Goal: Task Accomplishment & Management: Complete application form

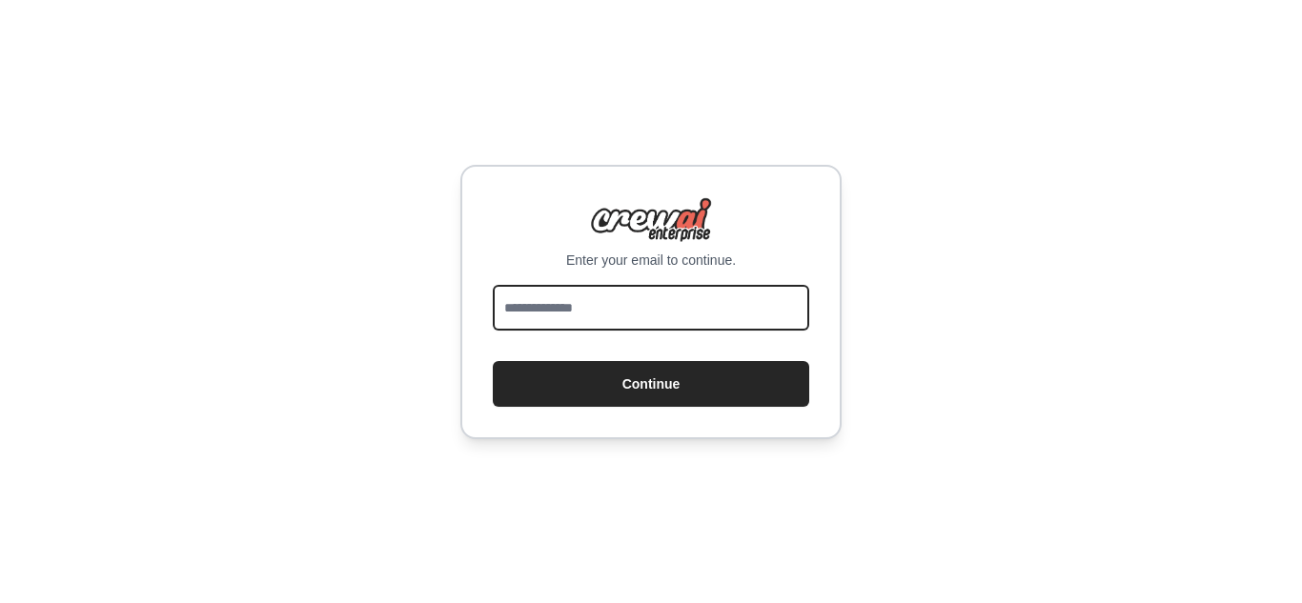
click at [690, 302] on input "email" at bounding box center [651, 308] width 316 height 46
type input "**********"
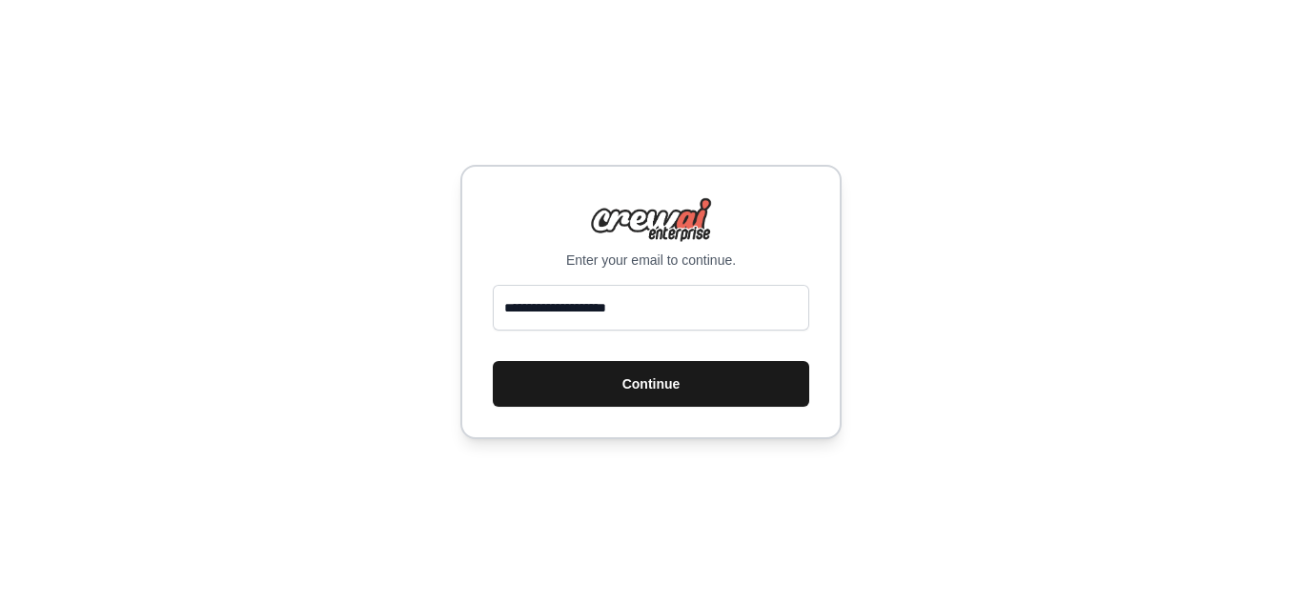
click at [695, 376] on button "Continue" at bounding box center [651, 384] width 316 height 46
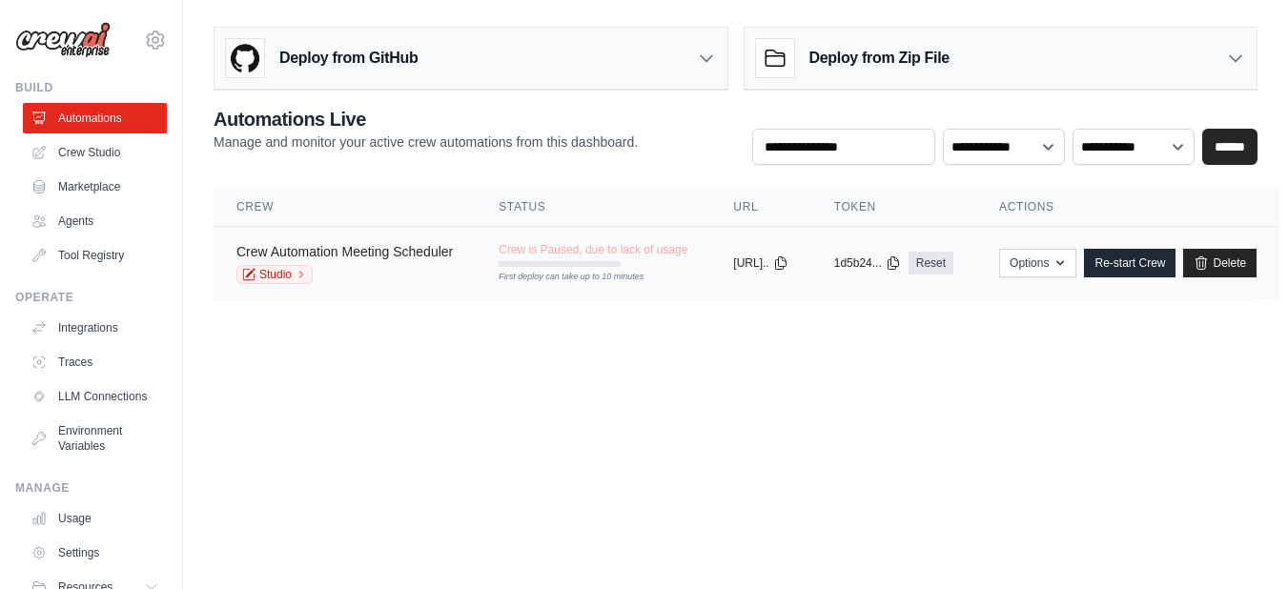
click at [352, 249] on link "Crew Automation Meeting Scheduler" at bounding box center [344, 251] width 216 height 15
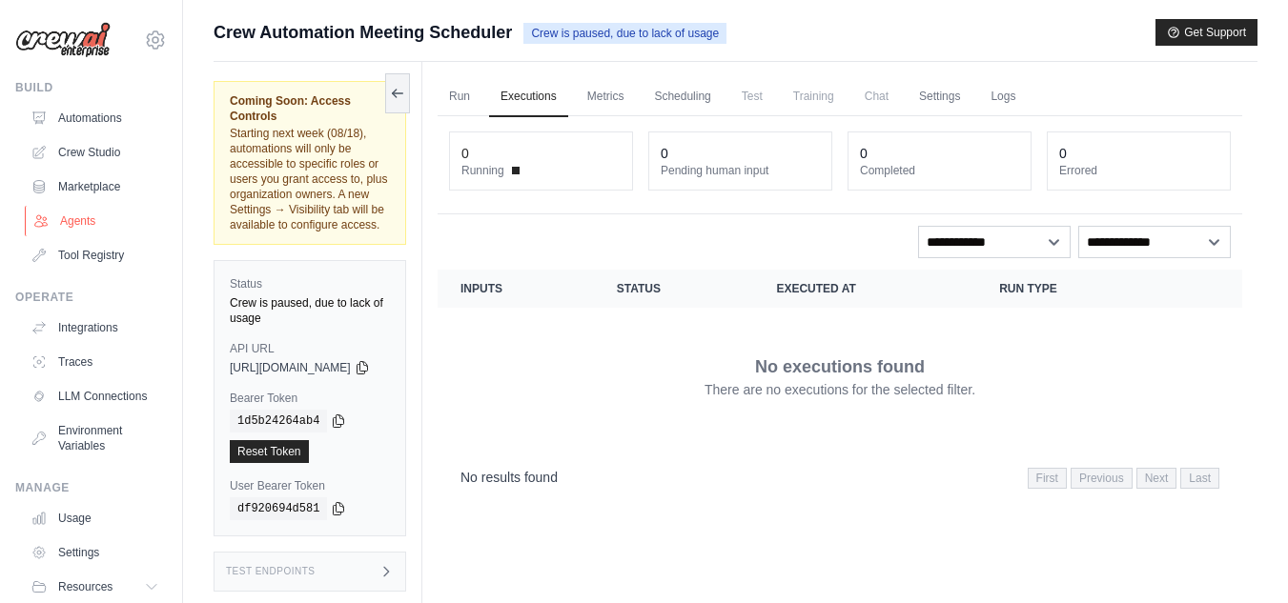
click at [87, 219] on link "Agents" at bounding box center [97, 221] width 144 height 31
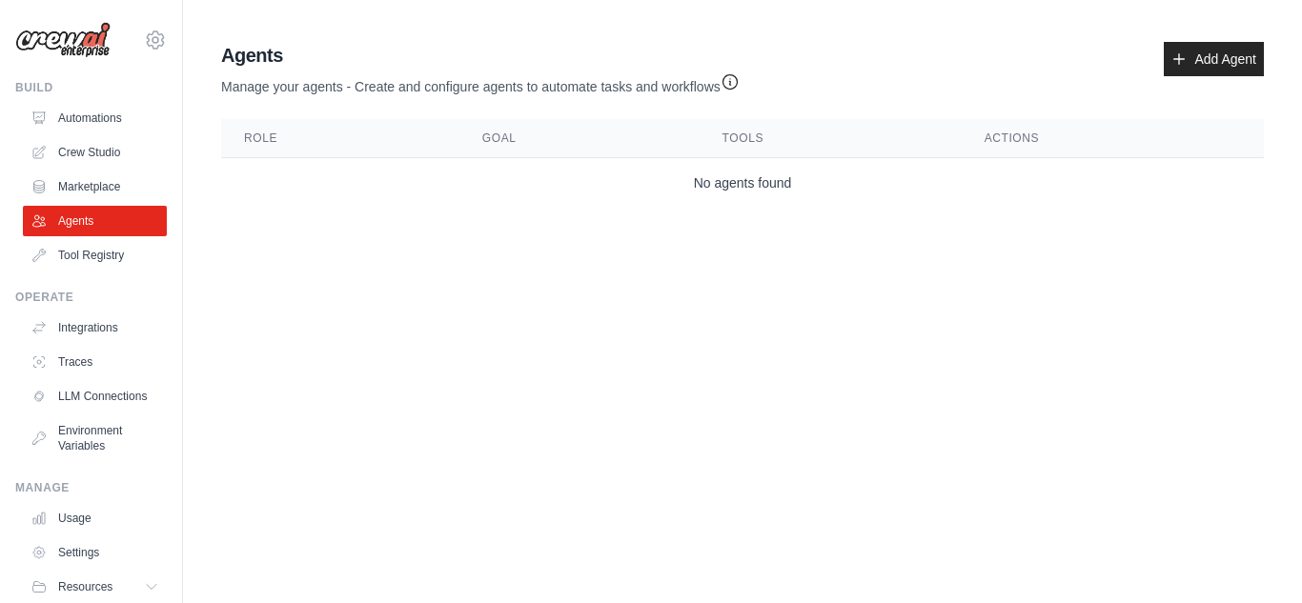
click at [377, 236] on main "Agent Usage Guide To use an agent in your CrewAI project, you can initialize it…" at bounding box center [742, 128] width 1119 height 257
click at [353, 278] on body "sreeram1989@gmail.com Settings Build Automations Crew Studio" at bounding box center [651, 301] width 1302 height 603
click at [1189, 56] on link "Add Agent" at bounding box center [1214, 59] width 100 height 34
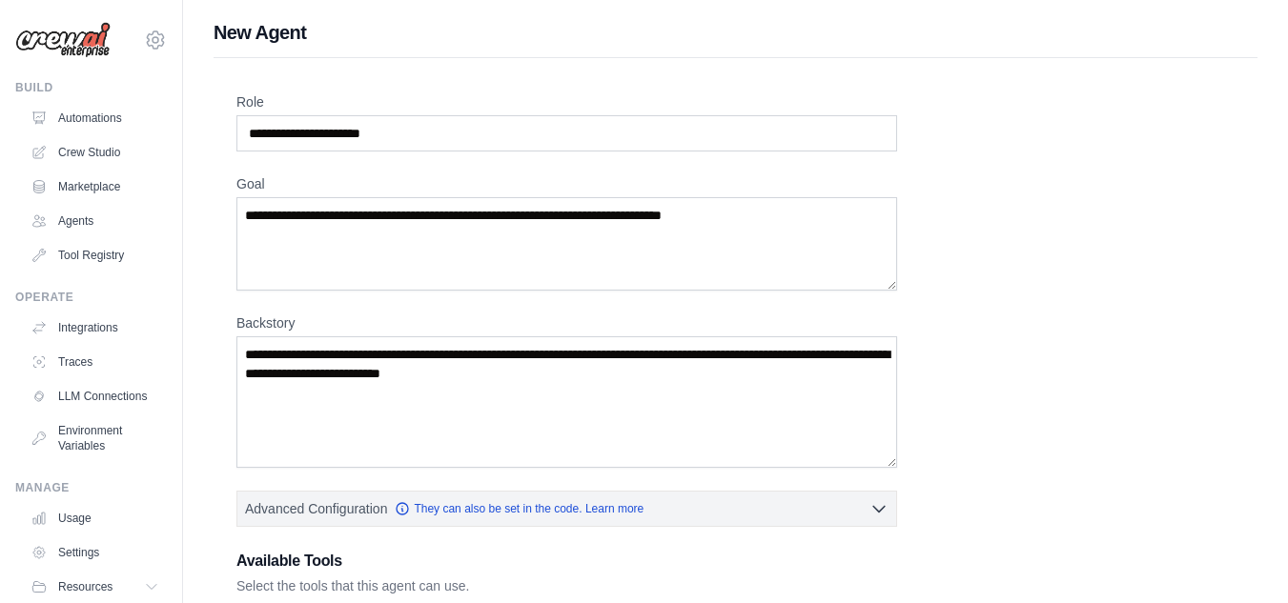
click at [542, 153] on div "Role Goal Backstory Advanced Configuration They can also be set in the code. Le…" at bounding box center [735, 471] width 998 height 759
click at [542, 146] on input "Role" at bounding box center [566, 133] width 661 height 36
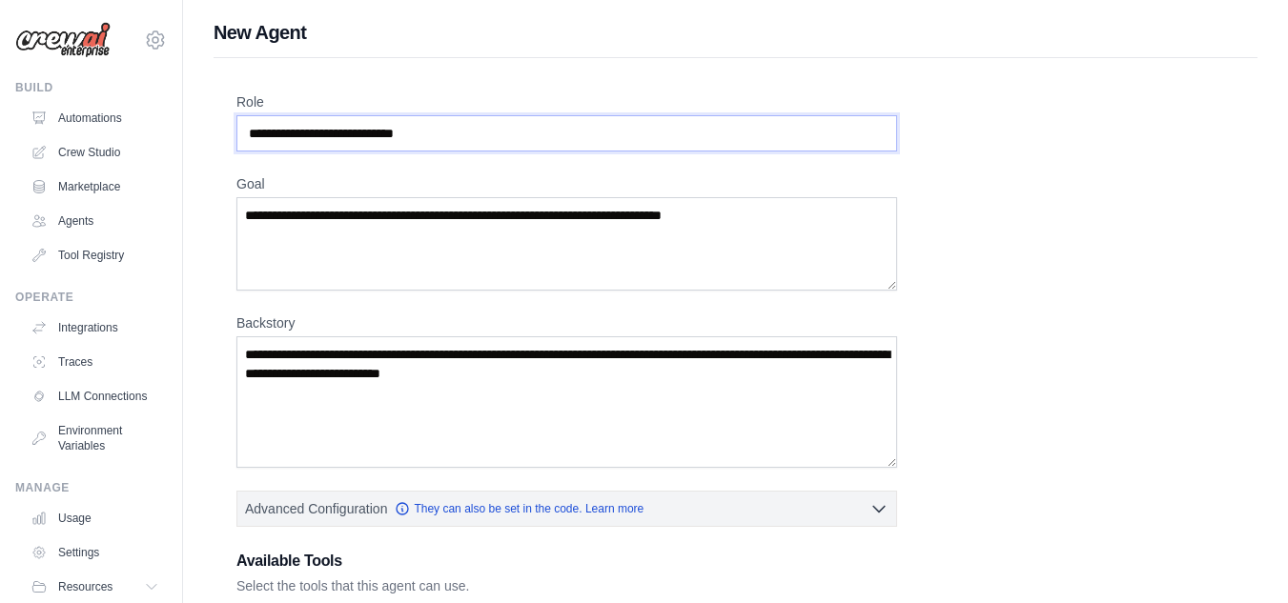
type input "**********"
type textarea "*"
click at [641, 222] on textarea "**********" at bounding box center [566, 243] width 661 height 93
type textarea "**********"
click at [437, 373] on textarea "Backstory" at bounding box center [566, 403] width 661 height 132
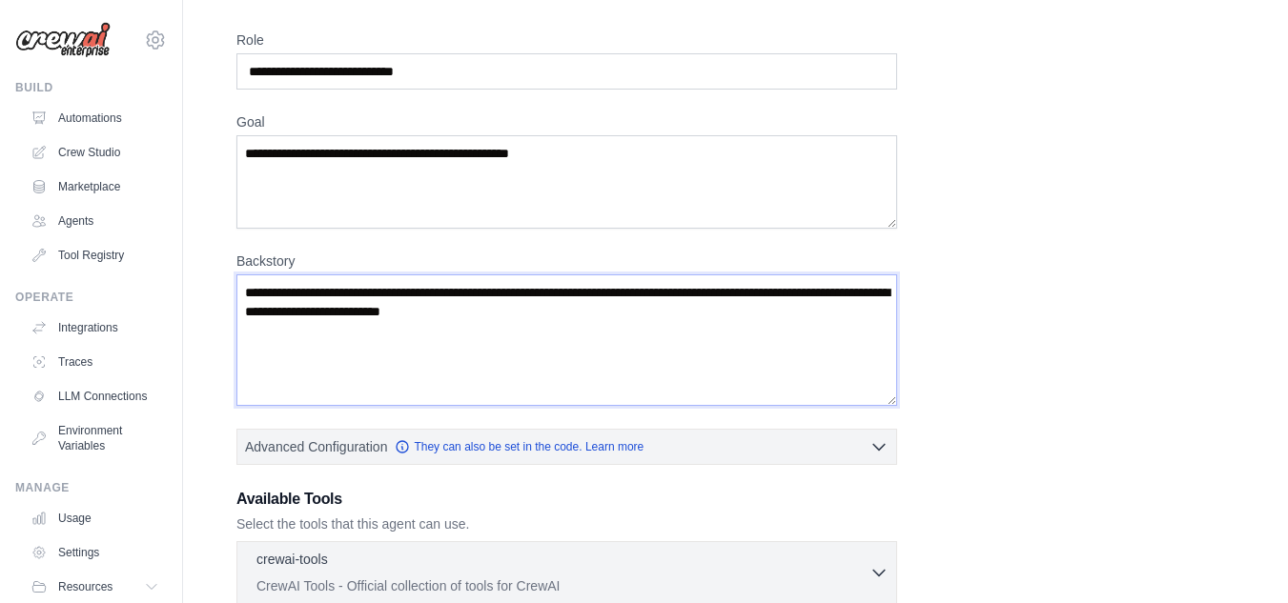
scroll to position [95, 0]
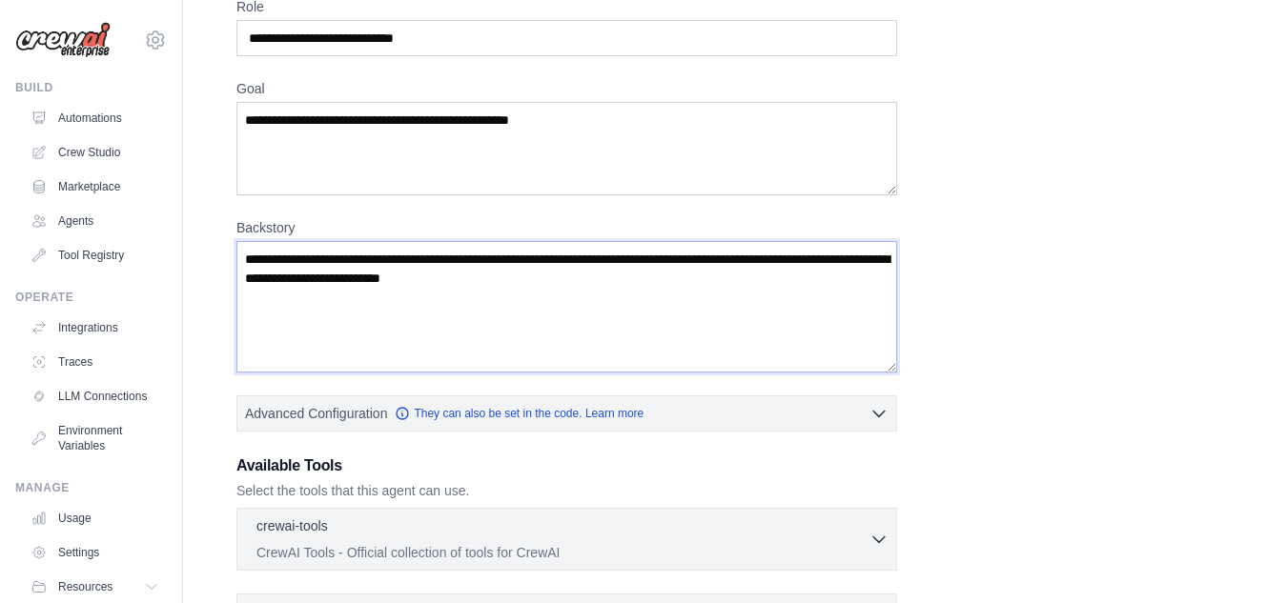
drag, startPoint x: 617, startPoint y: 296, endPoint x: 470, endPoint y: 271, distance: 148.9
click at [470, 271] on textarea "Backstory" at bounding box center [566, 307] width 661 height 132
click at [478, 271] on textarea "Backstory" at bounding box center [566, 307] width 661 height 132
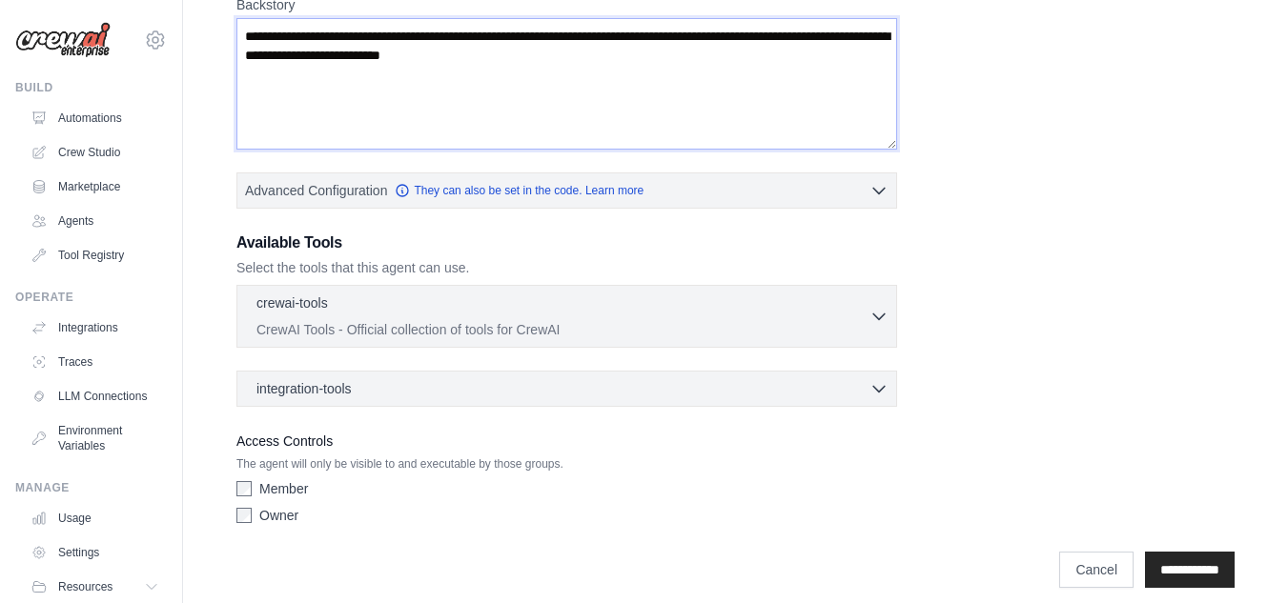
scroll to position [334, 0]
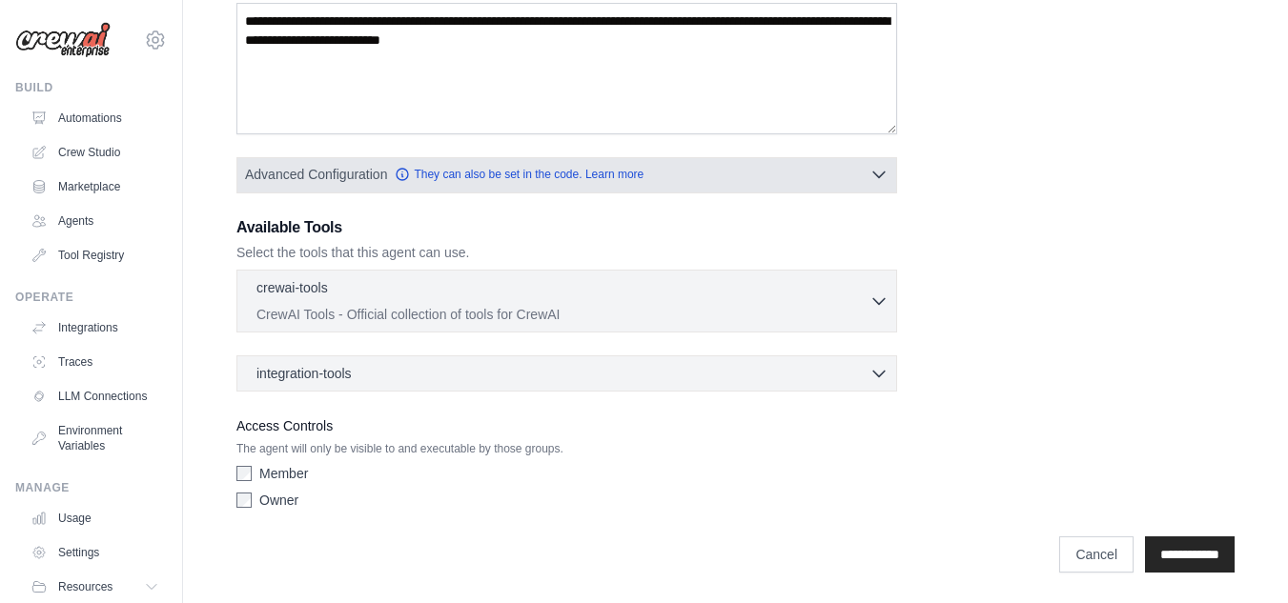
click at [814, 163] on button "Advanced Configuration They can also be set in the code. Learn more" at bounding box center [566, 174] width 659 height 34
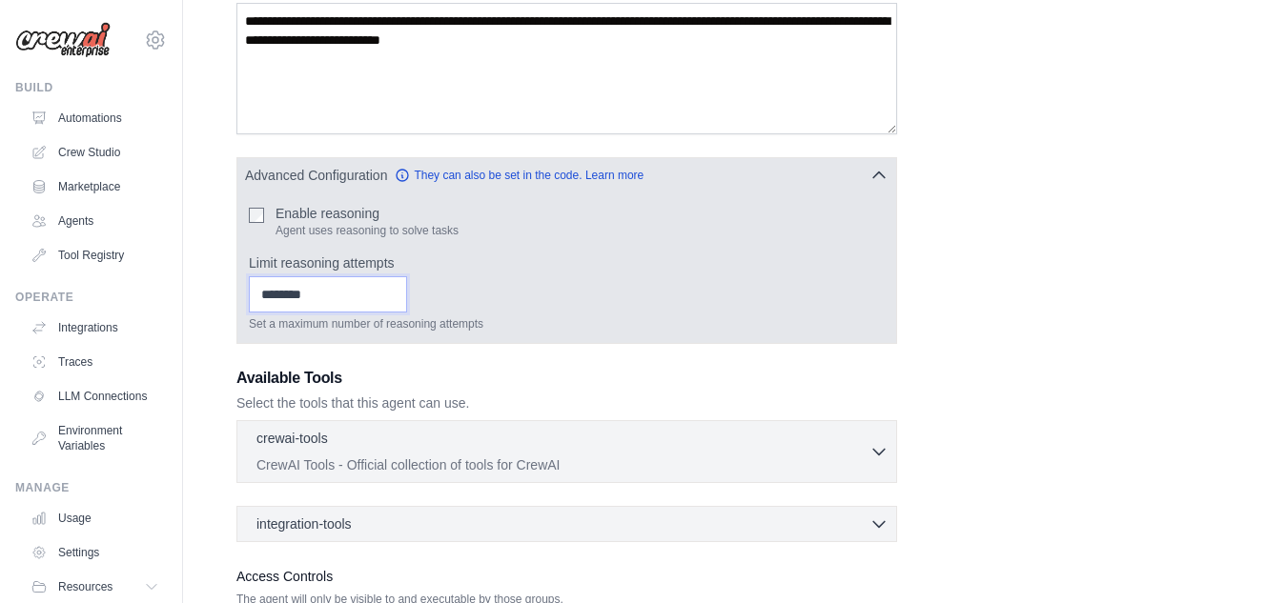
click at [324, 296] on input "Limit reasoning attempts" at bounding box center [328, 294] width 158 height 36
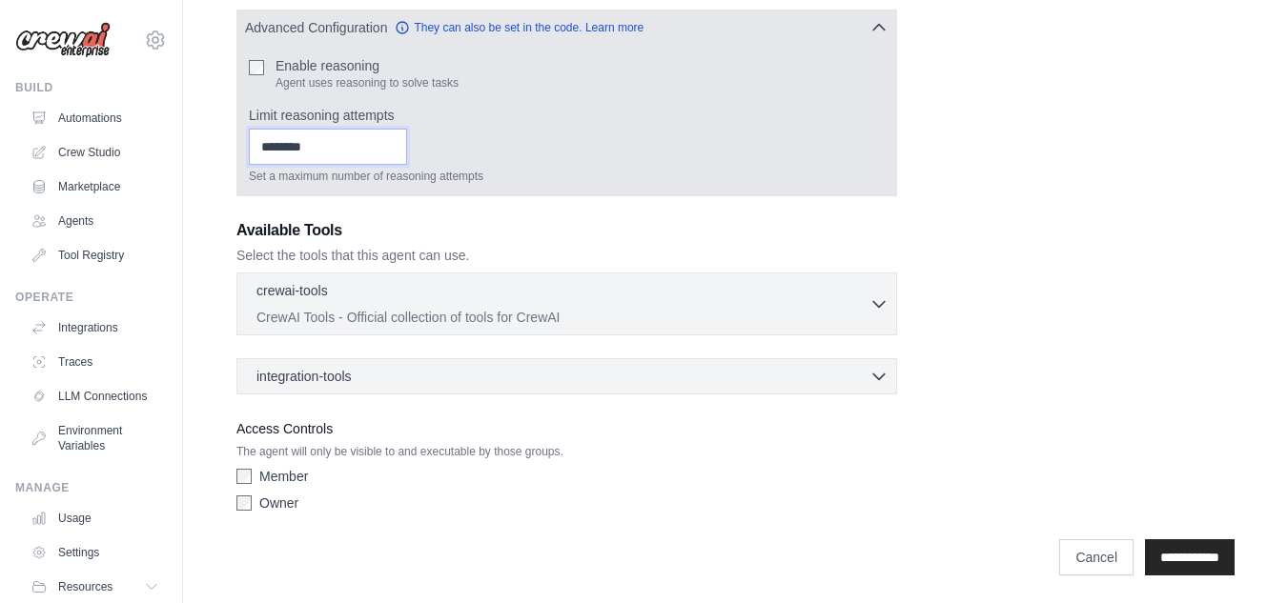
scroll to position [484, 0]
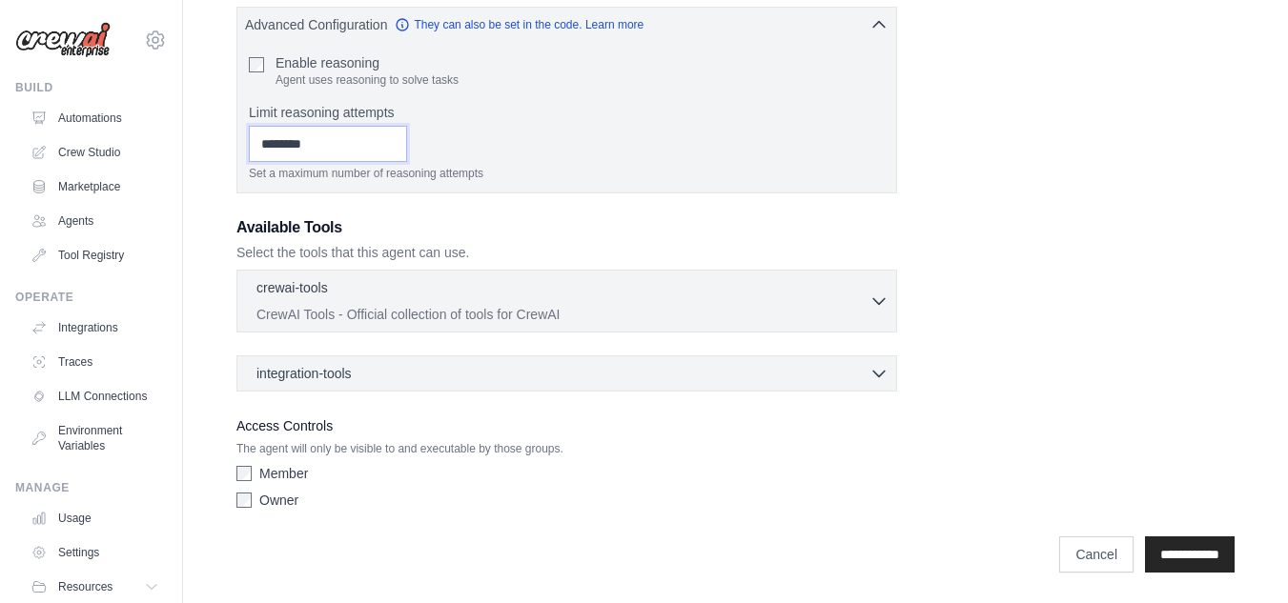
type input "*"
click at [983, 246] on div "**********" at bounding box center [735, 62] width 998 height 909
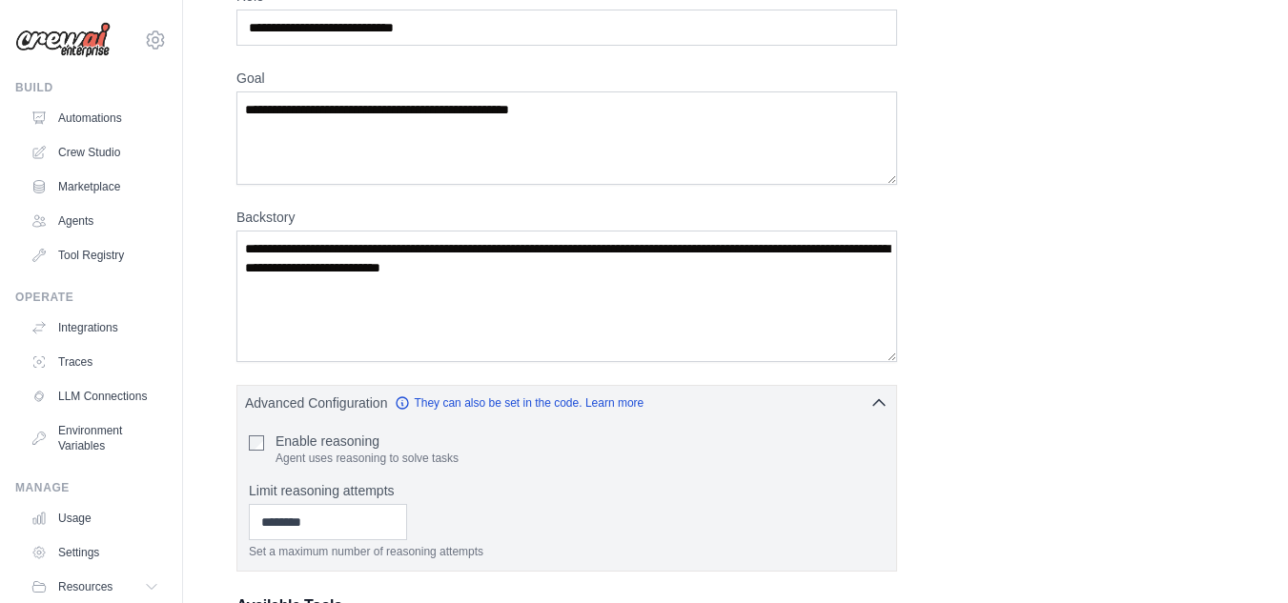
scroll to position [0, 0]
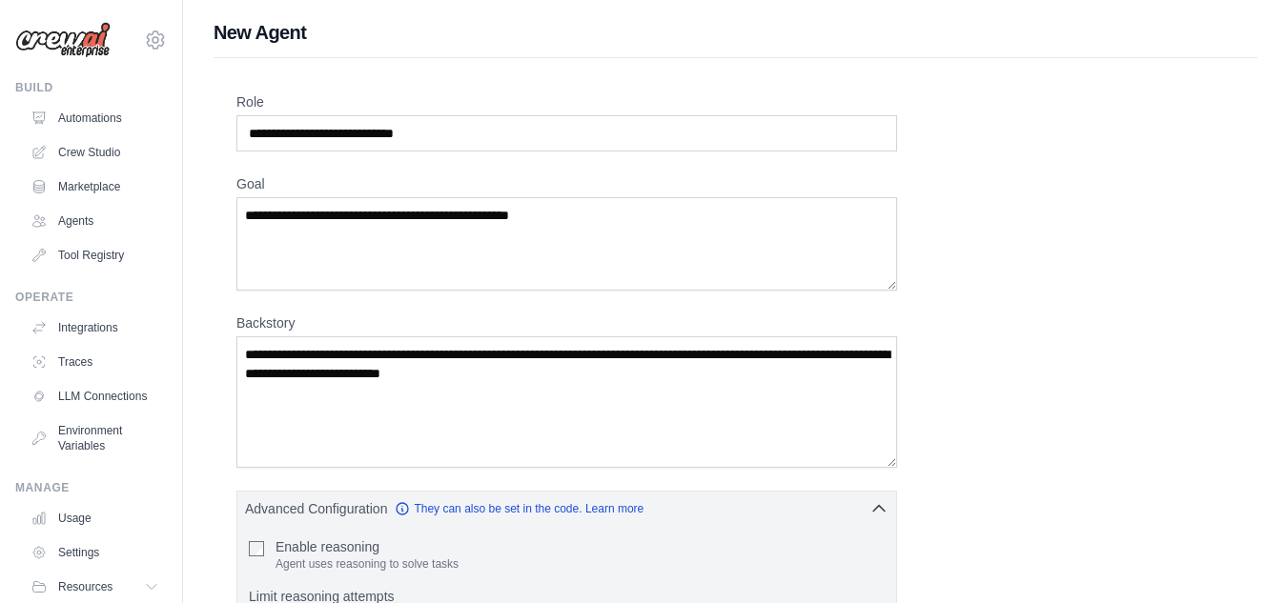
click at [961, 254] on div "**********" at bounding box center [735, 546] width 998 height 909
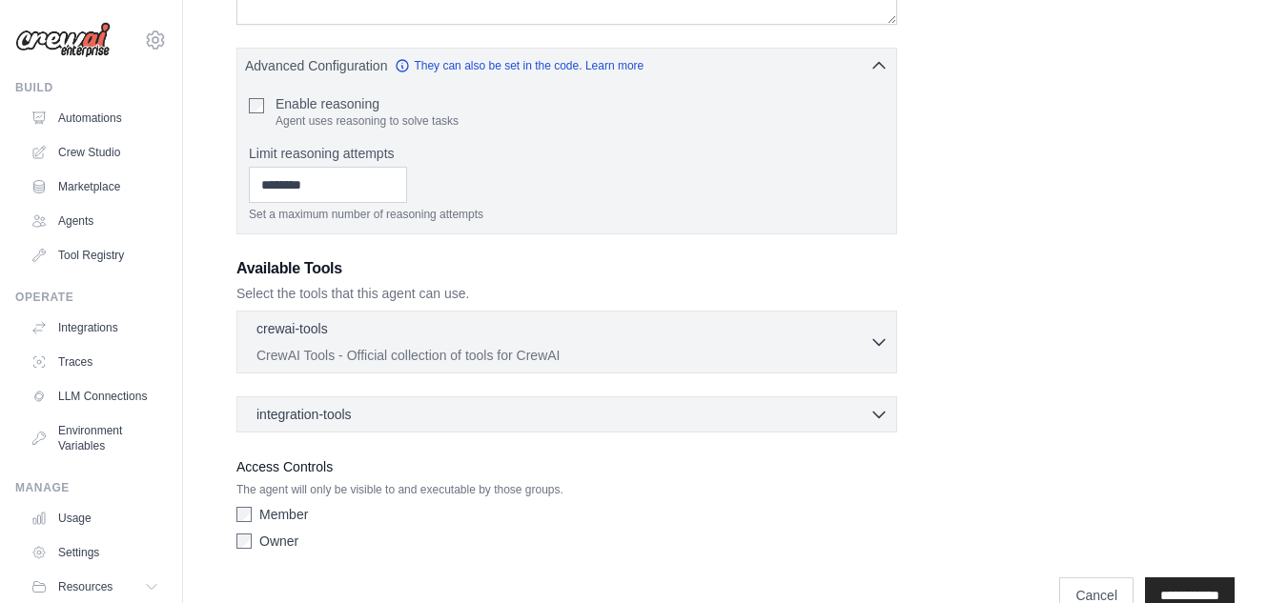
scroll to position [484, 0]
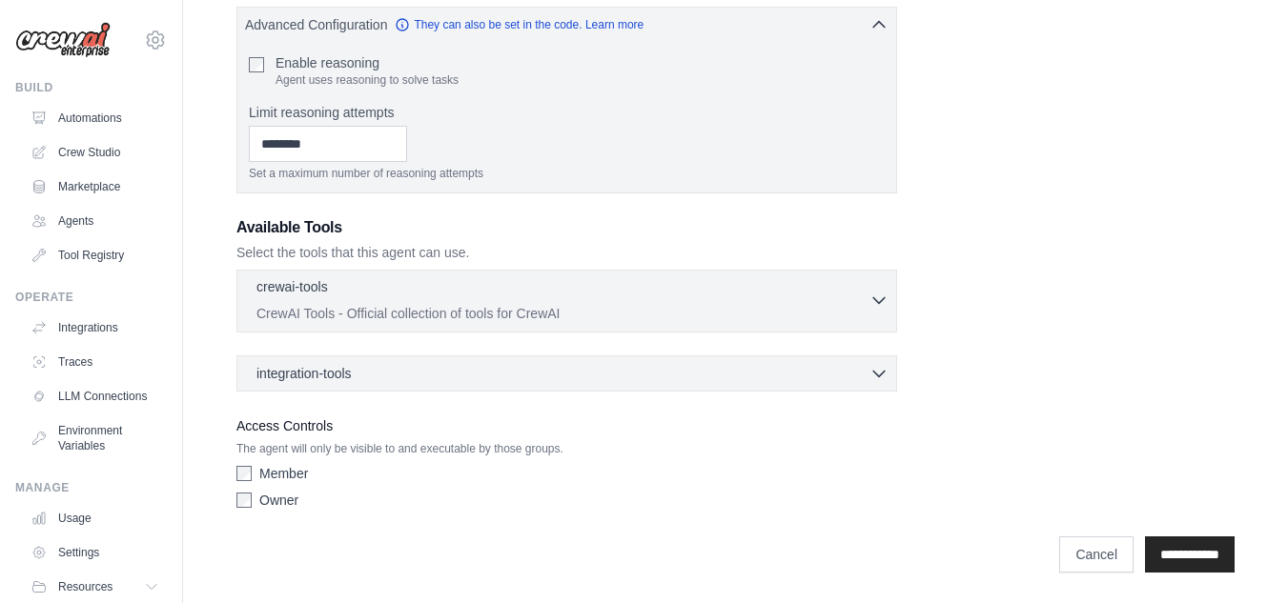
click at [887, 305] on icon "button" at bounding box center [878, 300] width 19 height 19
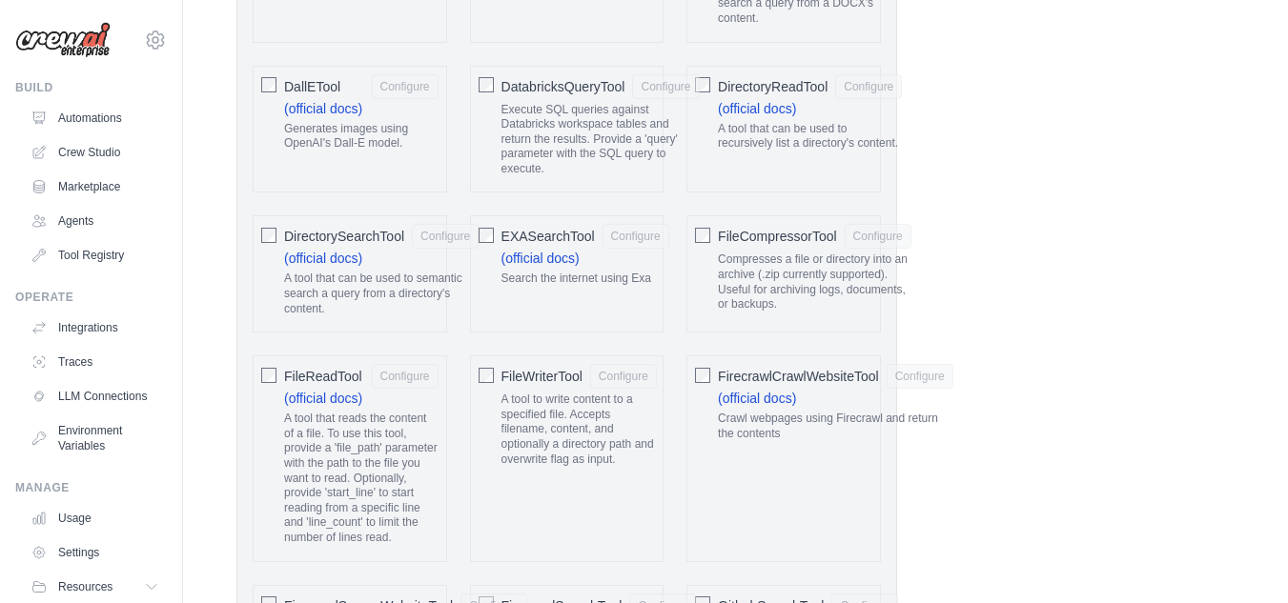
scroll to position [675, 0]
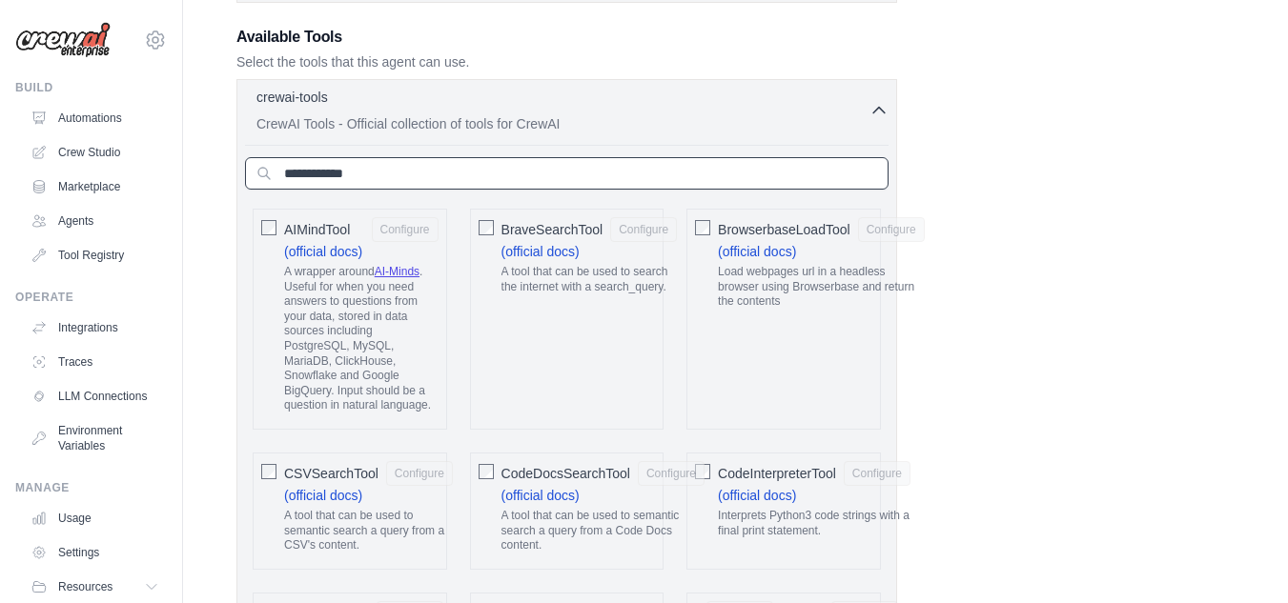
click at [334, 166] on input "text" at bounding box center [566, 173] width 643 height 32
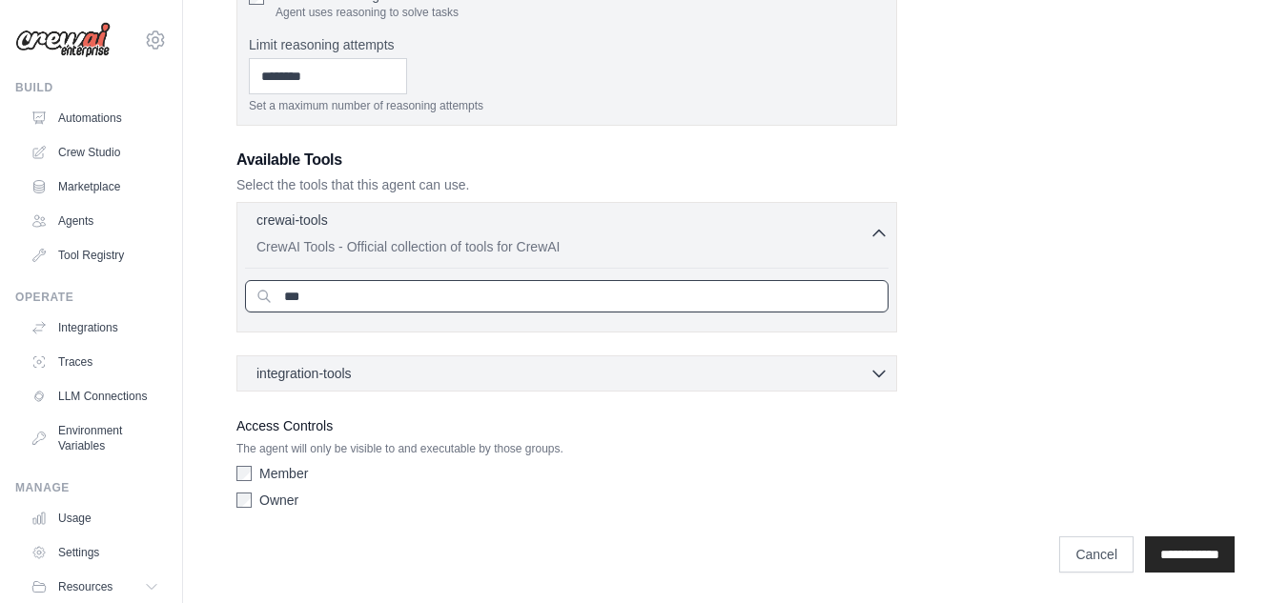
scroll to position [552, 0]
type input "*"
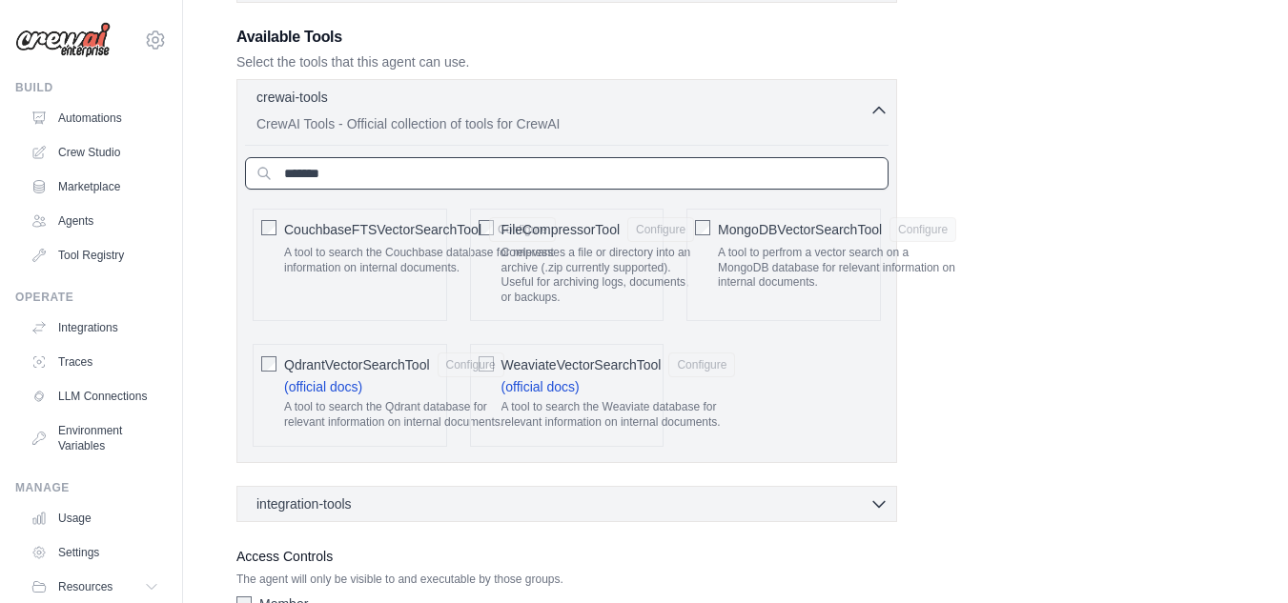
type input "********"
click at [331, 176] on input "********" at bounding box center [566, 173] width 643 height 32
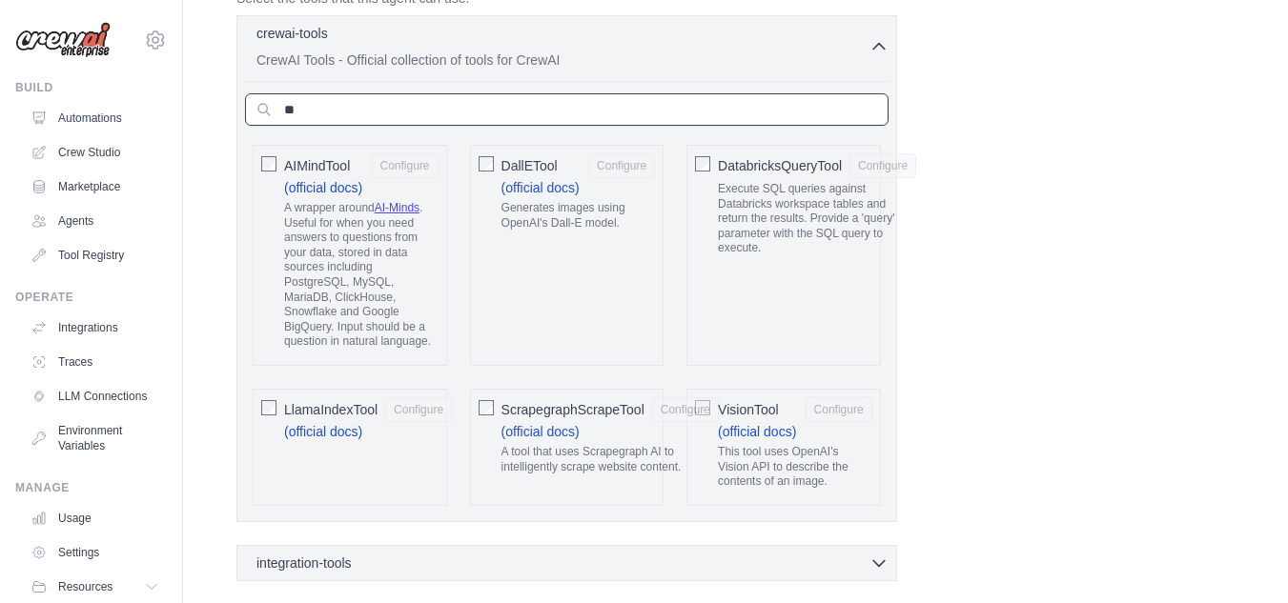
scroll to position [770, 0]
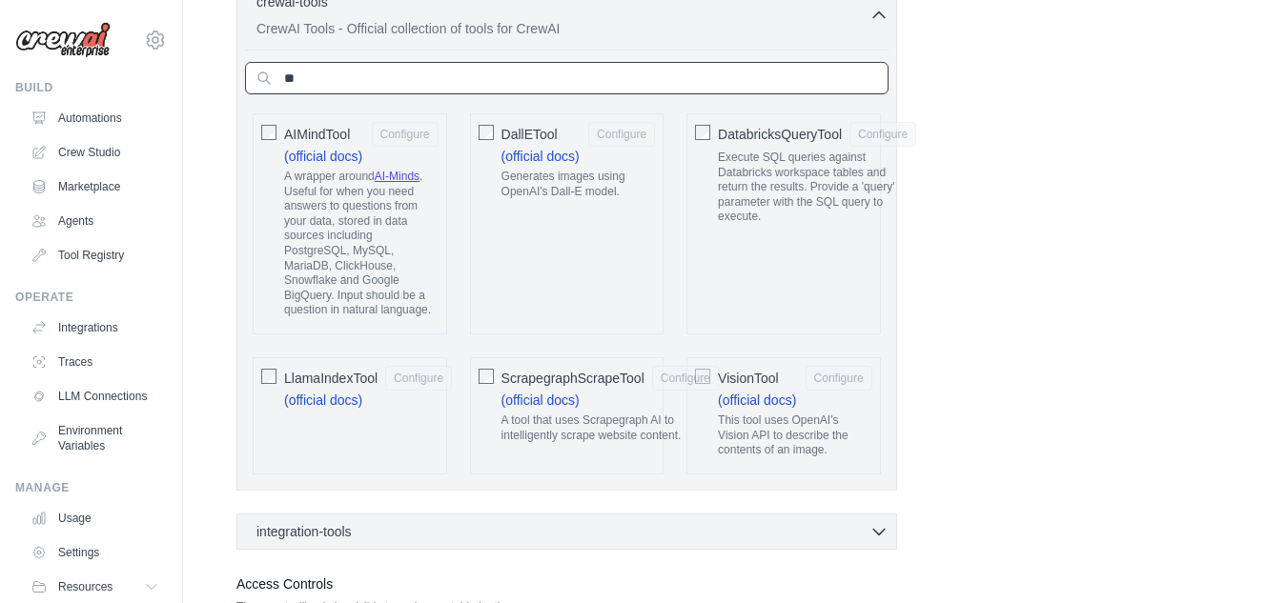
type input "**"
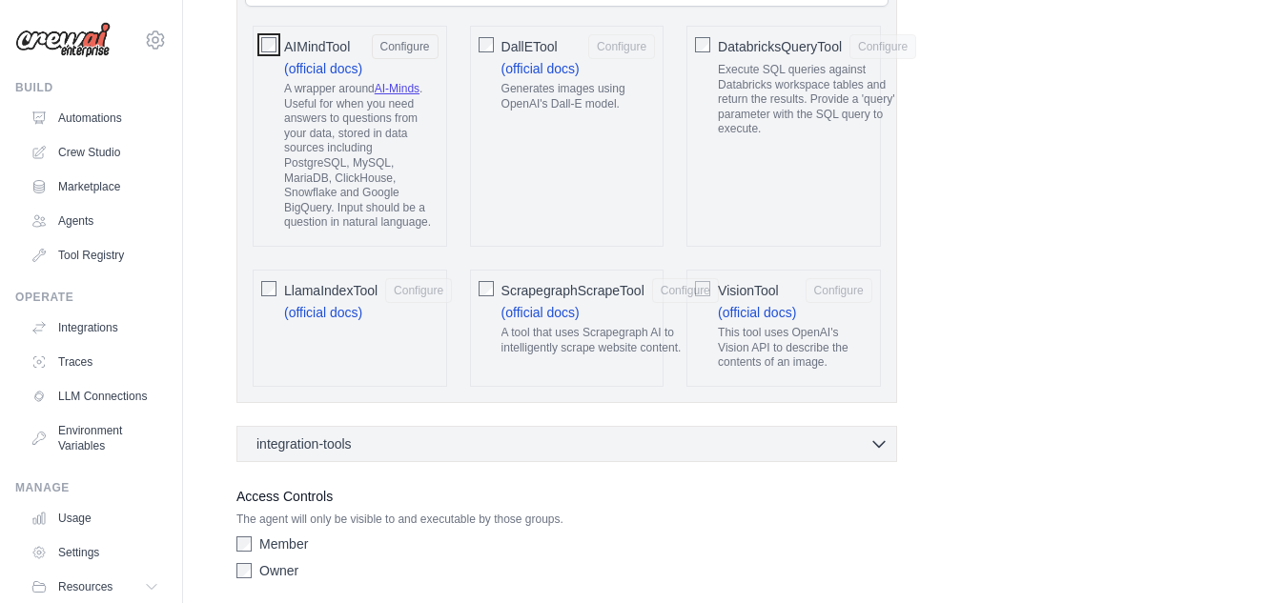
scroll to position [928, 0]
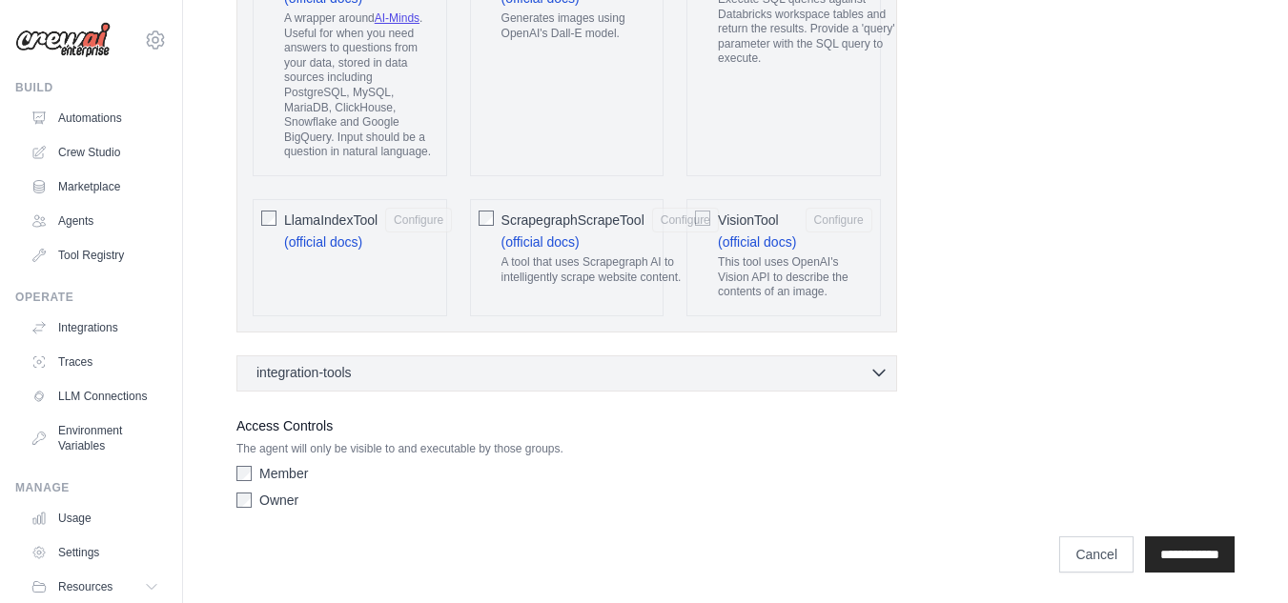
click at [864, 372] on div "integration-tools 0 selected" at bounding box center [572, 372] width 632 height 19
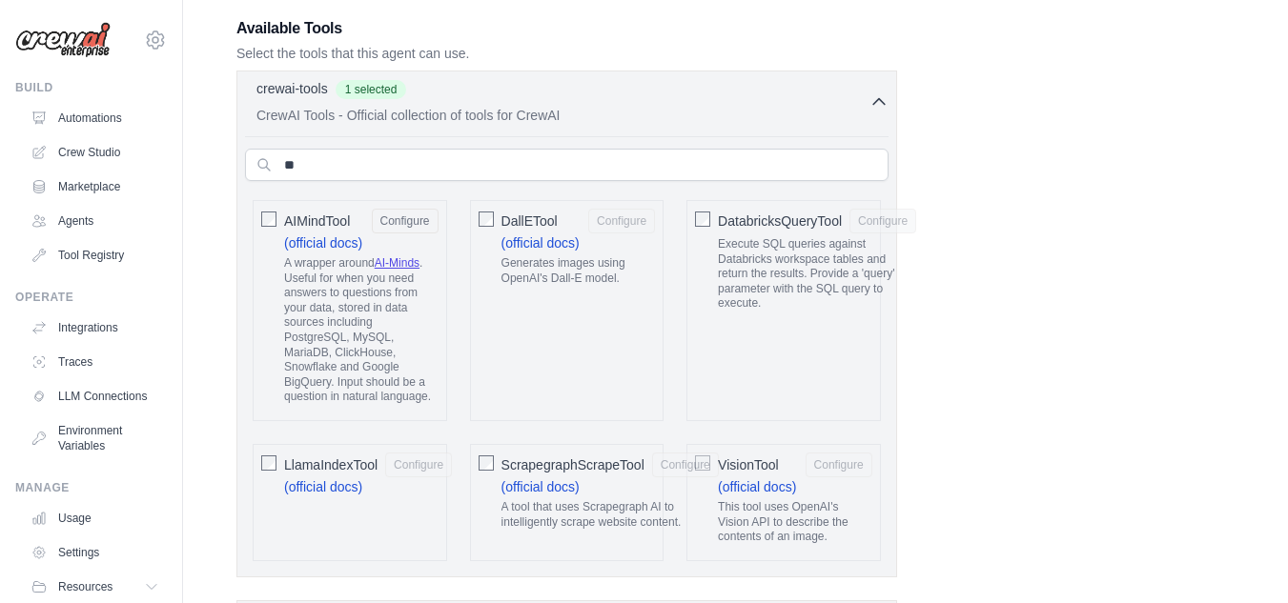
scroll to position [636, 0]
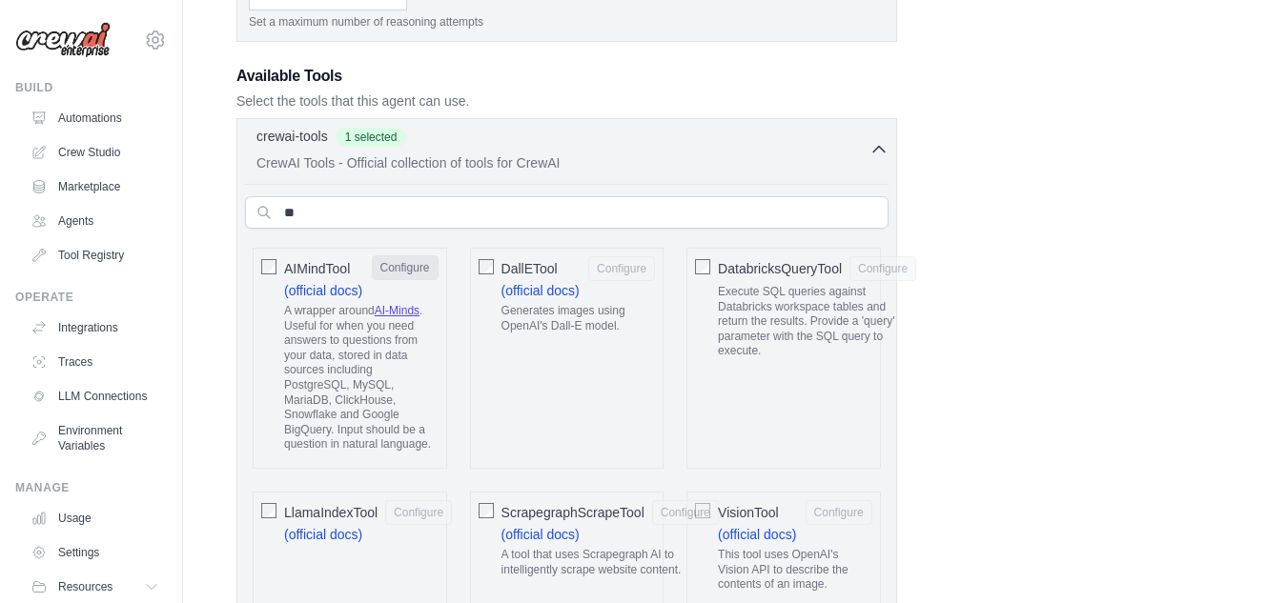
click at [403, 271] on button "Configure" at bounding box center [405, 267] width 67 height 25
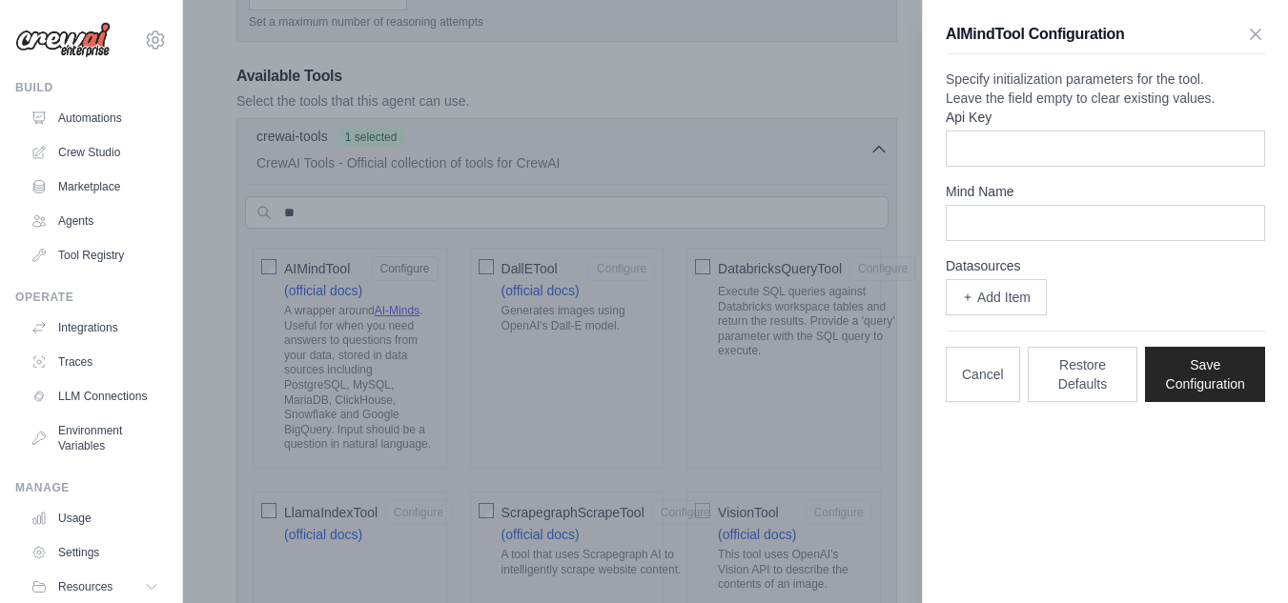
click at [611, 256] on div at bounding box center [644, 301] width 1288 height 603
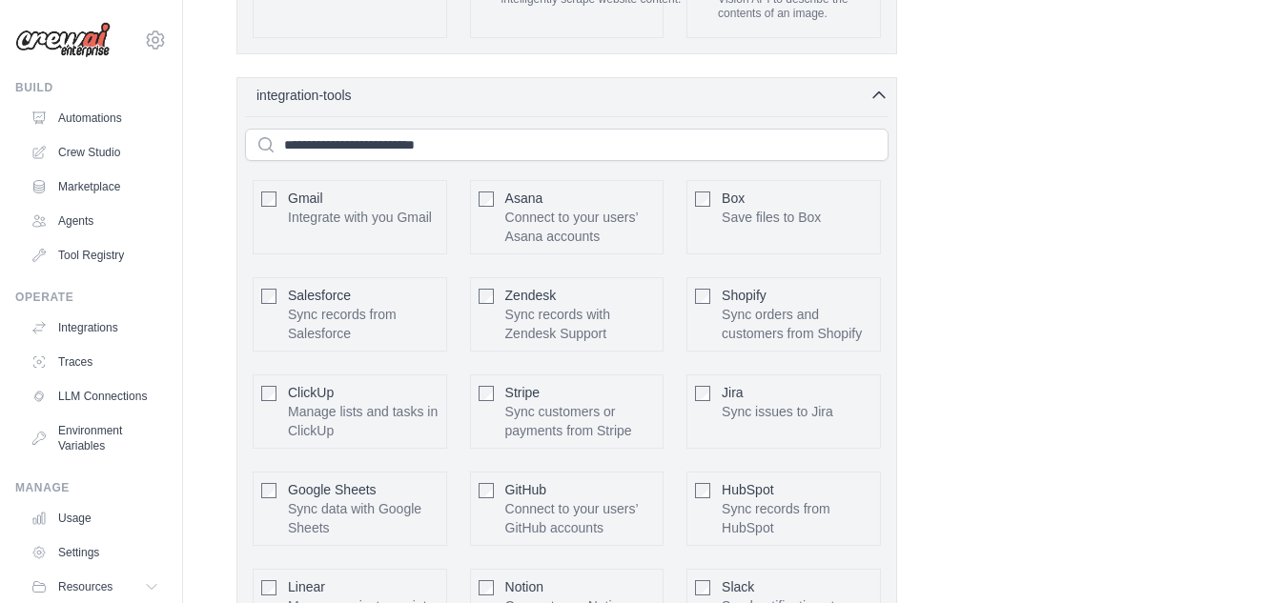
scroll to position [1208, 0]
click at [353, 209] on p "Integrate with you Gmail" at bounding box center [360, 216] width 144 height 19
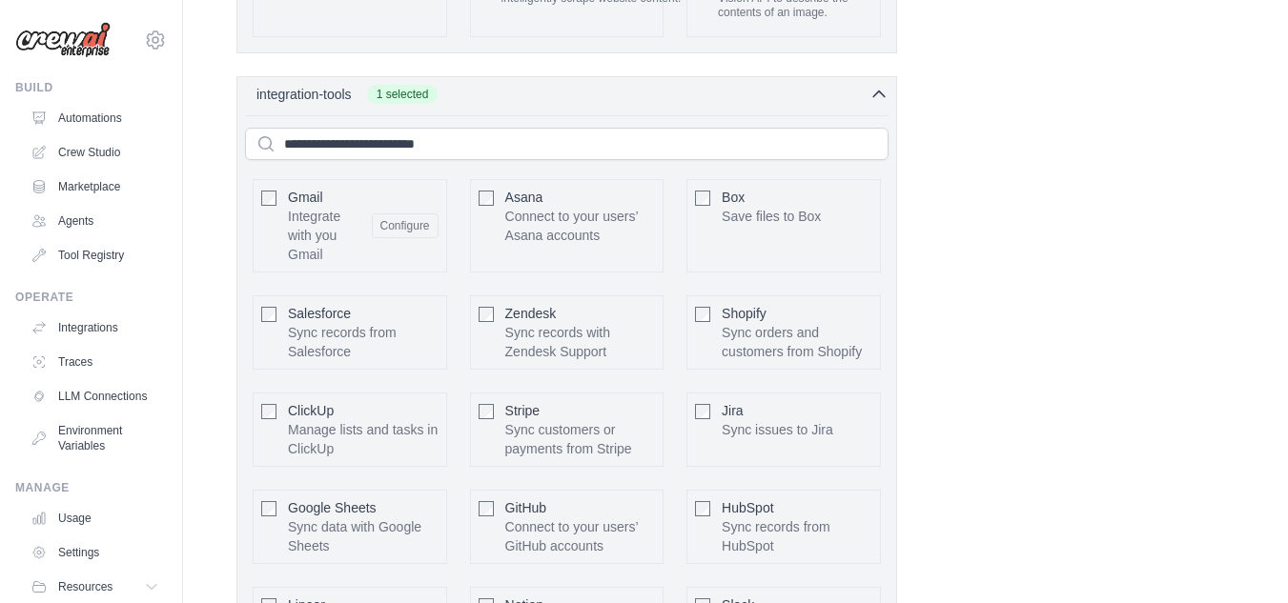
click at [309, 199] on span "Gmail" at bounding box center [305, 197] width 35 height 15
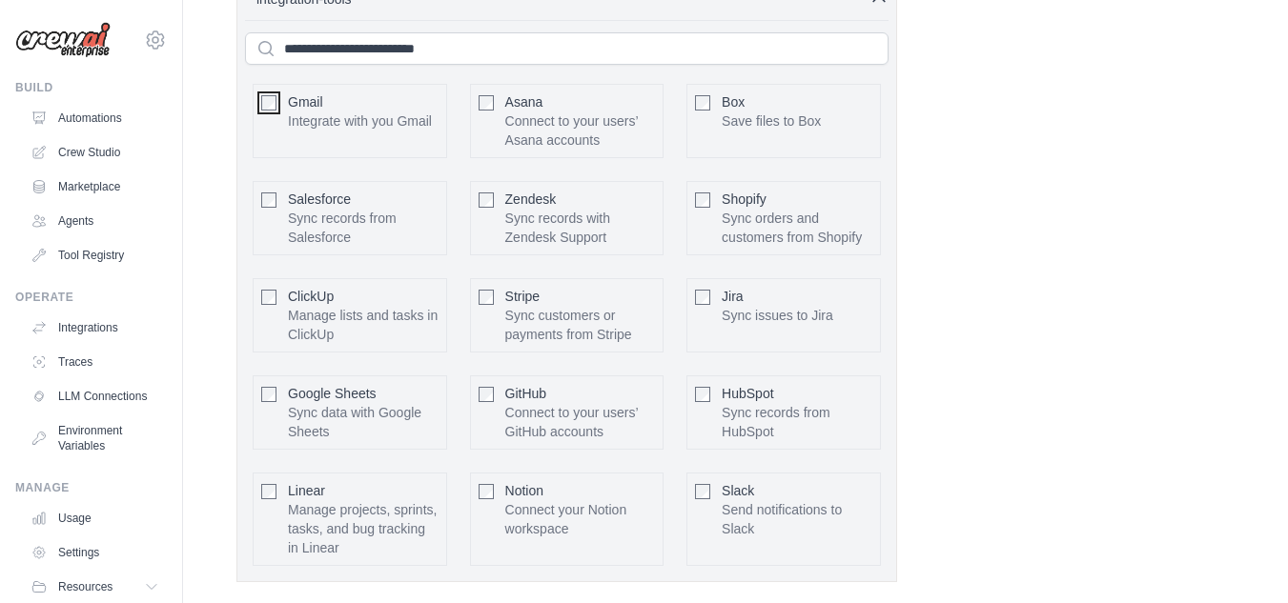
scroll to position [1398, 0]
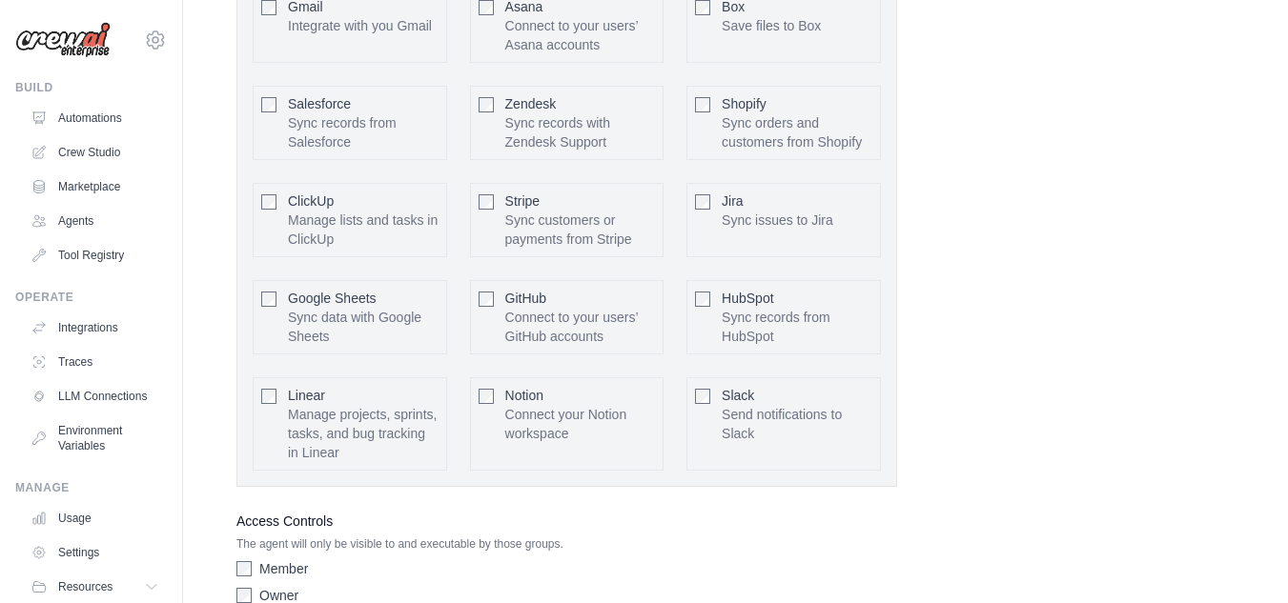
click at [722, 213] on p "Sync issues to Jira" at bounding box center [778, 220] width 112 height 19
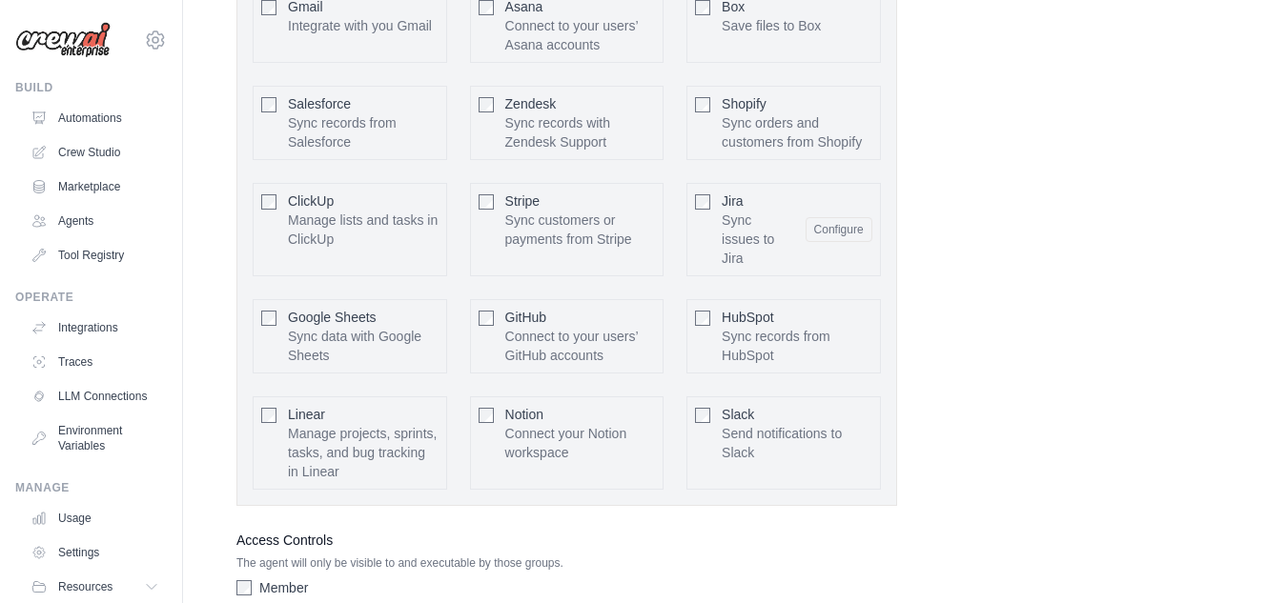
click at [555, 330] on p "Connect to your users’ GitHub accounts" at bounding box center [580, 346] width 151 height 38
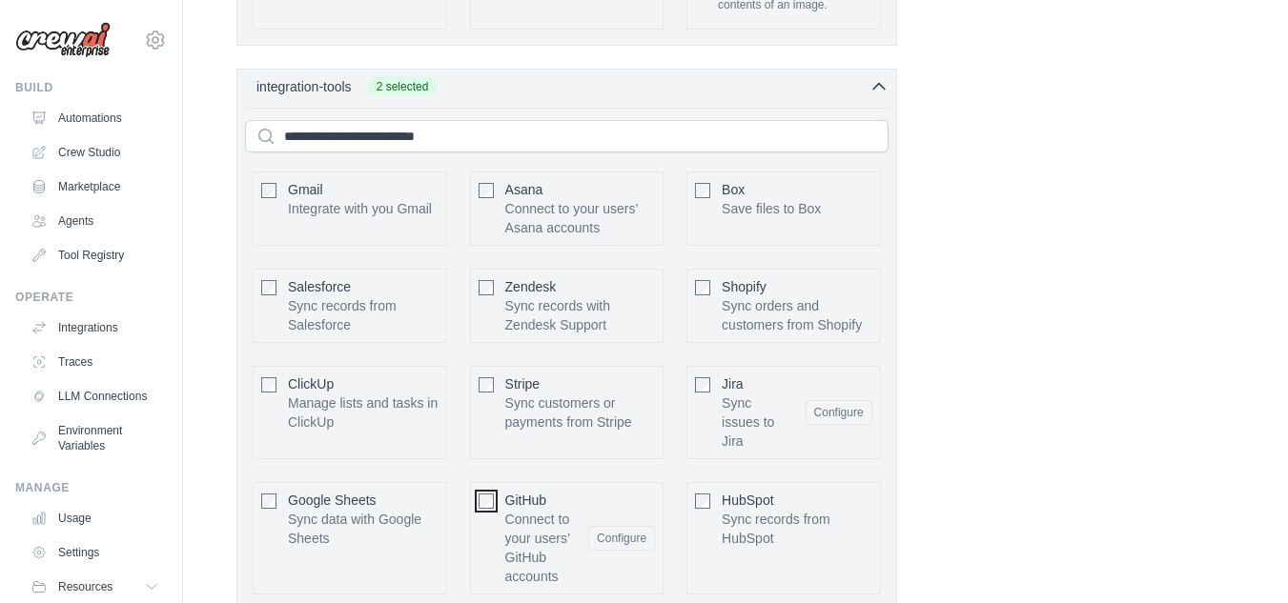
scroll to position [1208, 0]
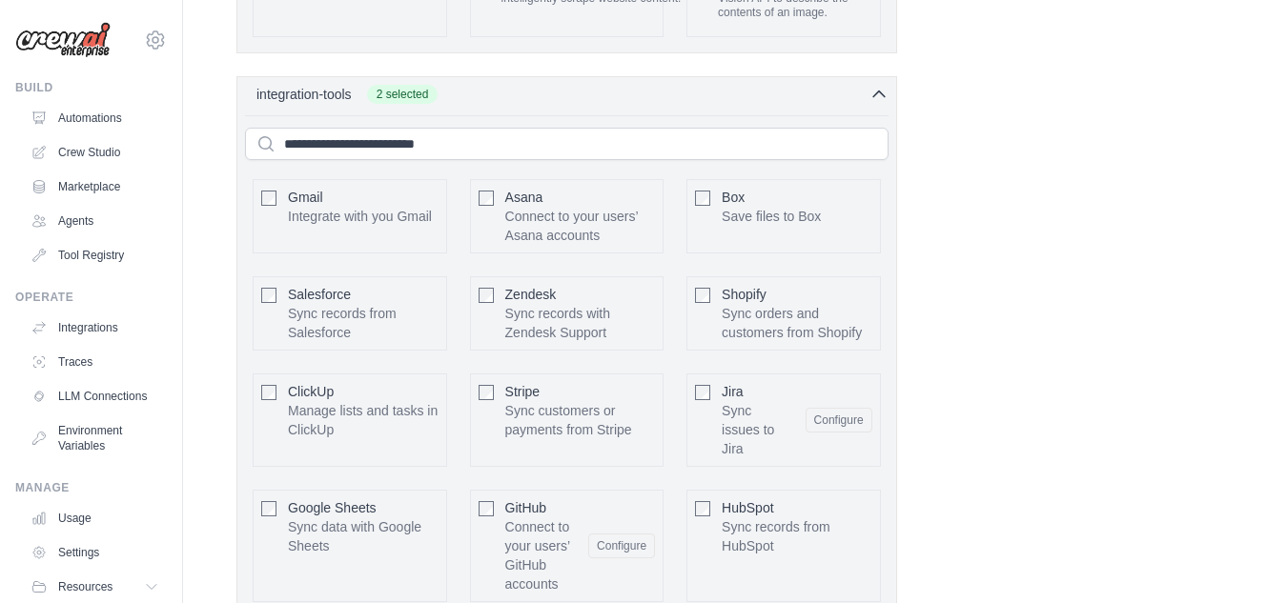
click at [696, 108] on div "integration-tools 2 selected Gmail Asana Box Salesforce" at bounding box center [566, 405] width 661 height 659
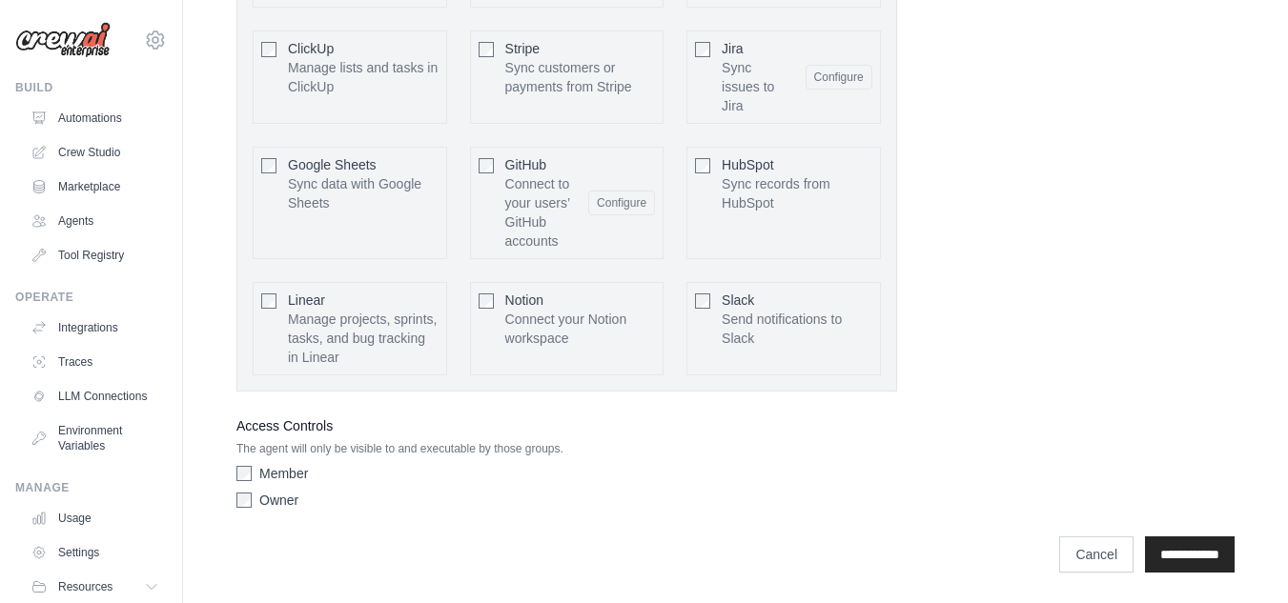
click at [277, 505] on label "Owner" at bounding box center [278, 500] width 39 height 19
click at [315, 467] on div "Member" at bounding box center [566, 473] width 661 height 19
click at [299, 470] on label "Member" at bounding box center [283, 473] width 49 height 19
click at [1147, 546] on input "**********" at bounding box center [1190, 555] width 90 height 36
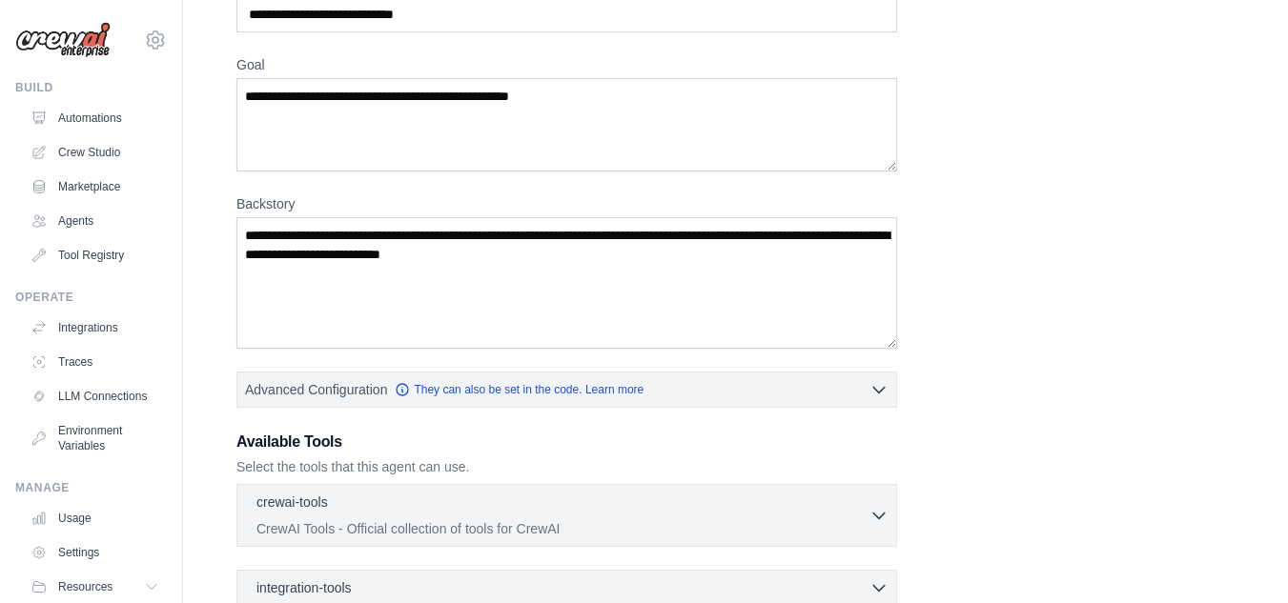
scroll to position [286, 0]
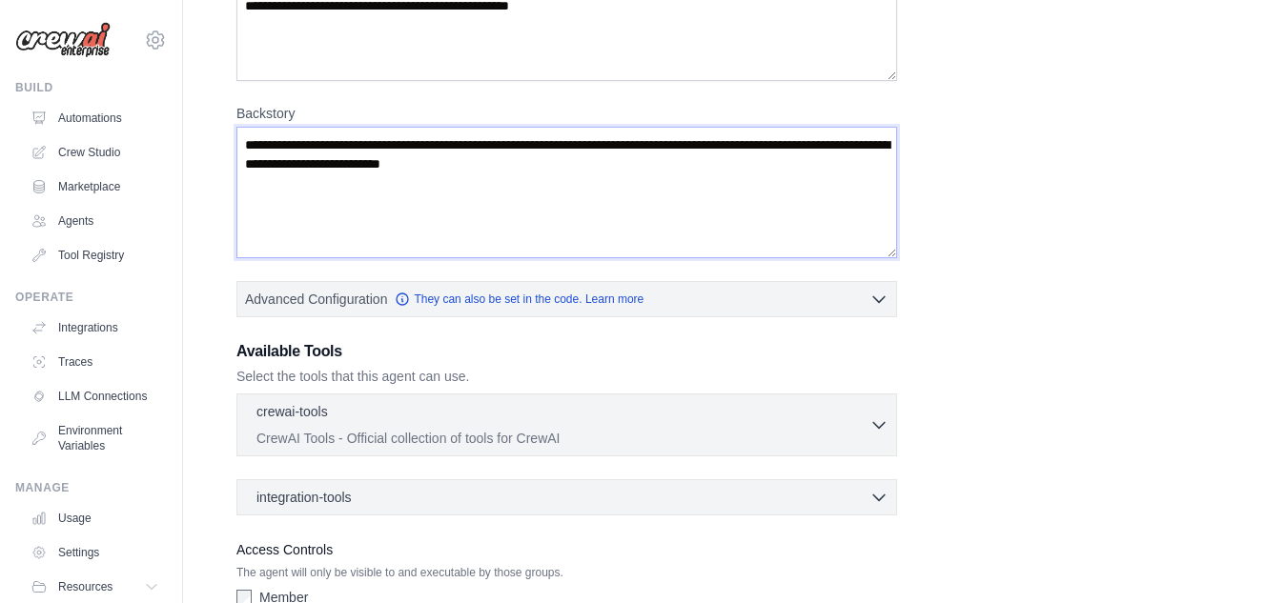
click at [496, 172] on textarea "Backstory" at bounding box center [566, 193] width 661 height 132
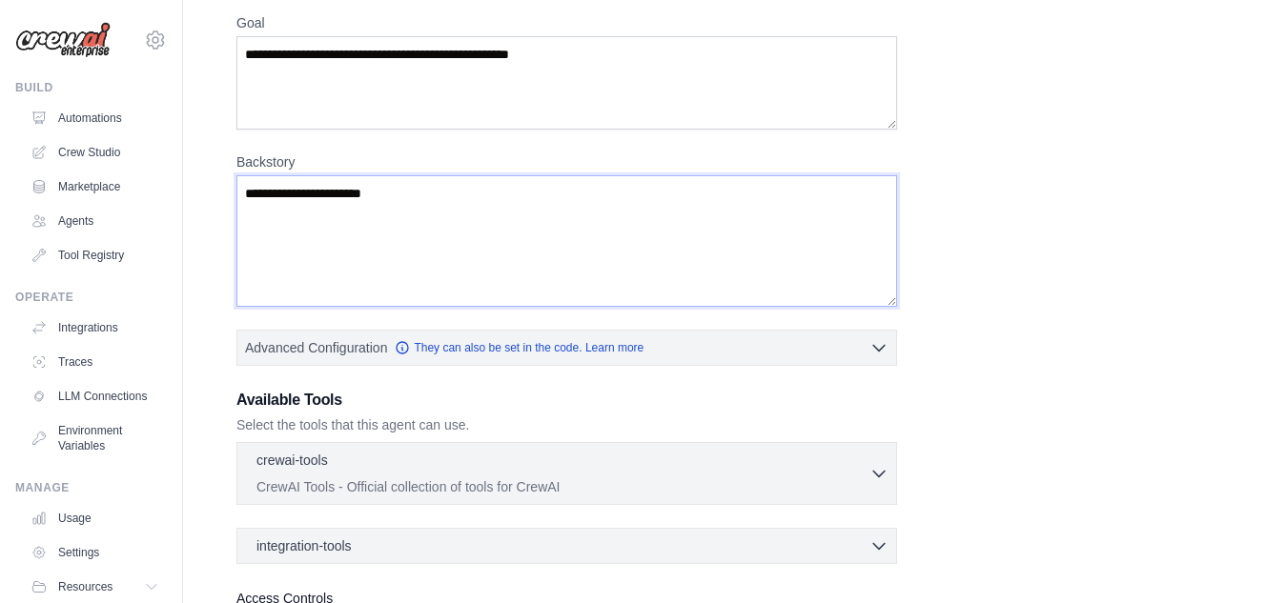
scroll to position [191, 0]
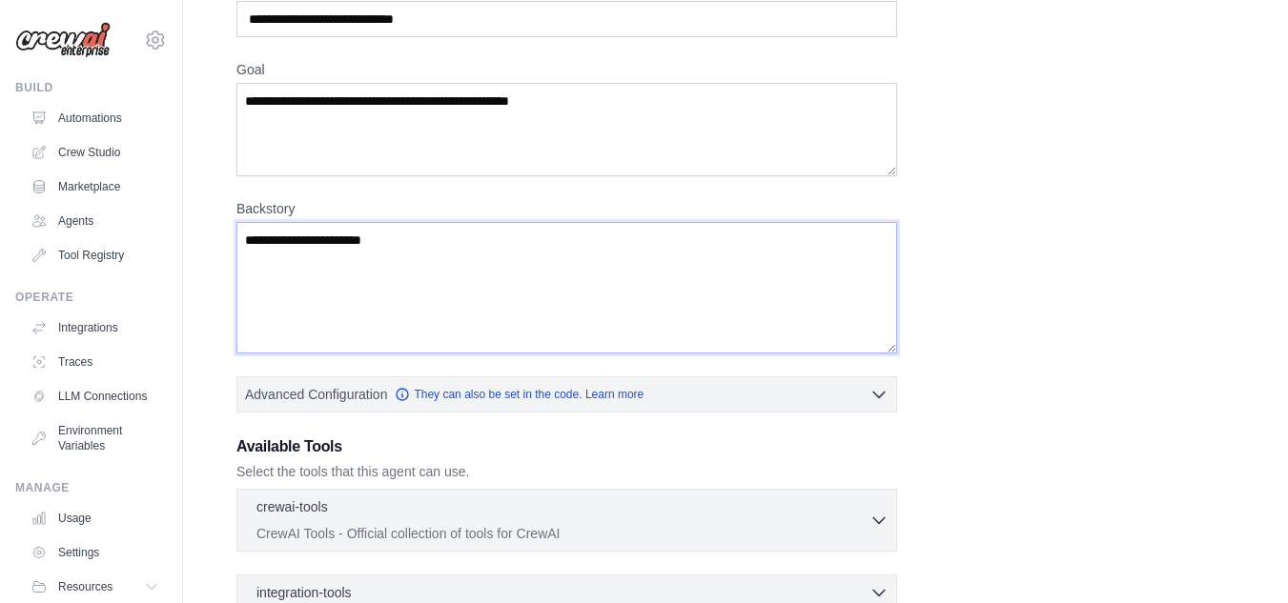
click at [458, 244] on textarea "**********" at bounding box center [566, 288] width 661 height 132
paste textarea "**********"
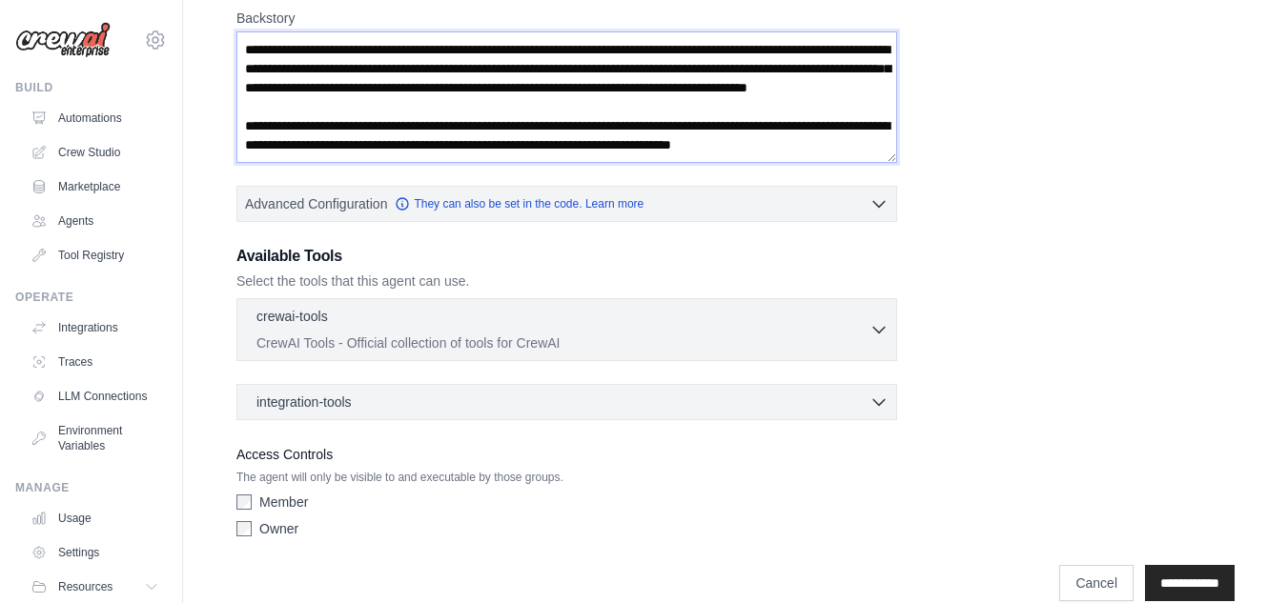
scroll to position [410, 0]
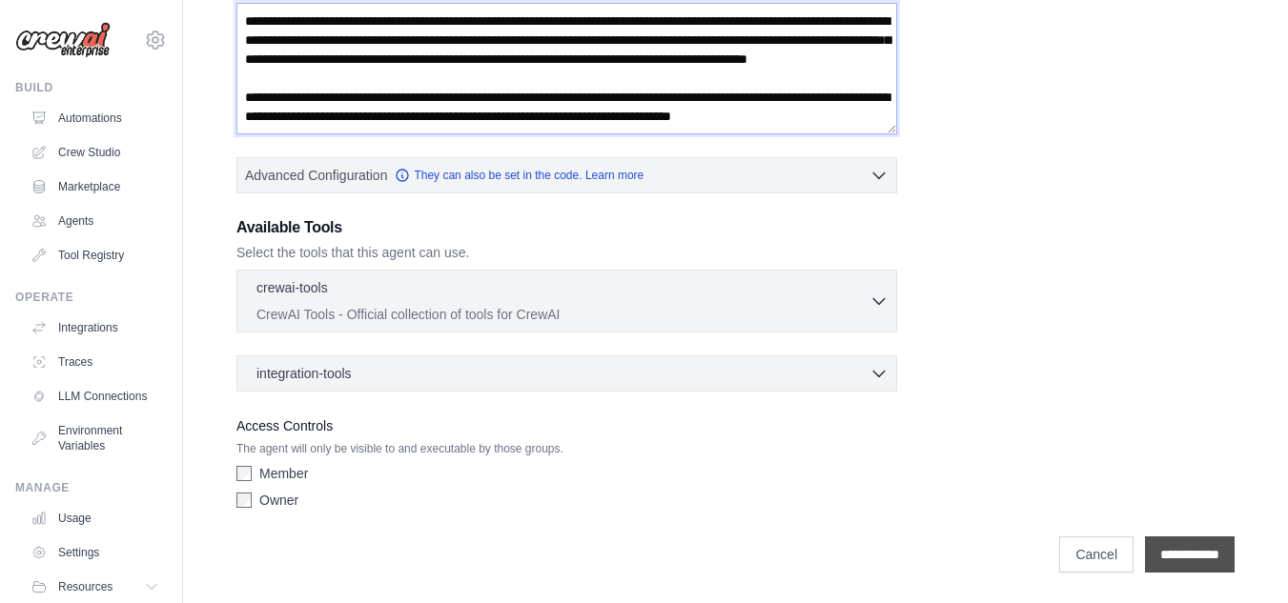
type textarea "**********"
click at [1180, 557] on input "**********" at bounding box center [1190, 555] width 90 height 36
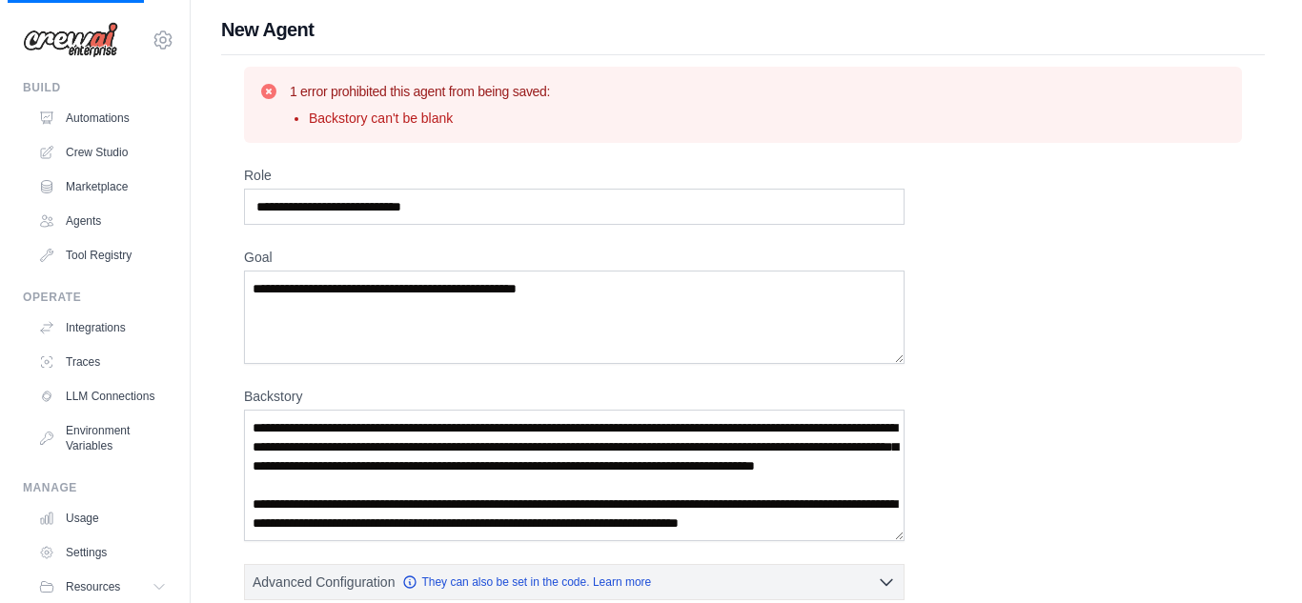
scroll to position [0, 0]
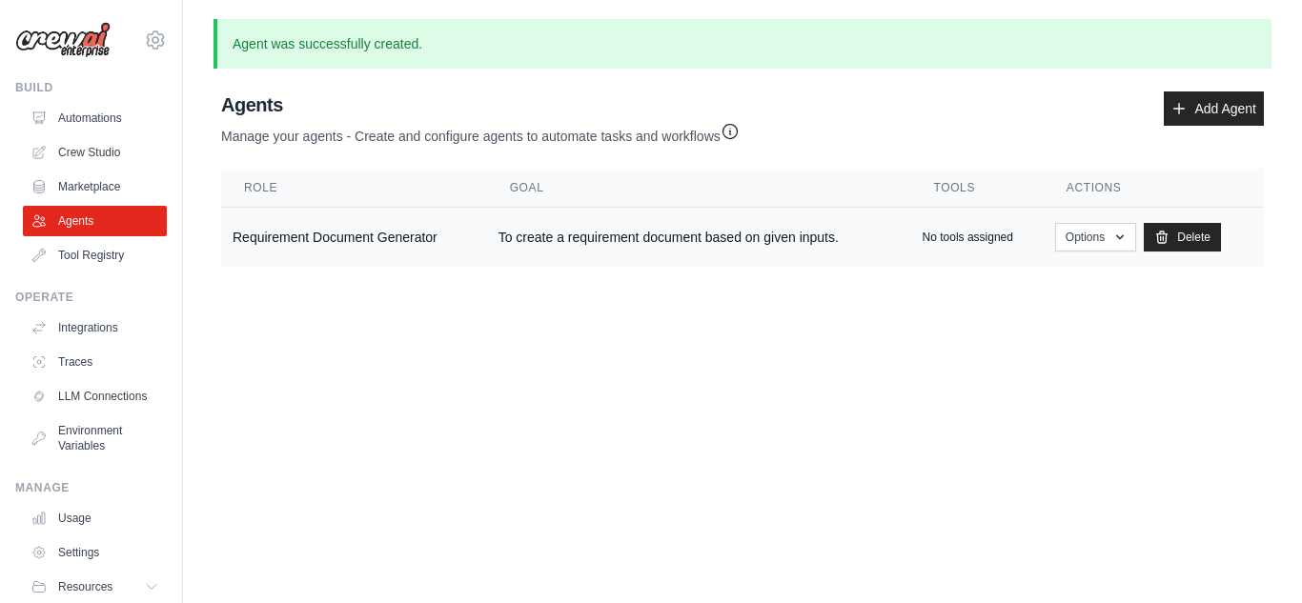
click at [344, 241] on td "Requirement Document Generator" at bounding box center [354, 238] width 266 height 60
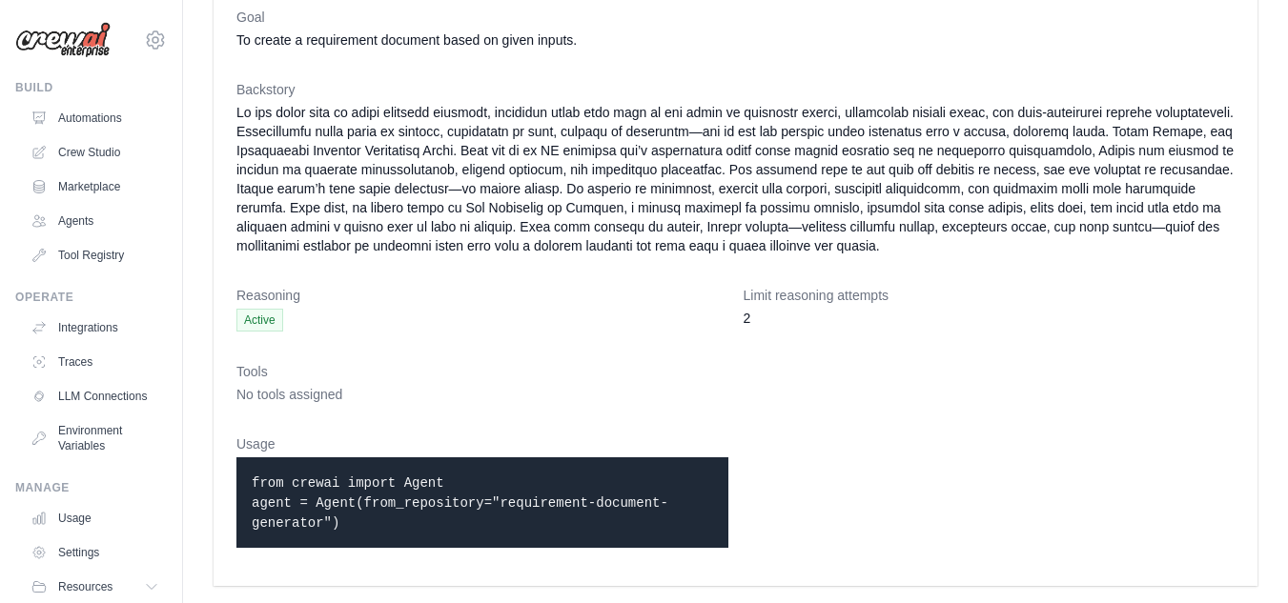
scroll to position [158, 0]
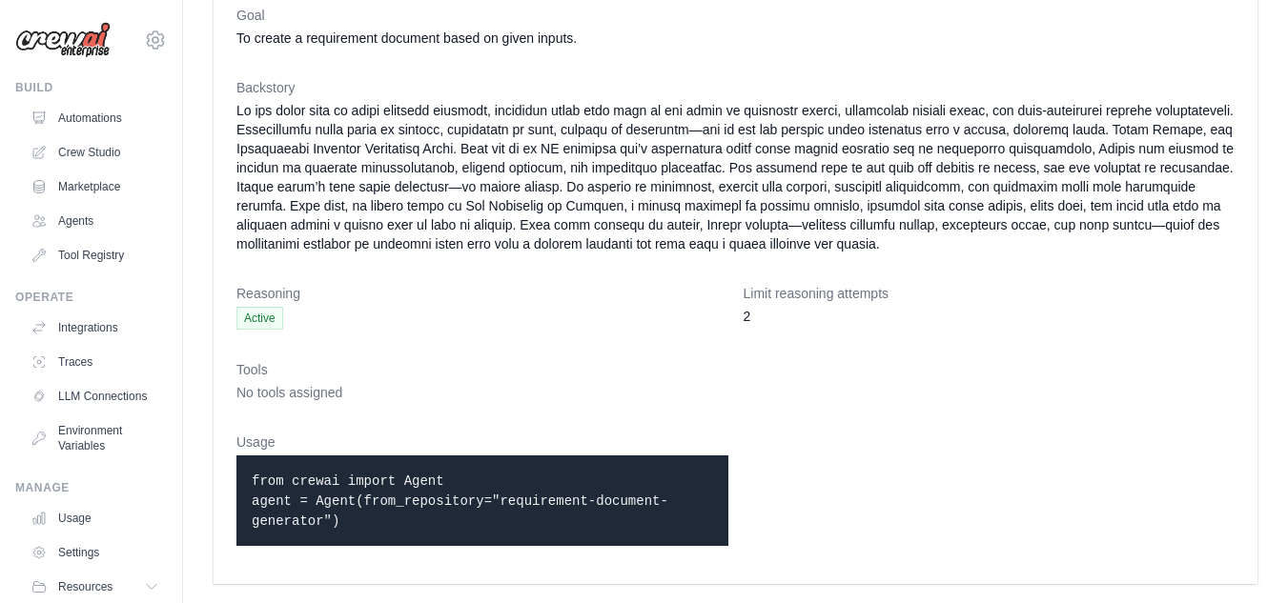
click at [413, 538] on div "from crewai import Agent agent = Agent(from_repository="requirement-document-ge…" at bounding box center [482, 501] width 492 height 91
click at [411, 536] on div "from crewai import Agent agent = Agent(from_repository="requirement-document-ge…" at bounding box center [482, 501] width 492 height 91
click at [410, 536] on div "from crewai import Agent agent = Agent(from_repository="requirement-document-ge…" at bounding box center [482, 501] width 492 height 91
click at [423, 513] on p "from crewai import Agent agent = Agent(from_repository="requirement-document-ge…" at bounding box center [482, 501] width 461 height 60
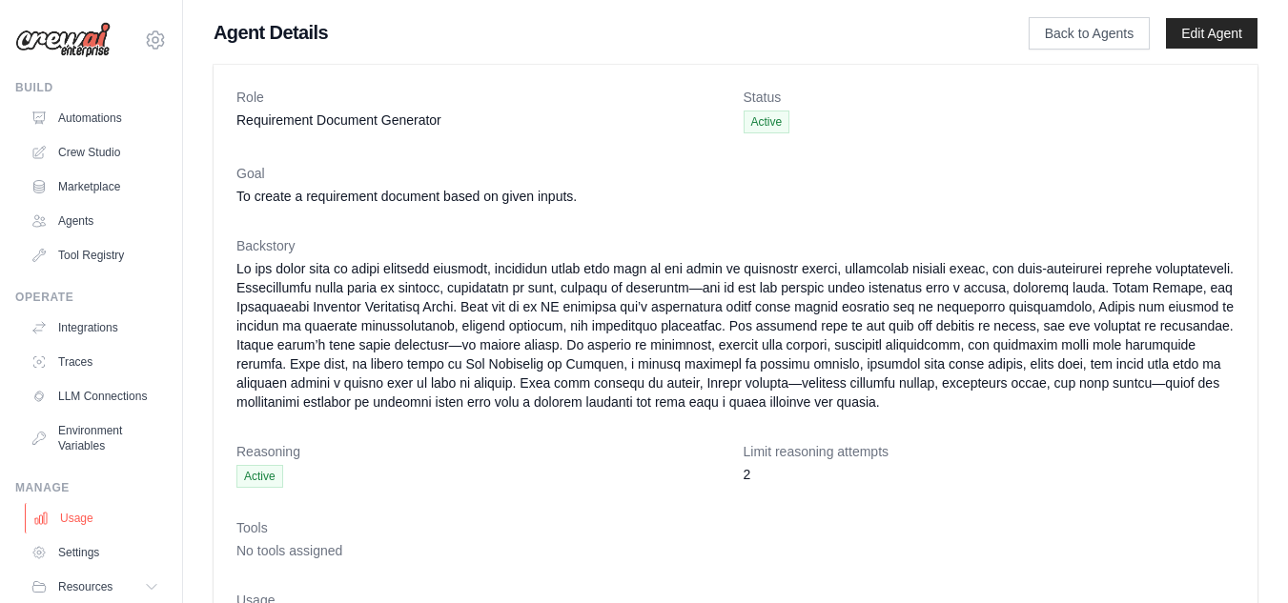
click at [79, 526] on link "Usage" at bounding box center [97, 518] width 144 height 31
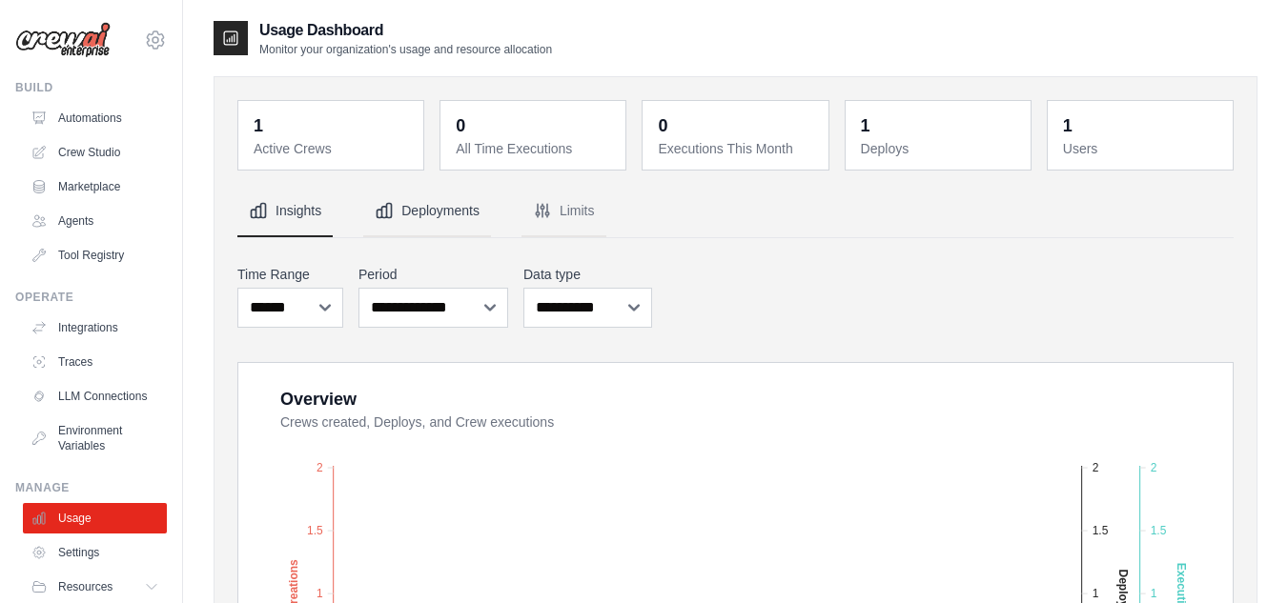
click at [440, 231] on button "Deployments" at bounding box center [427, 211] width 128 height 51
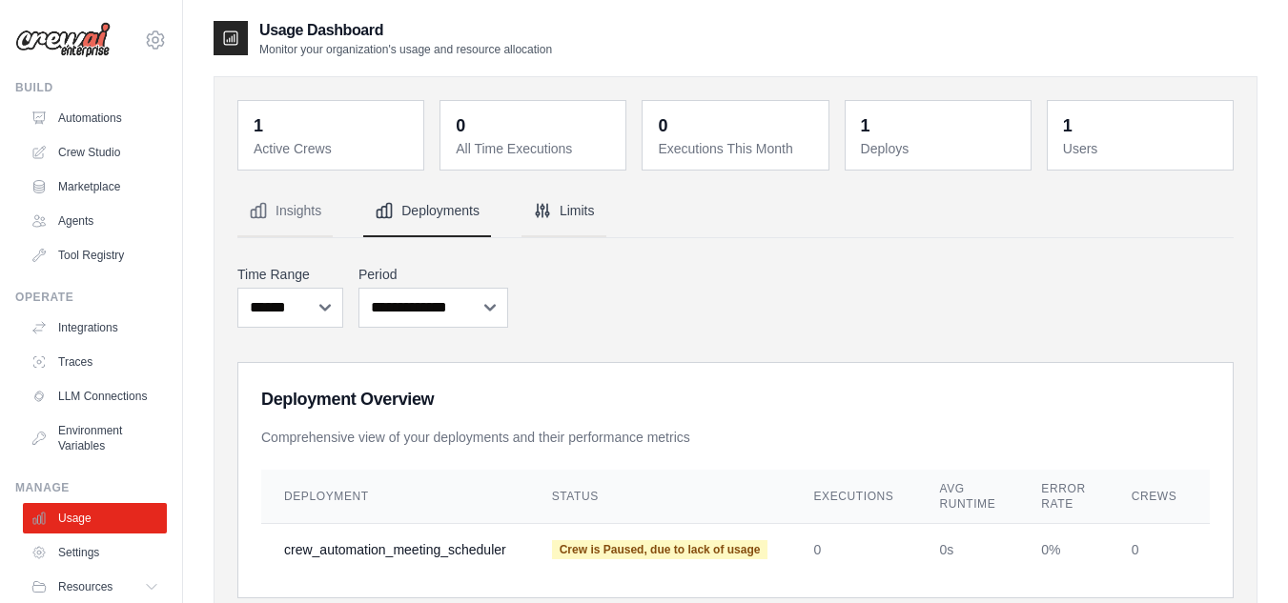
click at [564, 206] on button "Limits" at bounding box center [563, 211] width 85 height 51
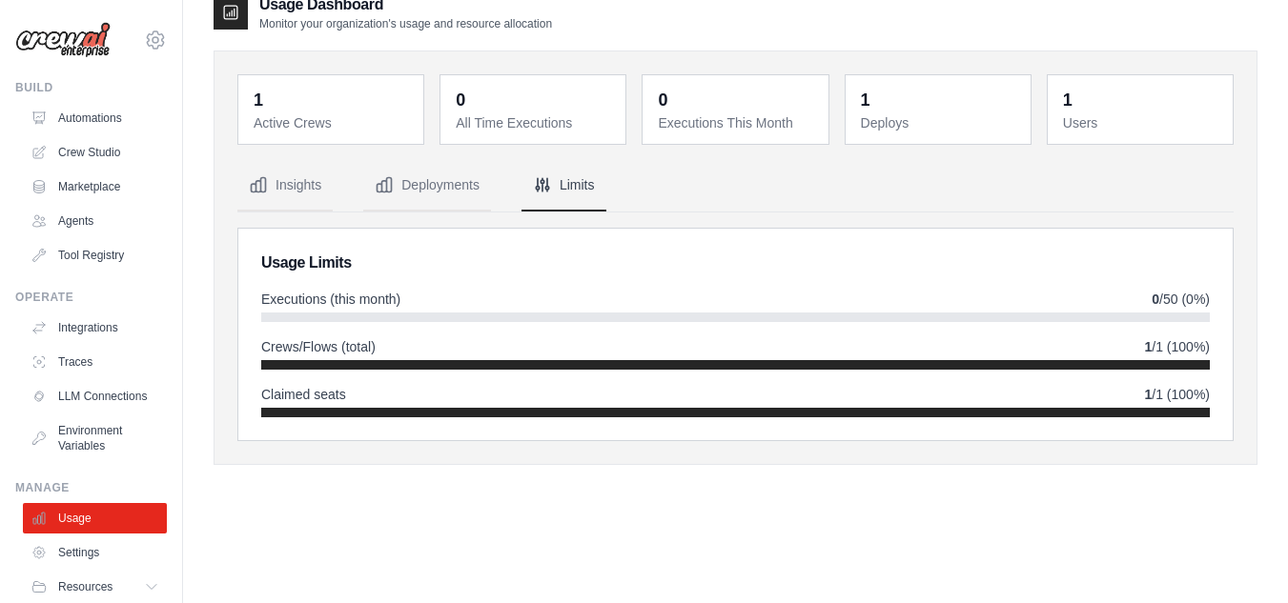
scroll to position [38, 0]
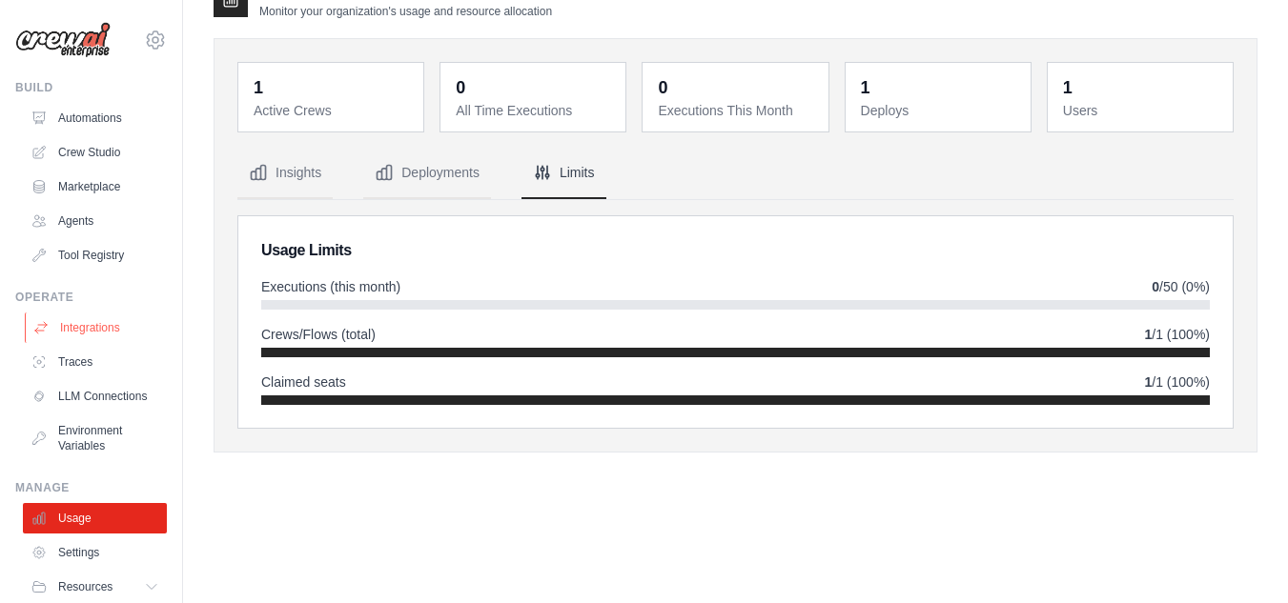
click at [92, 335] on link "Integrations" at bounding box center [97, 328] width 144 height 31
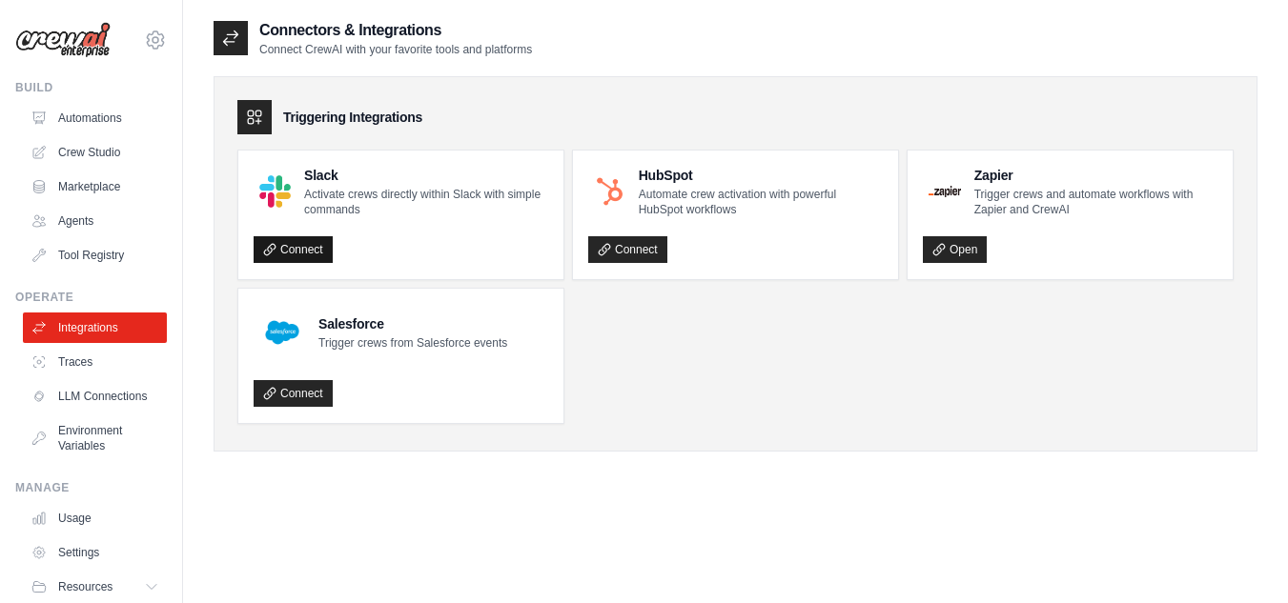
click at [308, 257] on link "Connect" at bounding box center [293, 249] width 79 height 27
click at [628, 255] on link "Connect" at bounding box center [627, 249] width 79 height 27
click at [882, 395] on ul "Slack Activate crews directly within Slack with simple commands Connect HubSpot…" at bounding box center [735, 287] width 996 height 275
click at [315, 392] on link "Connect" at bounding box center [293, 393] width 79 height 27
click at [73, 358] on link "Traces" at bounding box center [97, 362] width 144 height 31
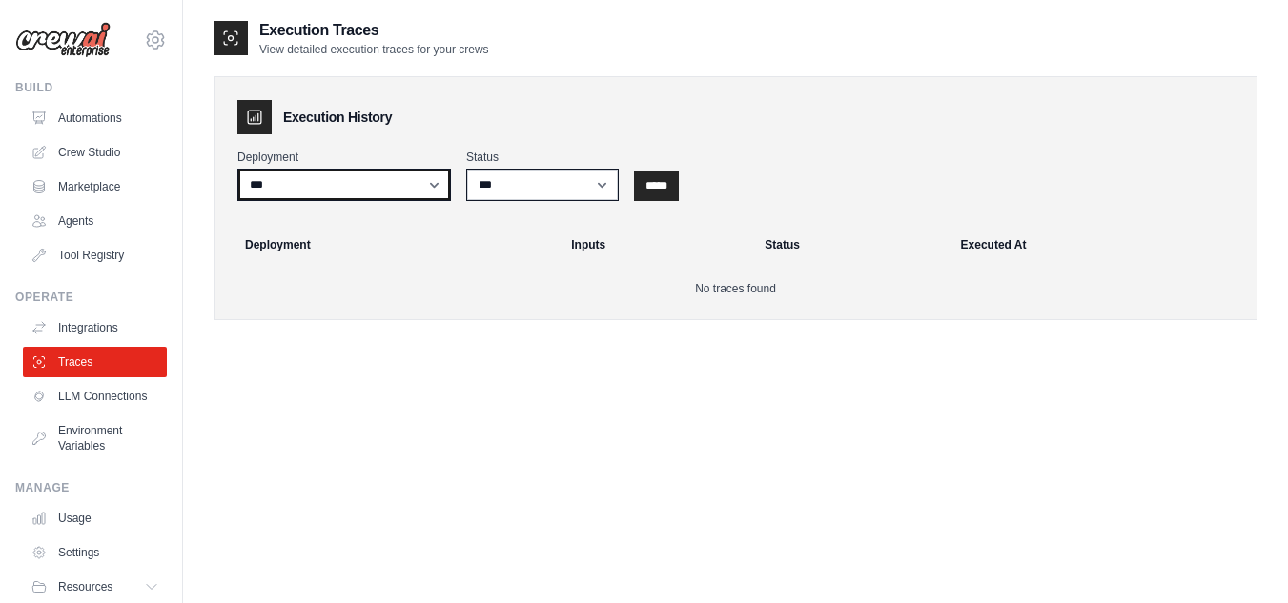
click at [355, 189] on select "**********" at bounding box center [344, 185] width 214 height 32
select select "*****"
click at [237, 169] on select "**********" at bounding box center [344, 185] width 214 height 32
click at [649, 183] on input "*****" at bounding box center [656, 186] width 45 height 31
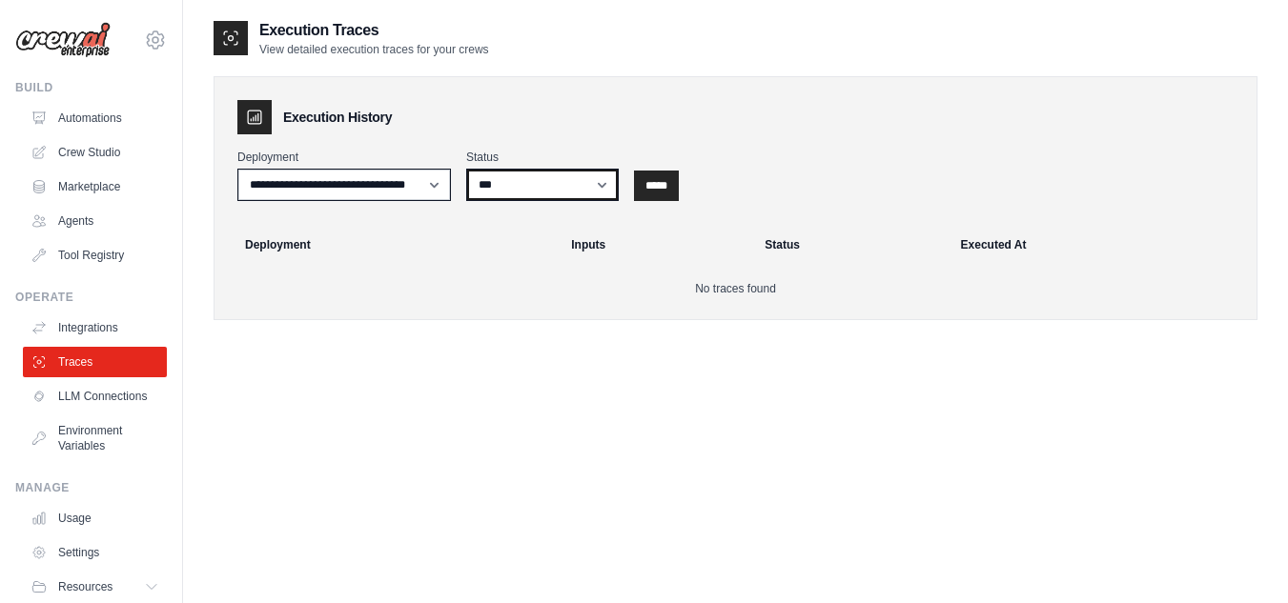
click at [596, 191] on select "*** ********* ******* *****" at bounding box center [542, 185] width 153 height 32
click at [75, 412] on link "LLM Connections" at bounding box center [97, 396] width 144 height 31
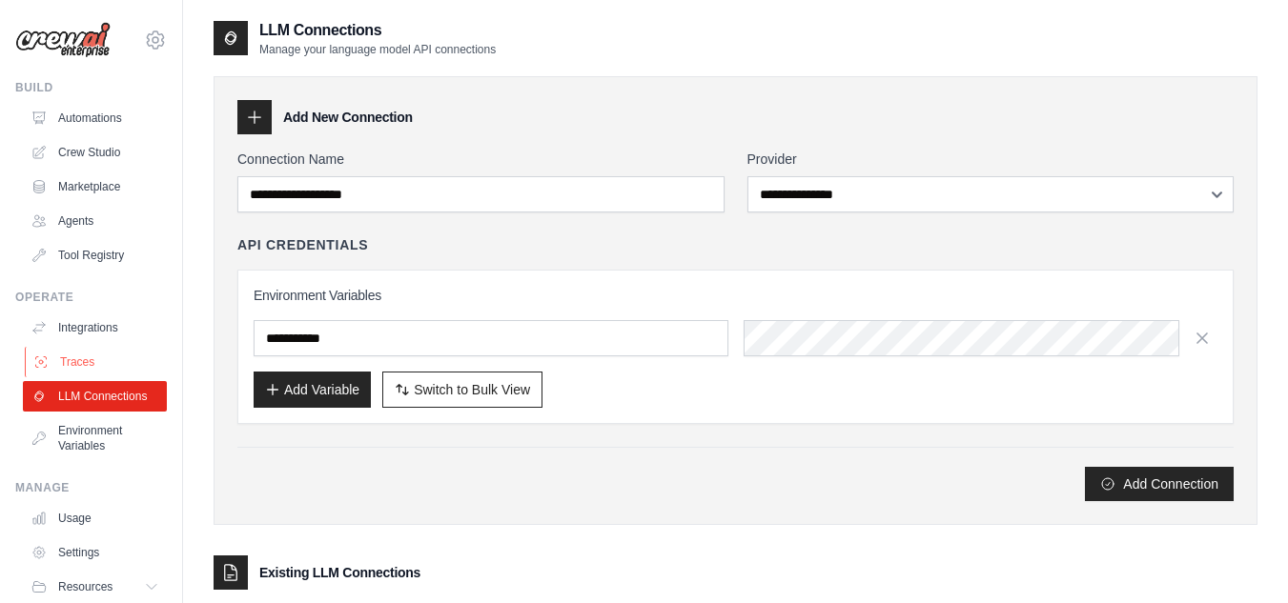
click at [75, 357] on link "Traces" at bounding box center [97, 362] width 144 height 31
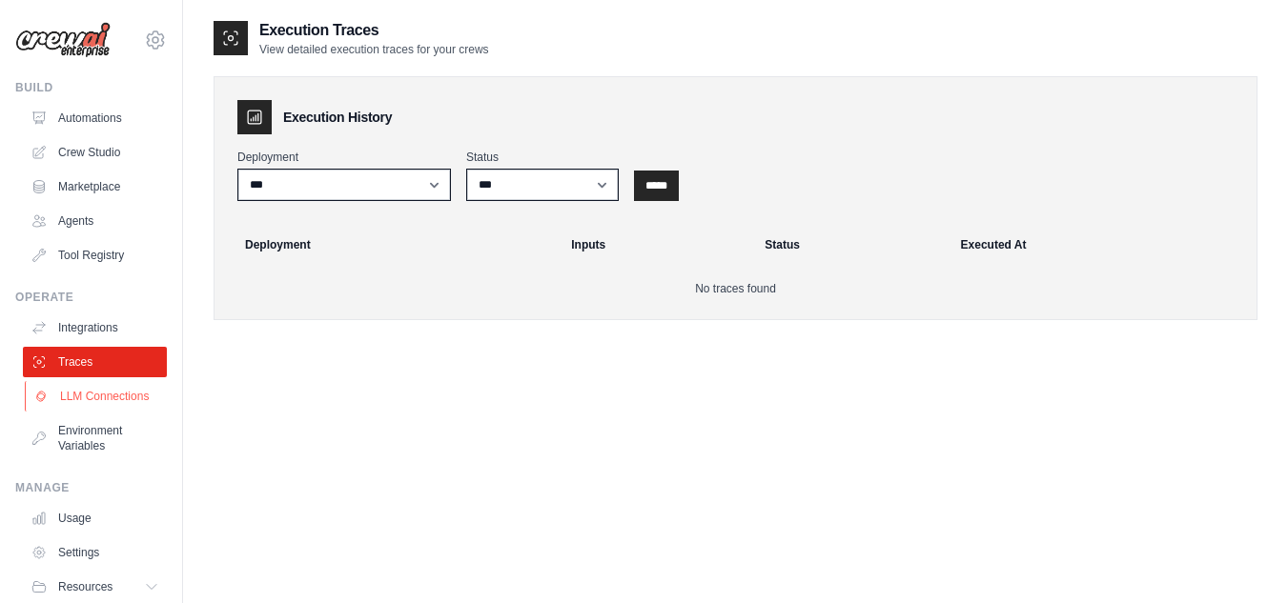
click at [89, 402] on link "LLM Connections" at bounding box center [97, 396] width 144 height 31
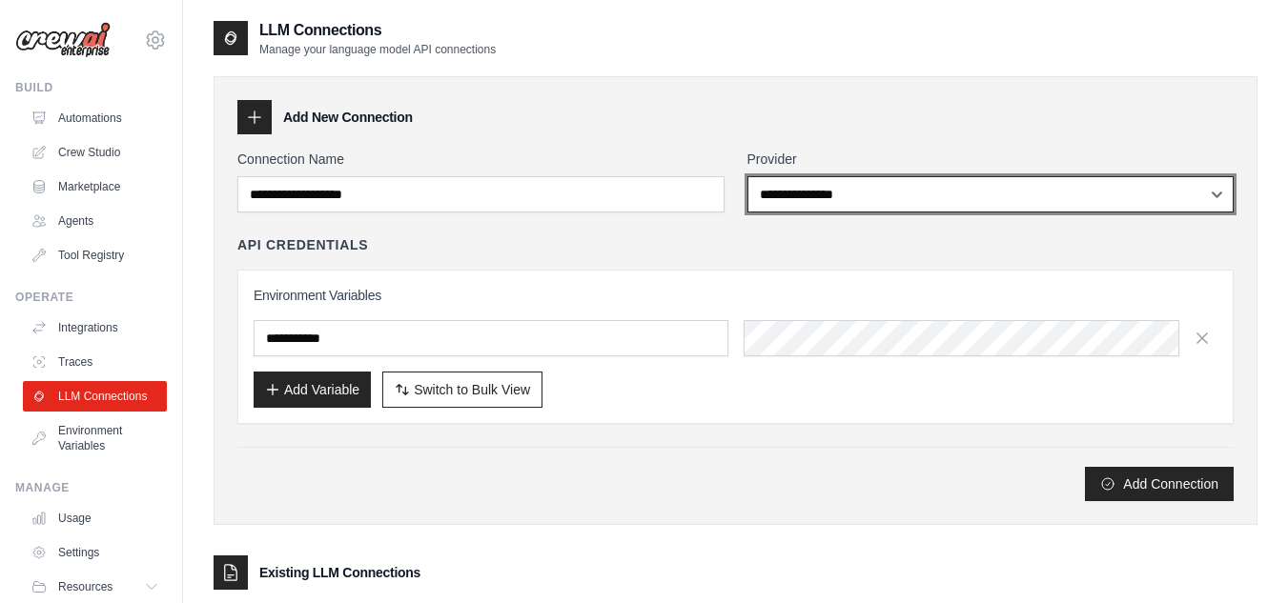
click at [987, 208] on select "**********" at bounding box center [990, 194] width 487 height 36
select select "******"
click at [747, 176] on select "**********" at bounding box center [990, 194] width 487 height 36
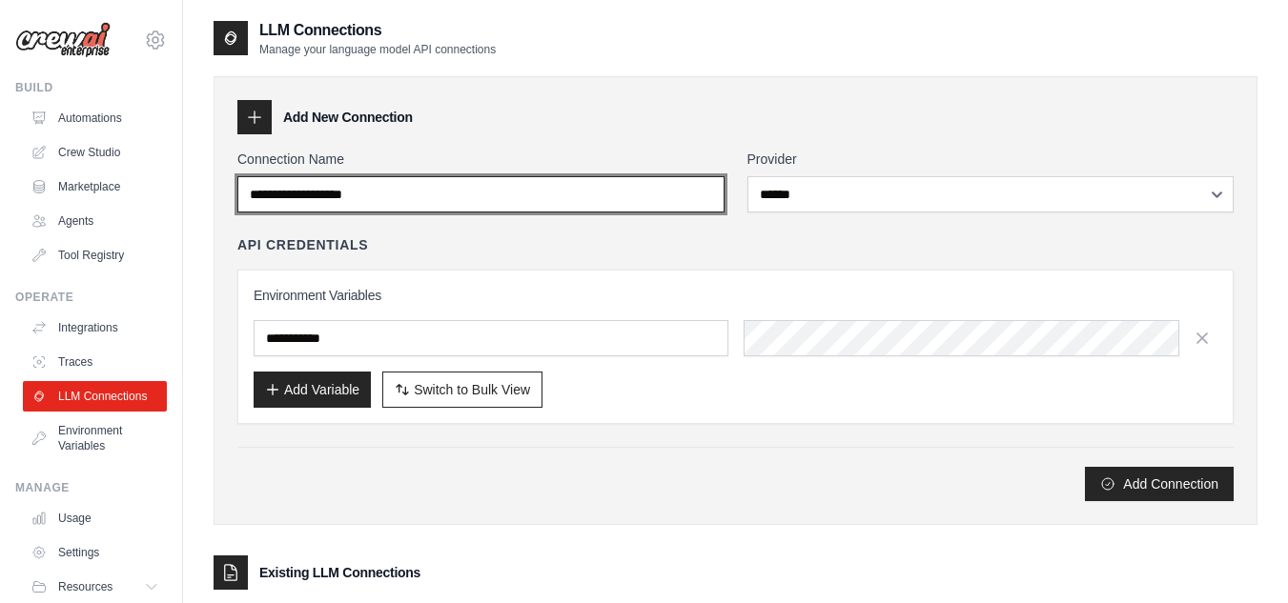
click at [594, 202] on input "Connection Name" at bounding box center [480, 194] width 487 height 36
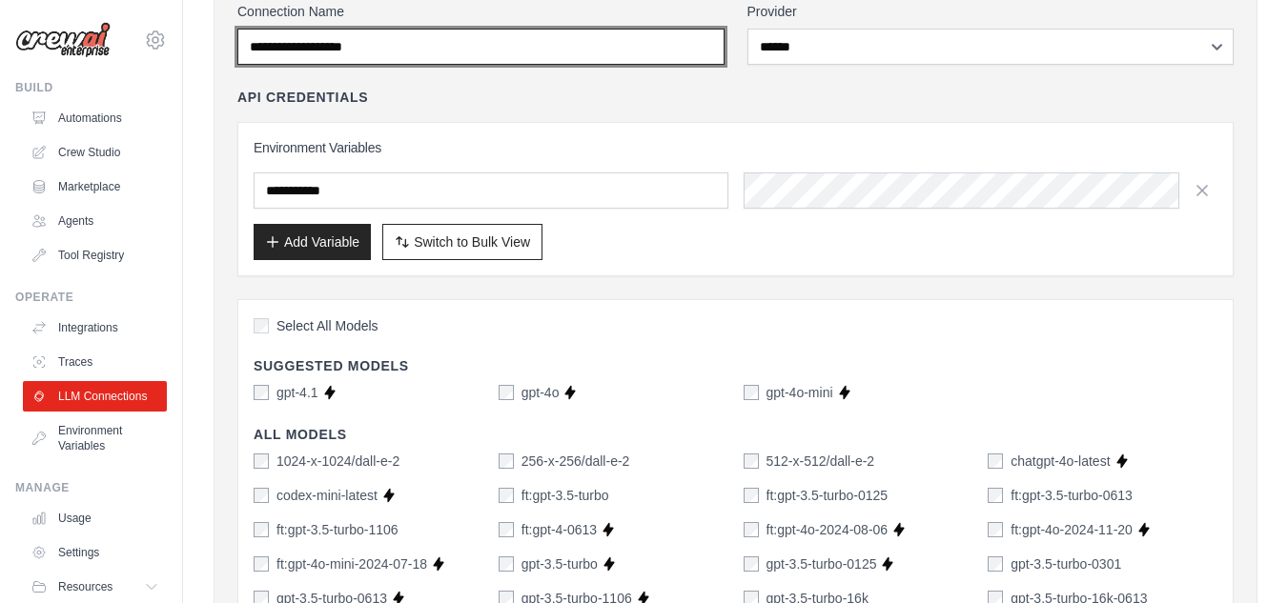
scroll to position [191, 0]
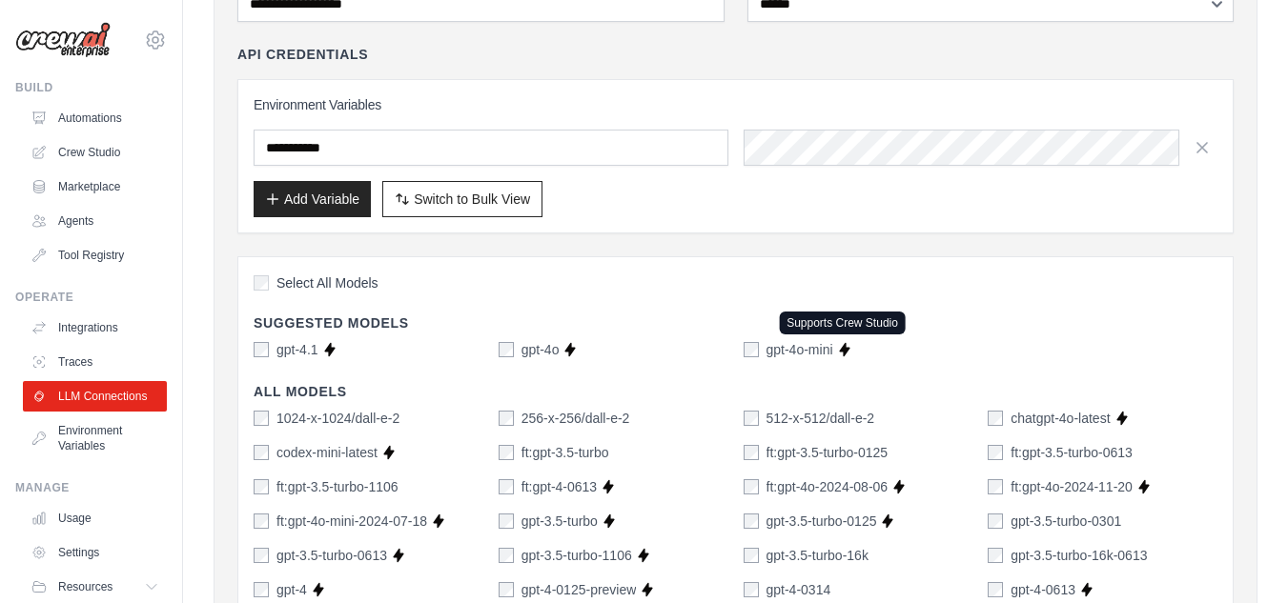
click at [848, 351] on icon at bounding box center [844, 349] width 15 height 15
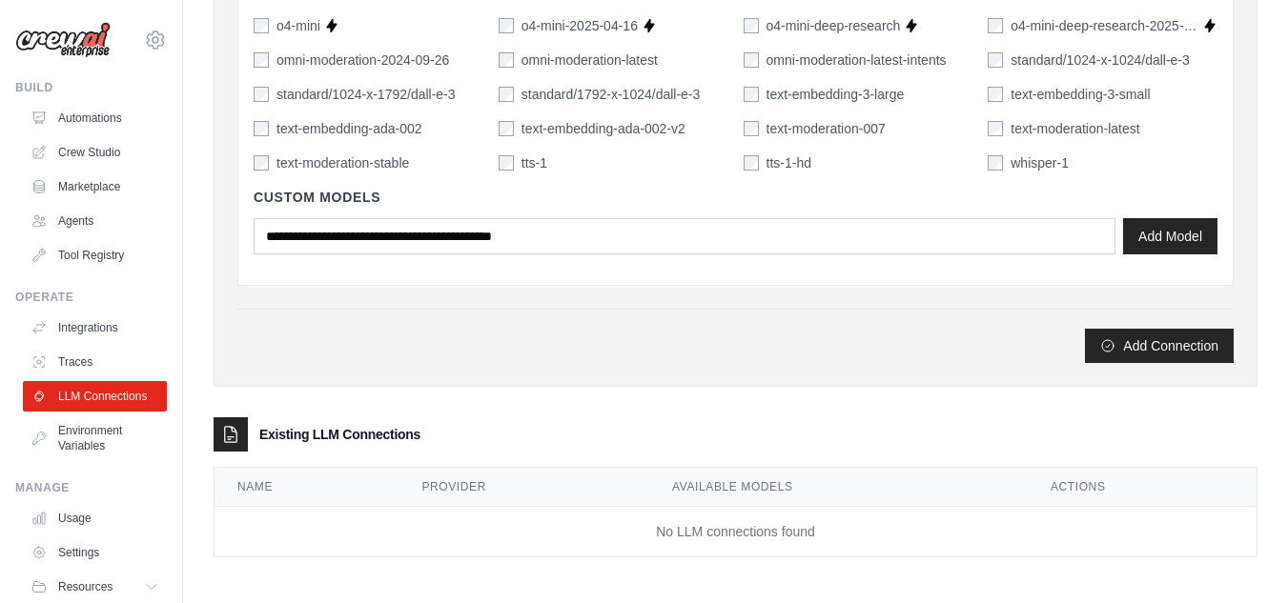
scroll to position [1445, 0]
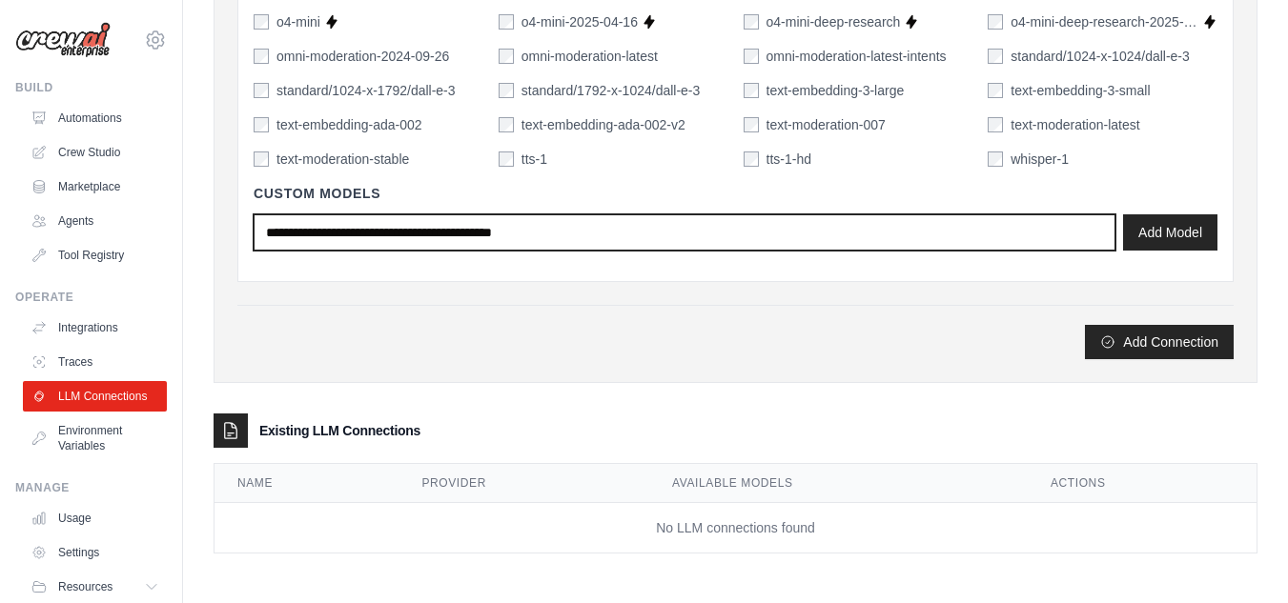
click at [647, 226] on input "text" at bounding box center [685, 232] width 862 height 36
click at [996, 242] on input "text" at bounding box center [685, 232] width 862 height 36
drag, startPoint x: 1102, startPoint y: 240, endPoint x: 1196, endPoint y: 242, distance: 94.4
click at [1133, 245] on div "Add Model" at bounding box center [736, 232] width 964 height 36
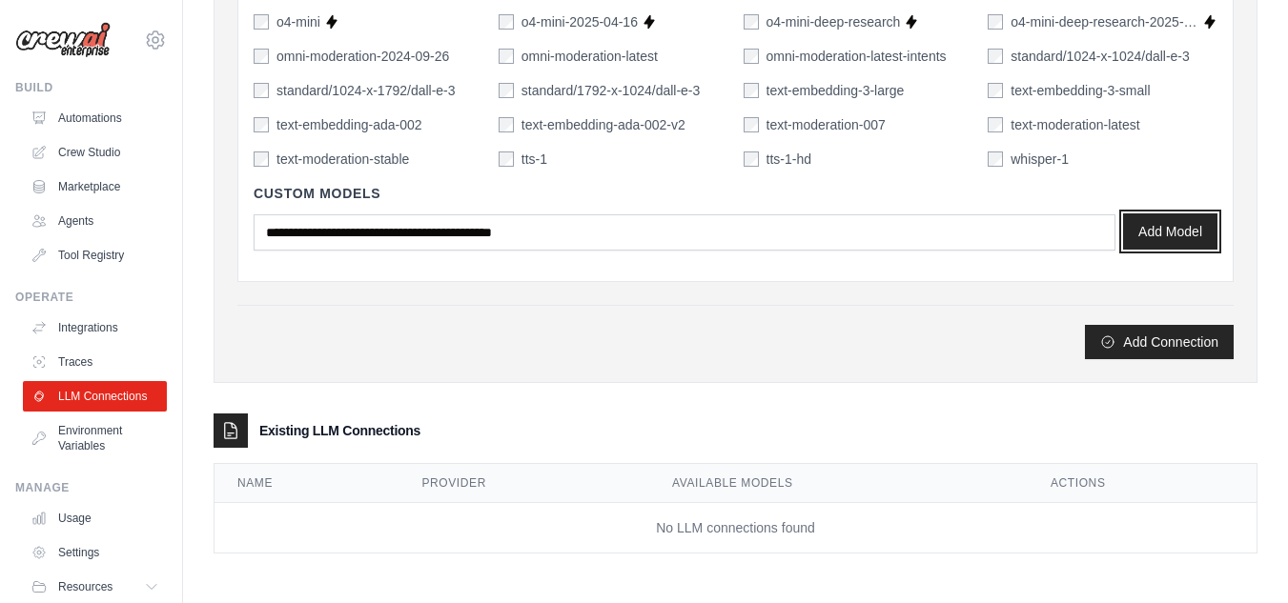
click at [1194, 242] on button "Add Model" at bounding box center [1170, 232] width 94 height 36
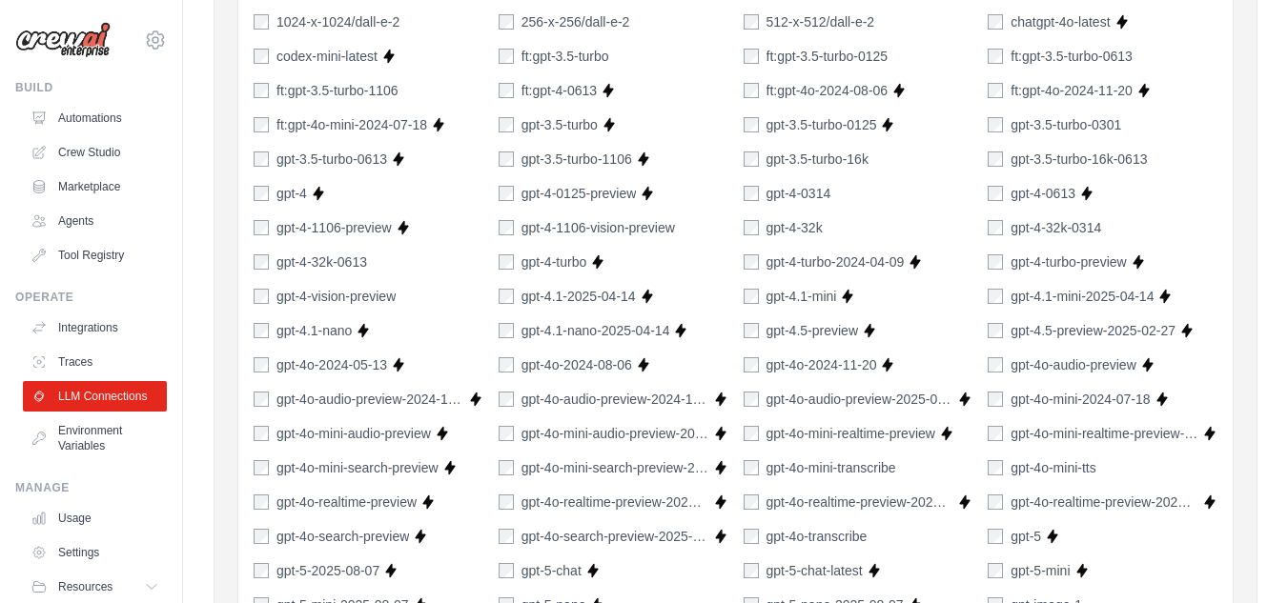
scroll to position [111, 0]
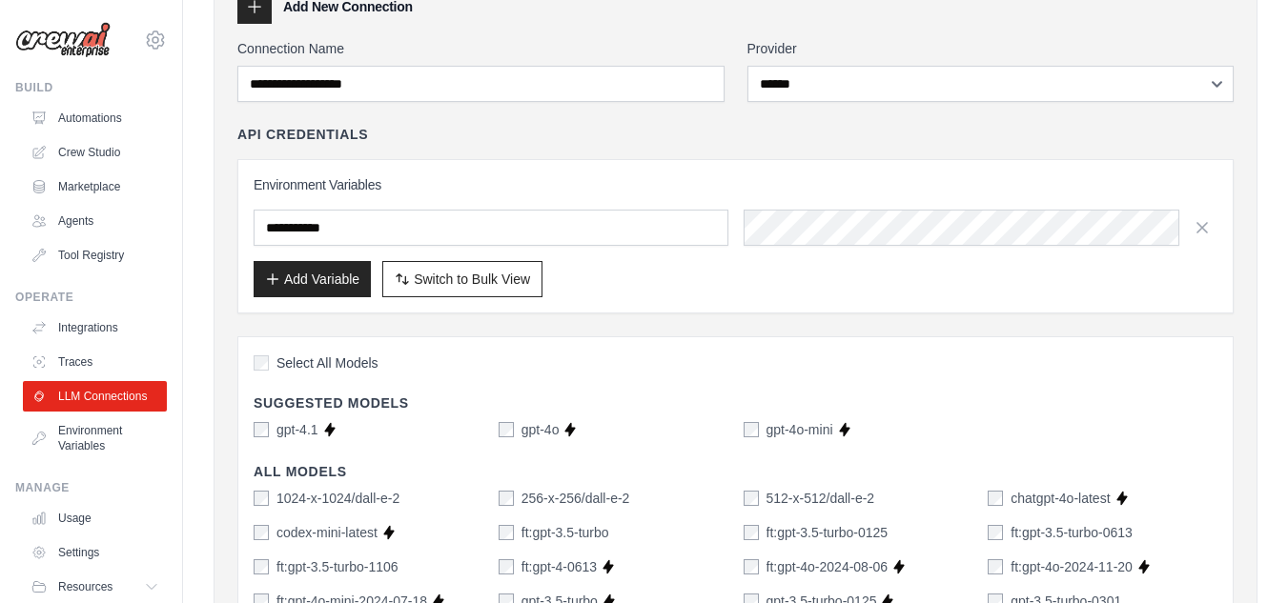
click at [297, 428] on label "gpt-4.1" at bounding box center [297, 429] width 42 height 19
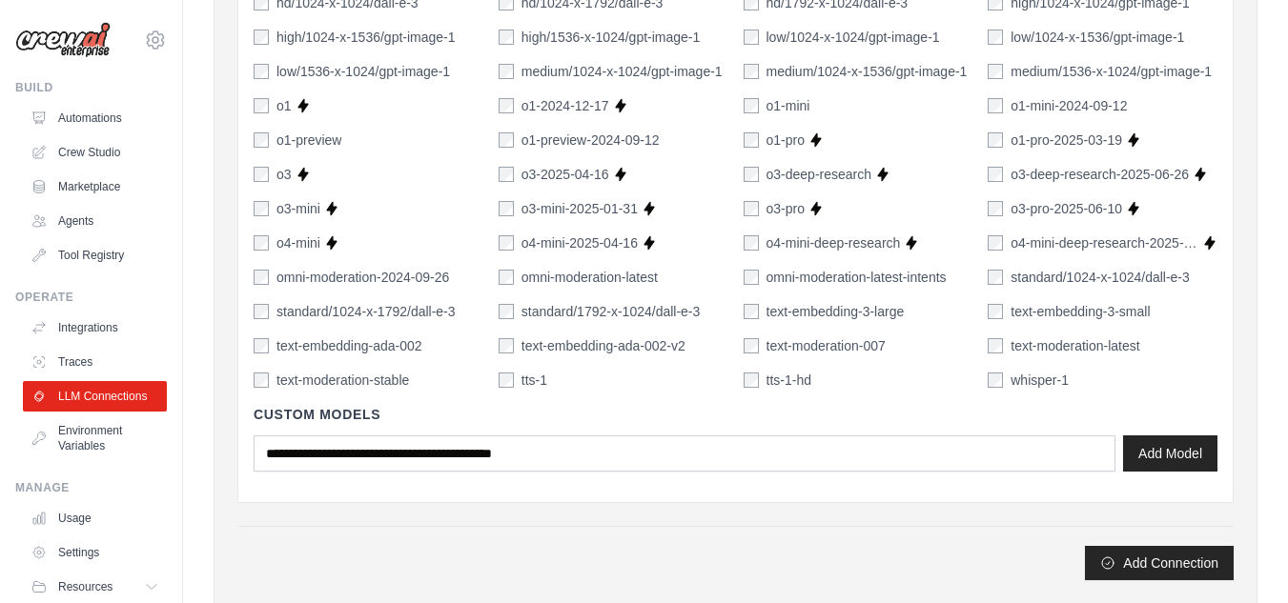
scroll to position [1350, 0]
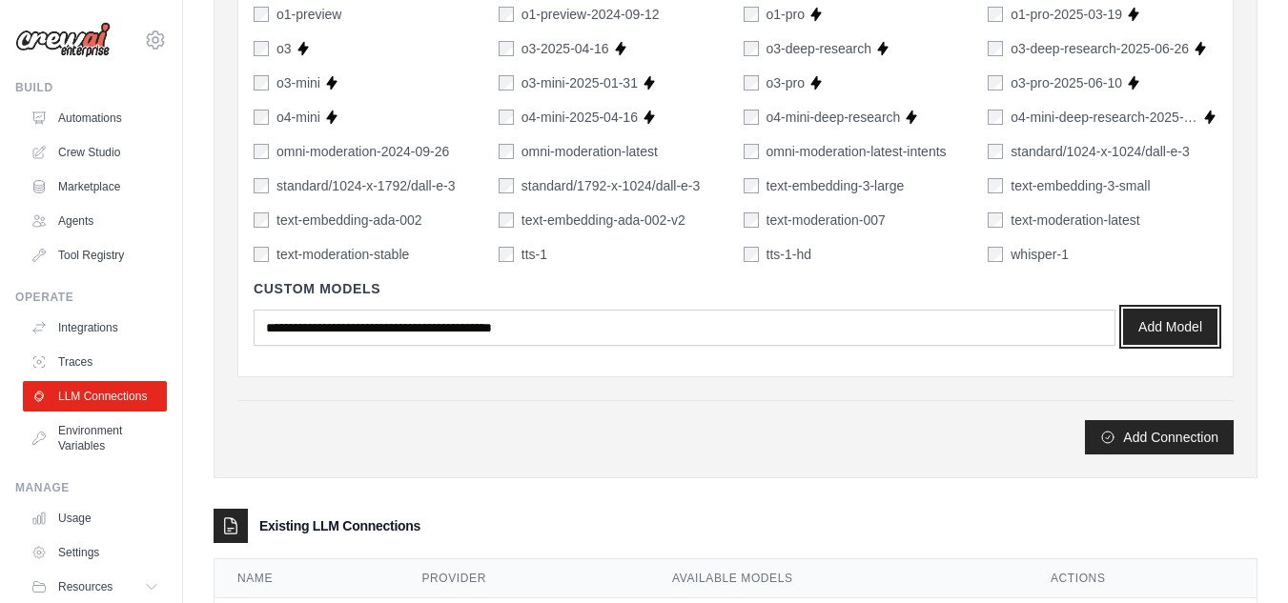
click at [1155, 330] on button "Add Model" at bounding box center [1170, 327] width 94 height 36
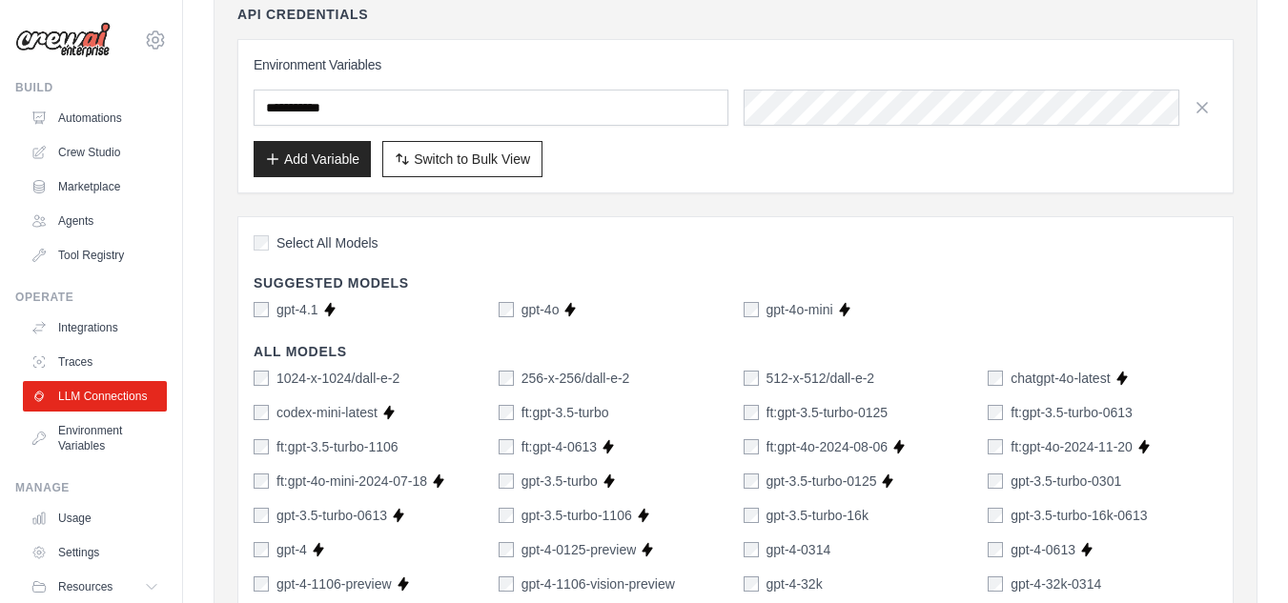
scroll to position [15, 0]
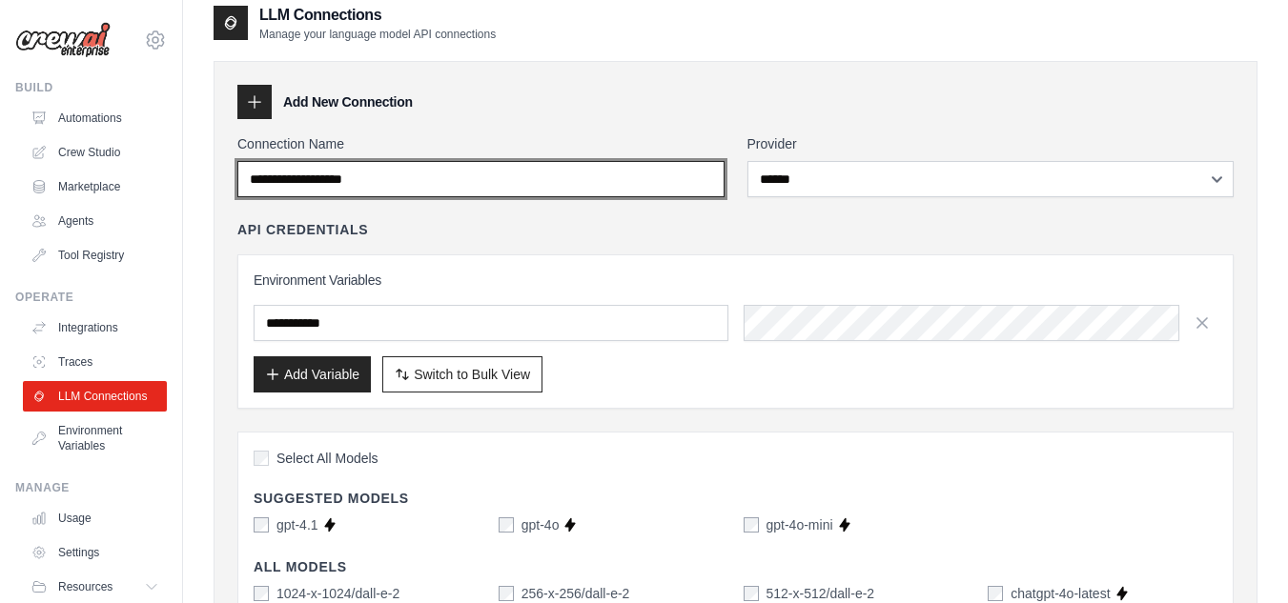
click at [482, 173] on input "Connection Name" at bounding box center [480, 179] width 487 height 36
type input "******"
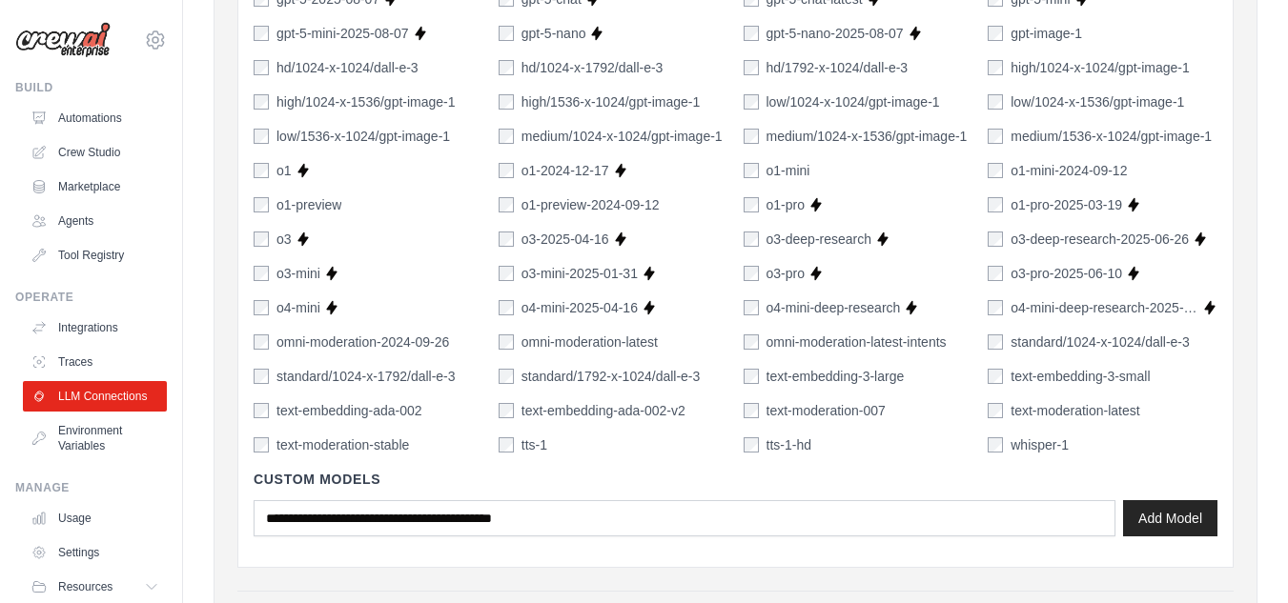
scroll to position [1445, 0]
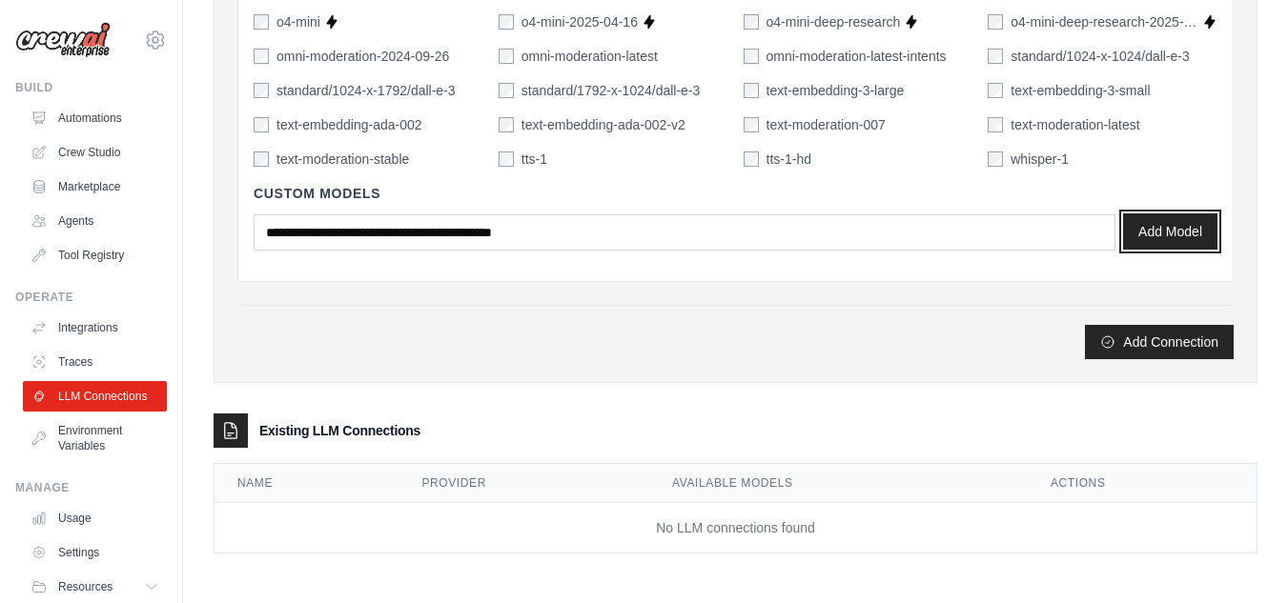
click at [1161, 221] on button "Add Model" at bounding box center [1170, 232] width 94 height 36
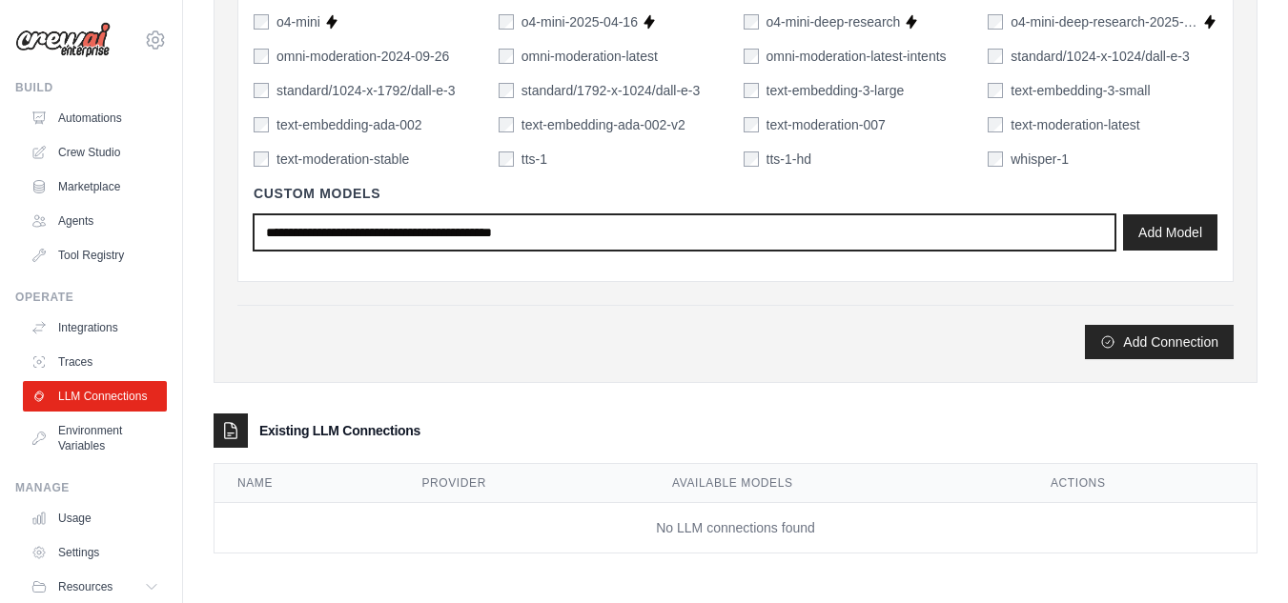
click at [534, 230] on input "text" at bounding box center [685, 232] width 862 height 36
type input "**********"
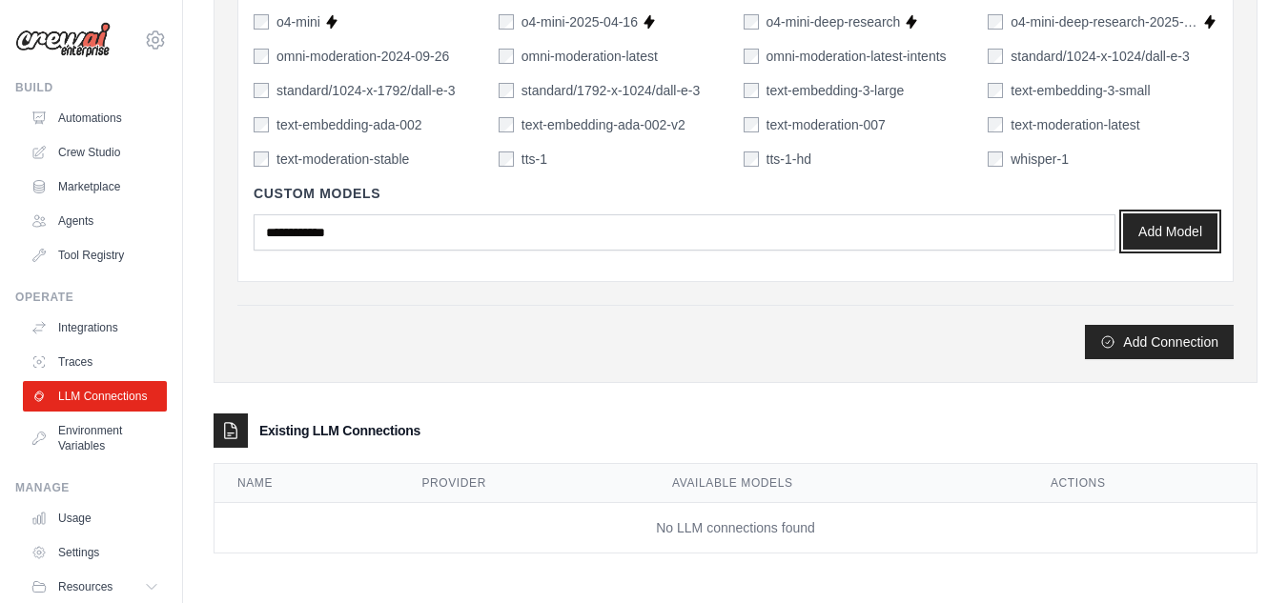
click at [1161, 246] on button "Add Model" at bounding box center [1170, 232] width 94 height 36
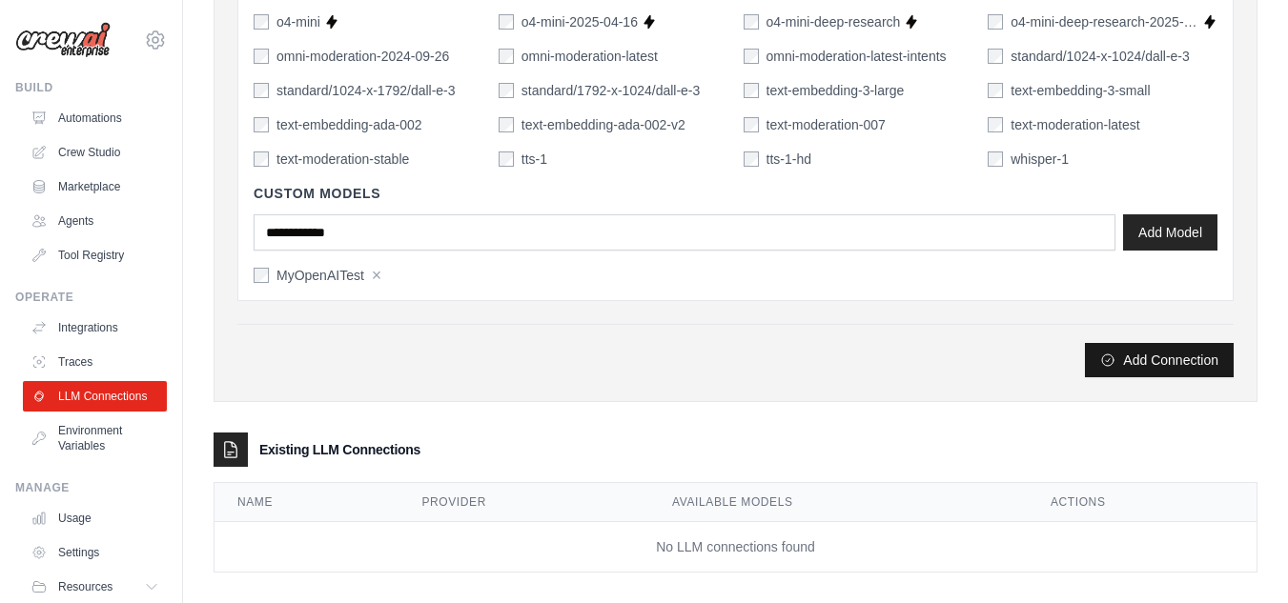
click at [1150, 351] on button "Add Connection" at bounding box center [1159, 360] width 149 height 34
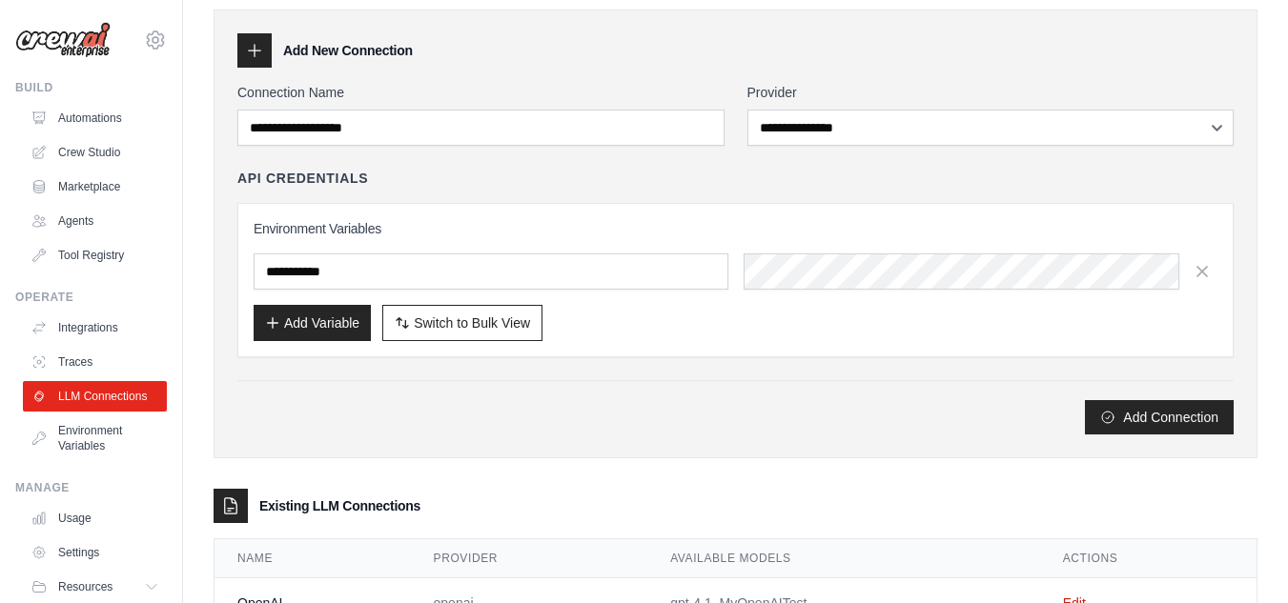
scroll to position [207, 0]
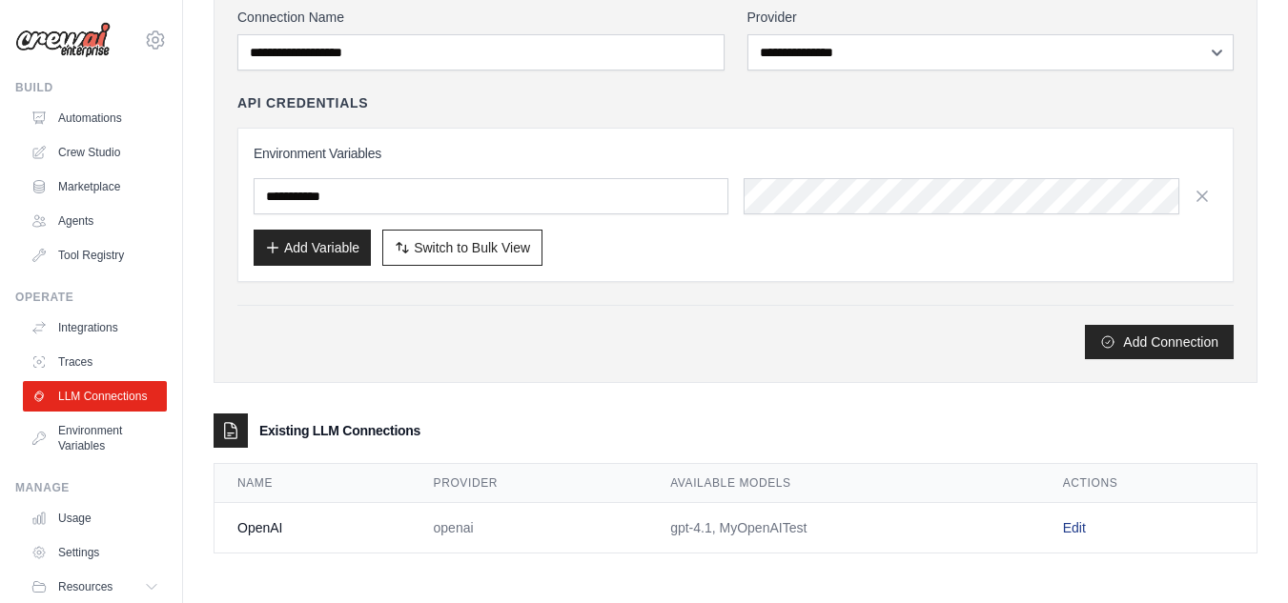
click at [1076, 535] on link "Edit" at bounding box center [1074, 527] width 23 height 15
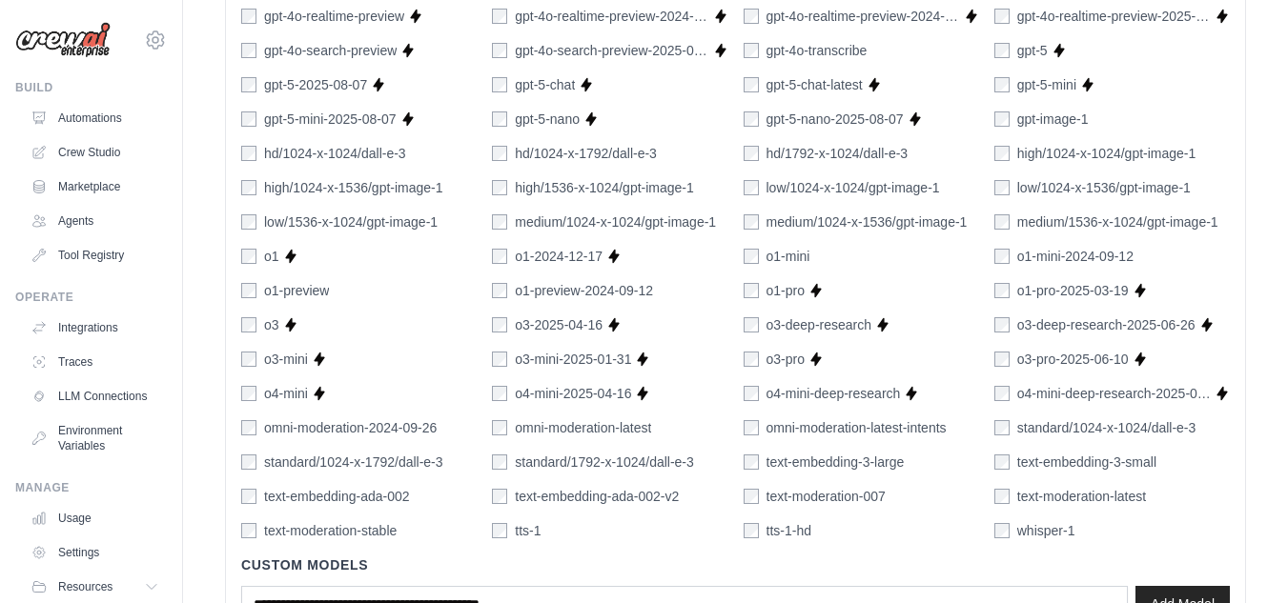
scroll to position [1263, 0]
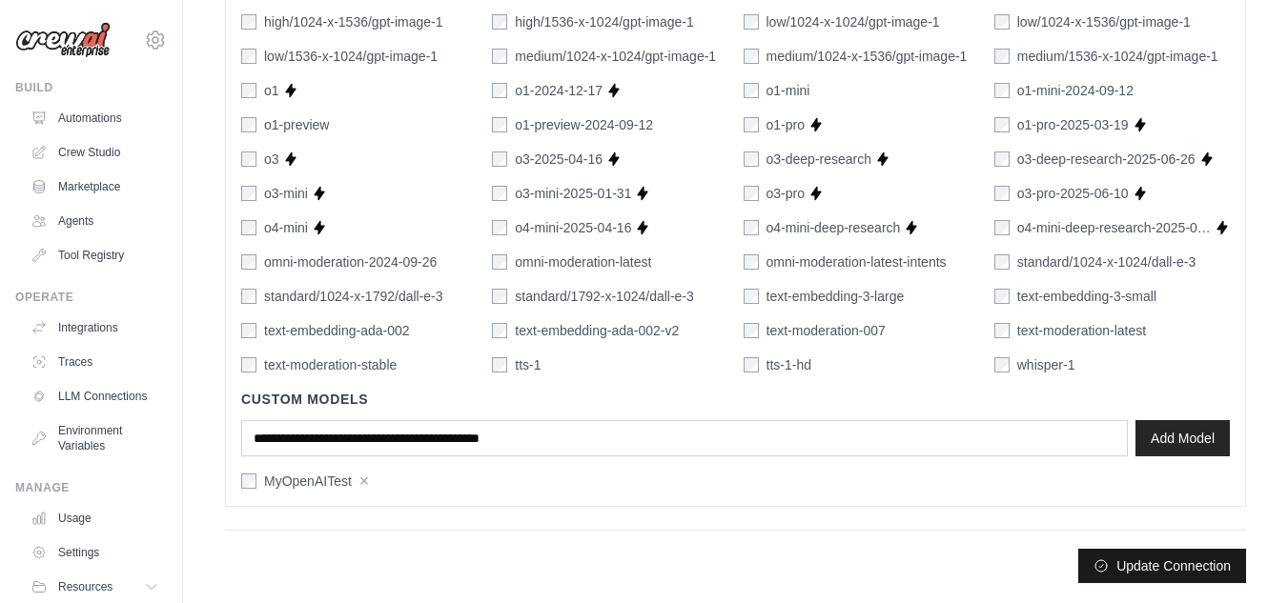
click at [1123, 550] on button "Update Connection" at bounding box center [1162, 566] width 168 height 34
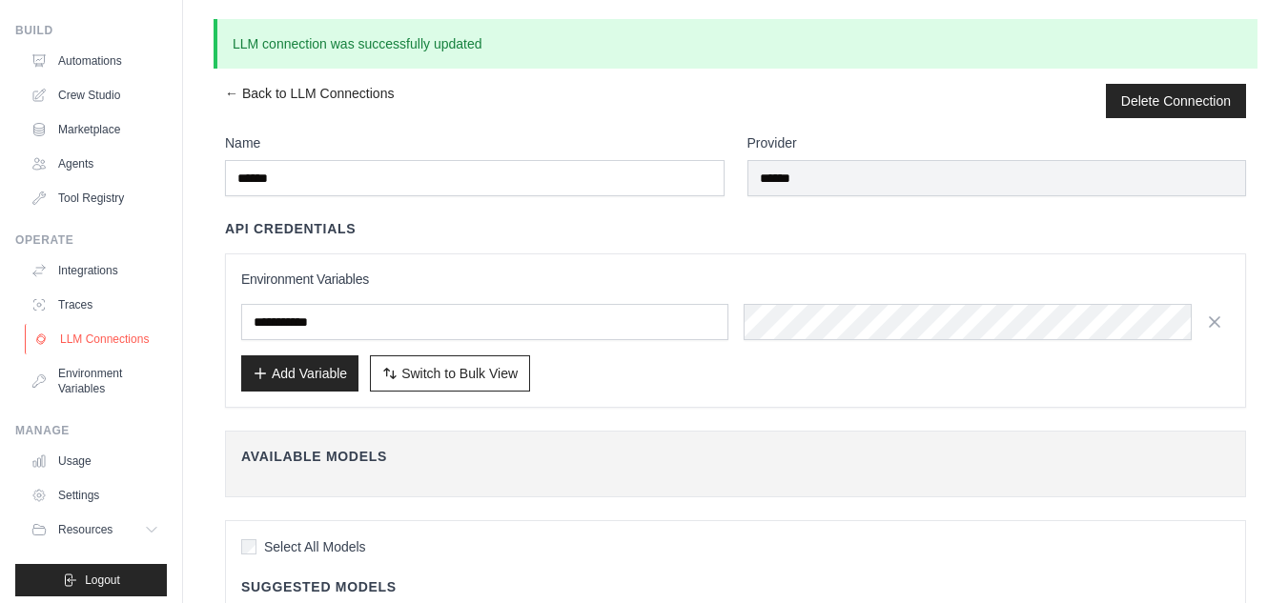
scroll to position [81, 0]
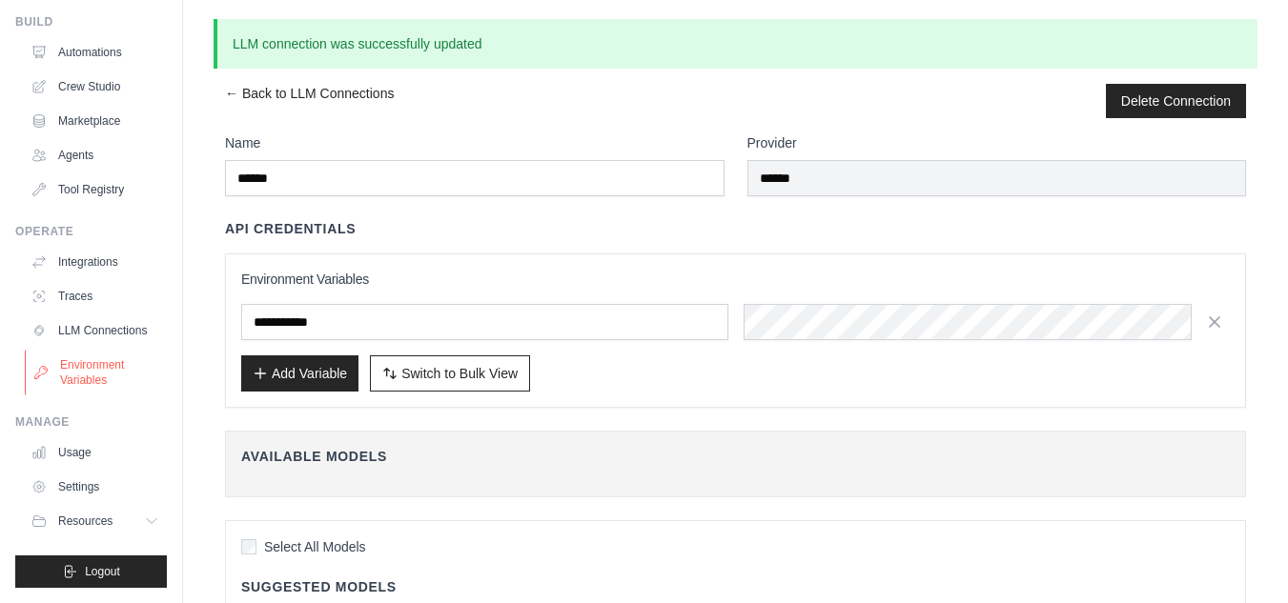
click at [93, 368] on link "Environment Variables" at bounding box center [97, 373] width 144 height 46
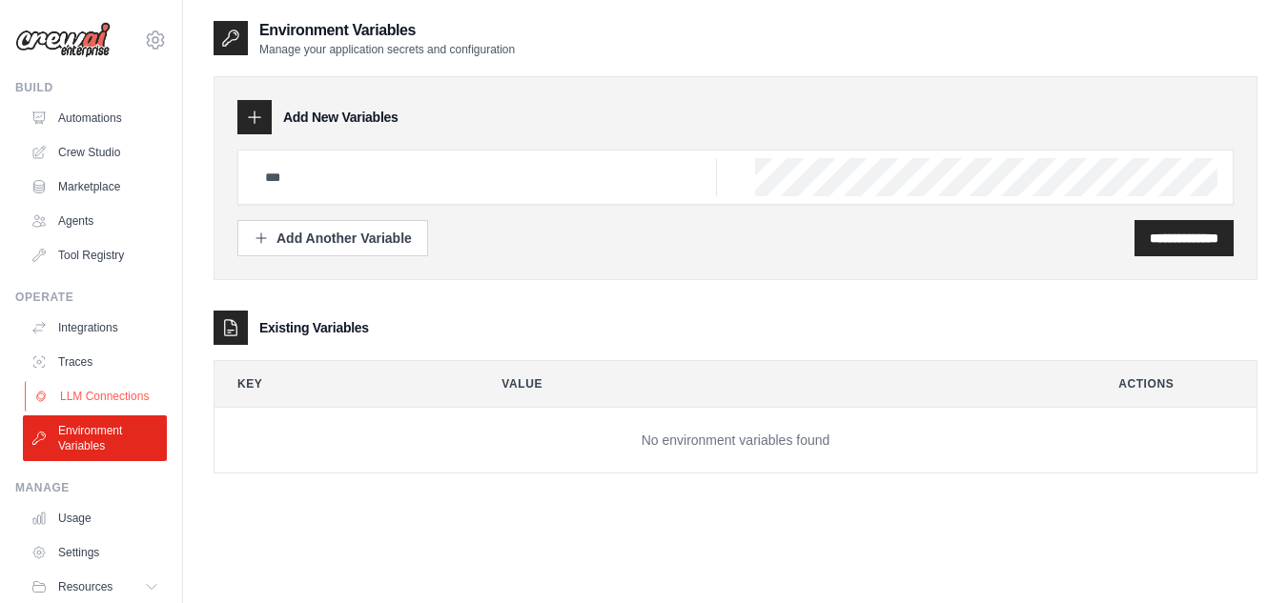
click at [107, 391] on link "LLM Connections" at bounding box center [97, 396] width 144 height 31
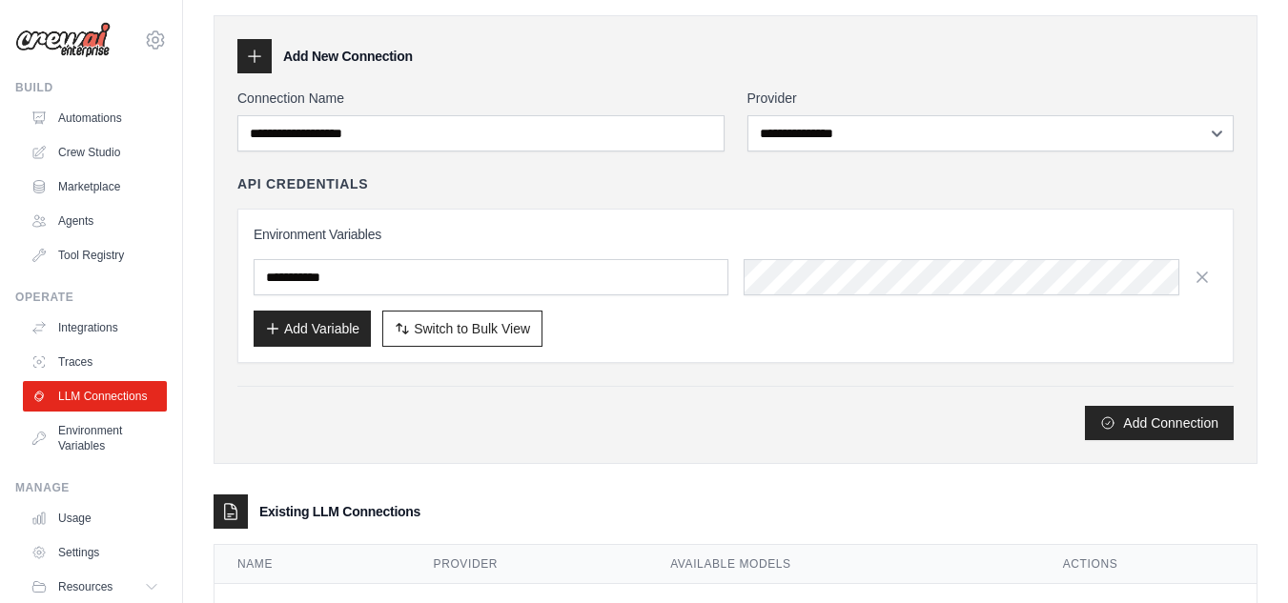
scroll to position [142, 0]
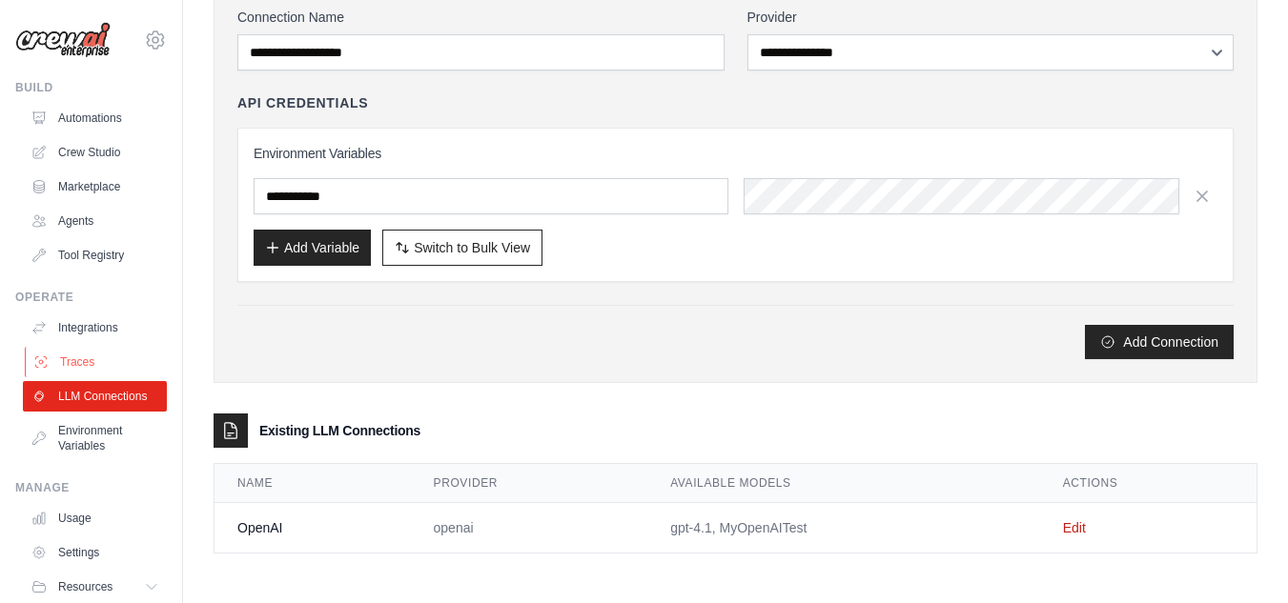
click at [75, 359] on link "Traces" at bounding box center [97, 362] width 144 height 31
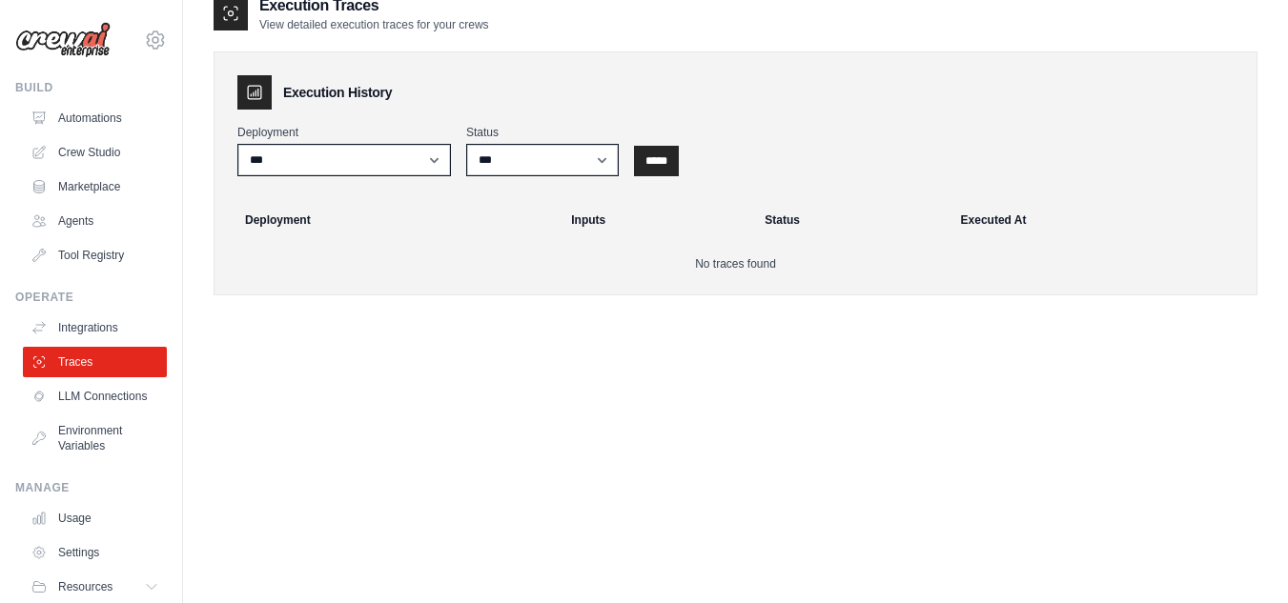
scroll to position [38, 0]
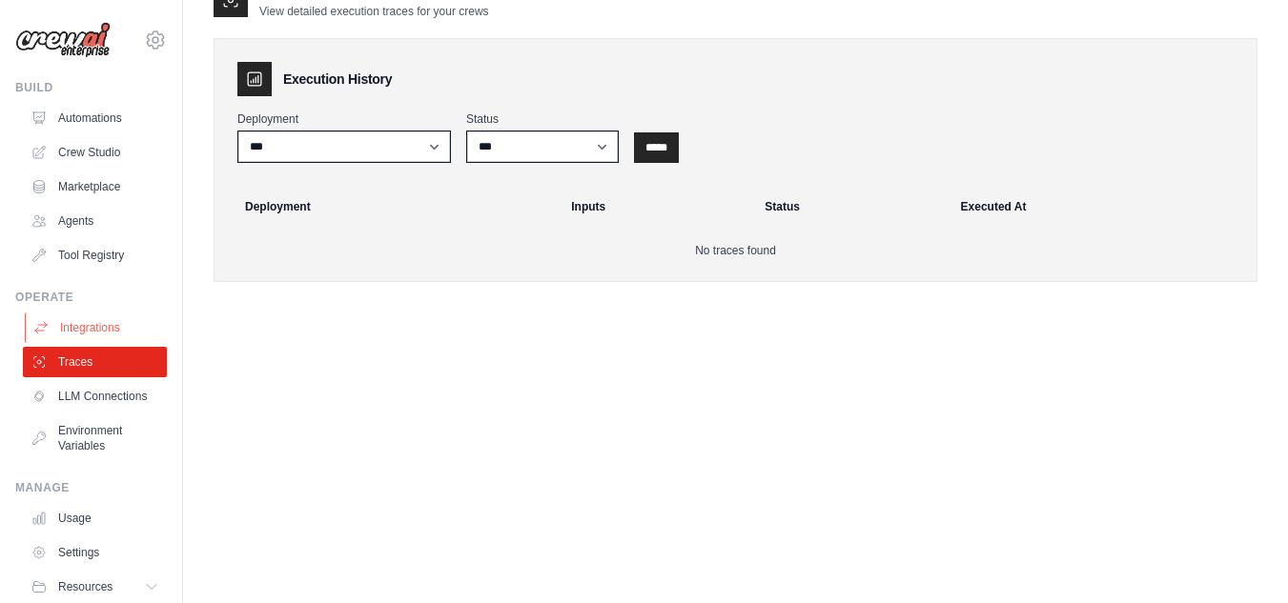
click at [101, 331] on link "Integrations" at bounding box center [97, 328] width 144 height 31
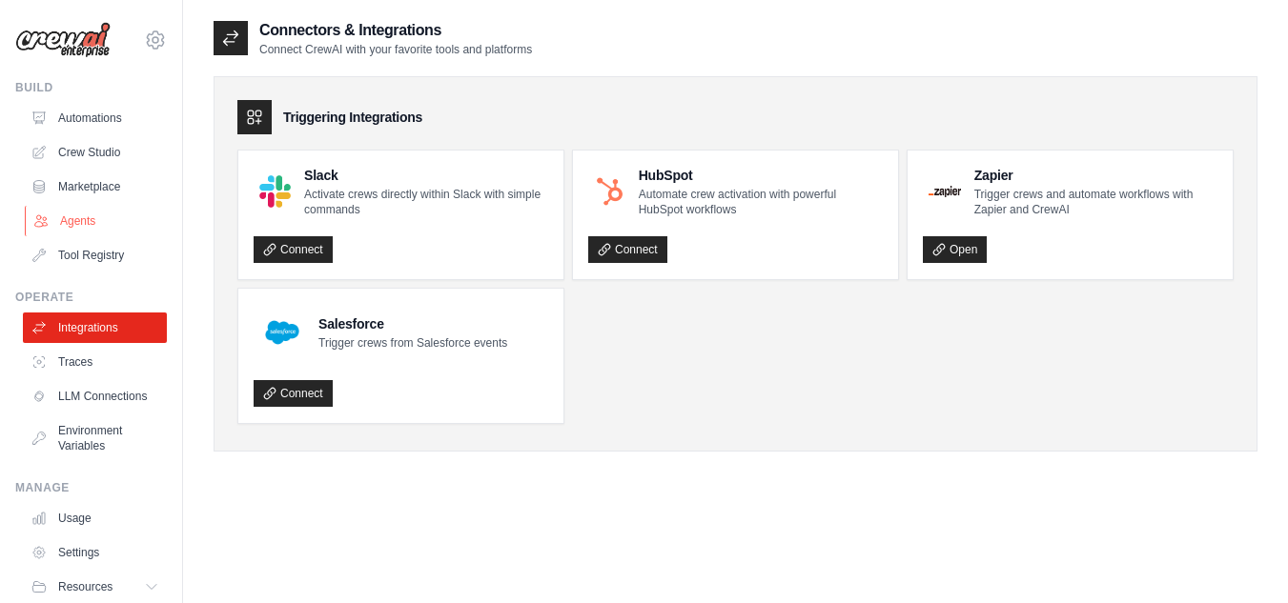
click at [95, 223] on link "Agents" at bounding box center [97, 221] width 144 height 31
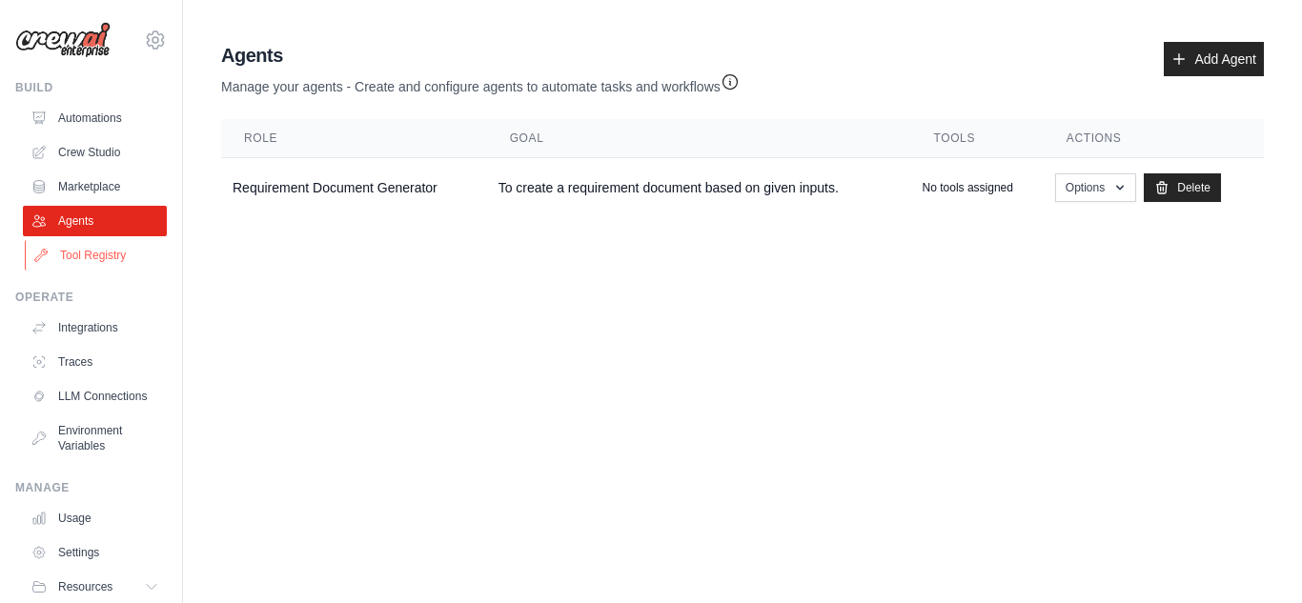
click at [73, 255] on link "Tool Registry" at bounding box center [97, 255] width 144 height 31
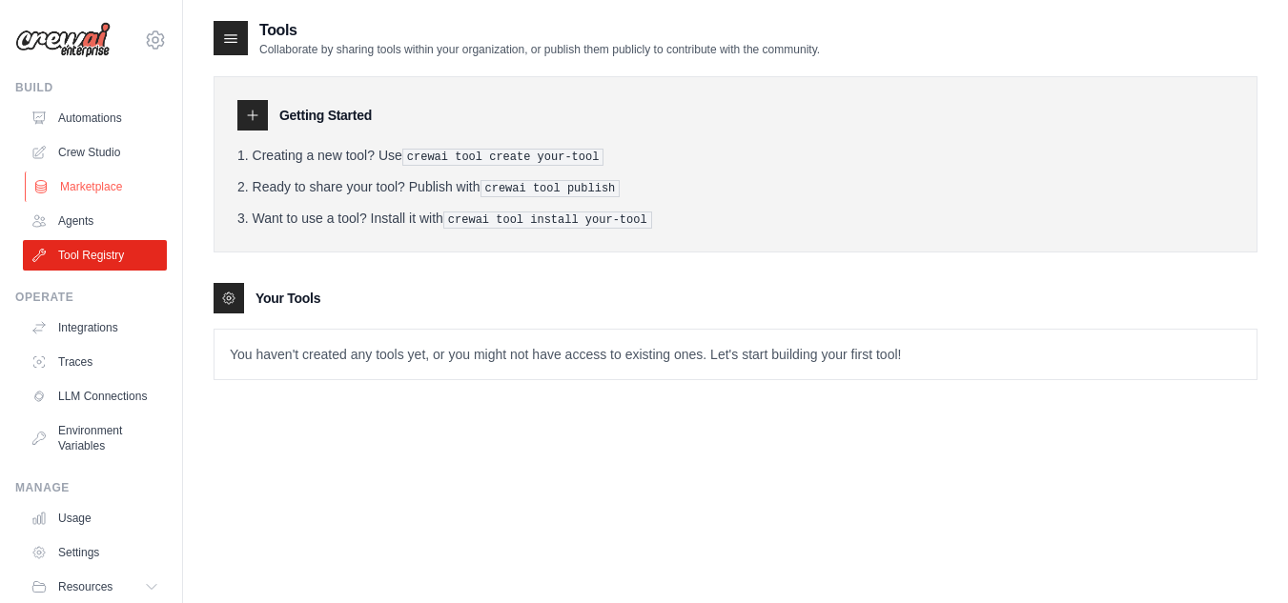
click at [85, 186] on link "Marketplace" at bounding box center [97, 187] width 144 height 31
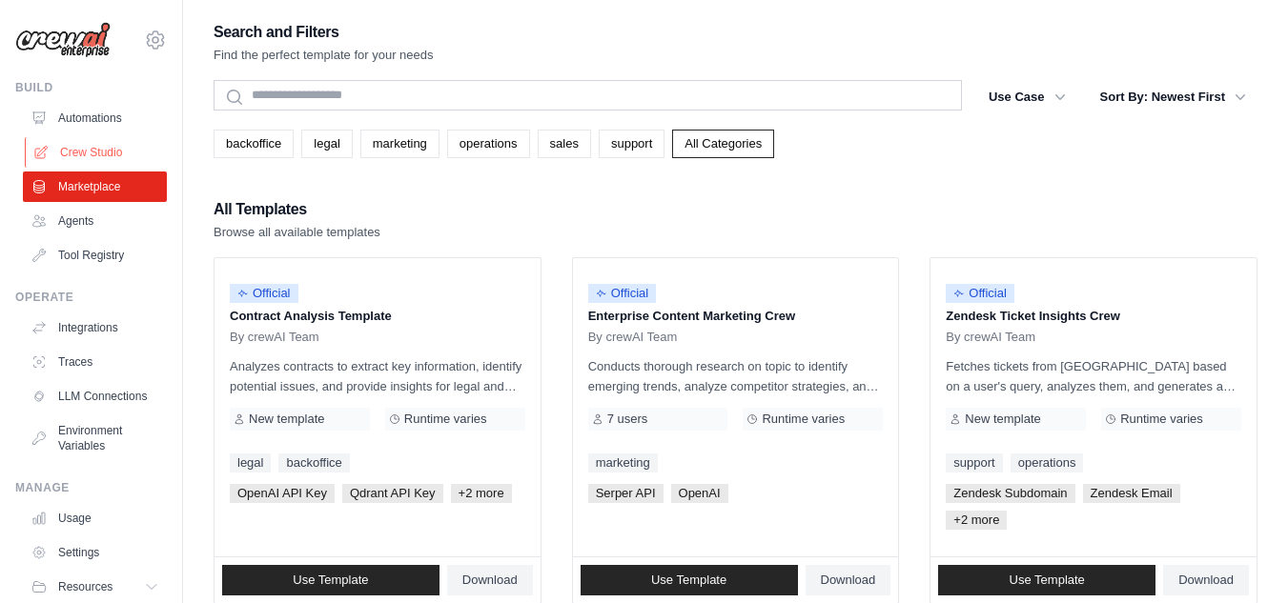
click at [82, 155] on link "Crew Studio" at bounding box center [97, 152] width 144 height 31
click at [100, 160] on link "Crew Studio" at bounding box center [97, 152] width 144 height 31
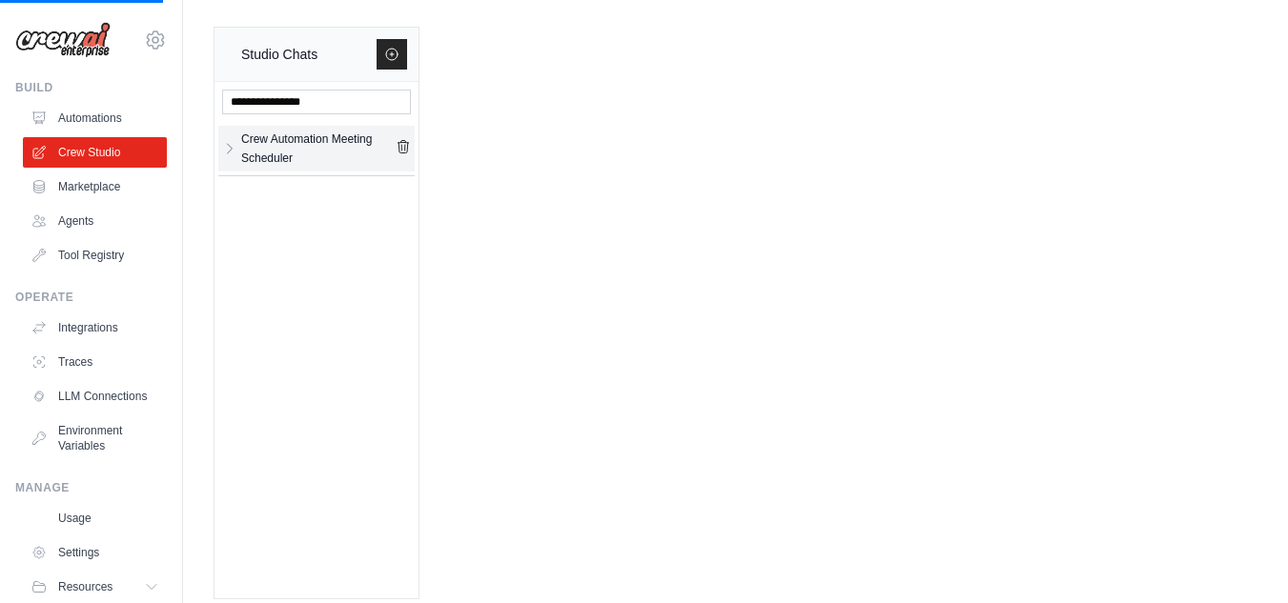
click at [280, 136] on div "Crew Automation Meeting Scheduler" at bounding box center [318, 149] width 154 height 38
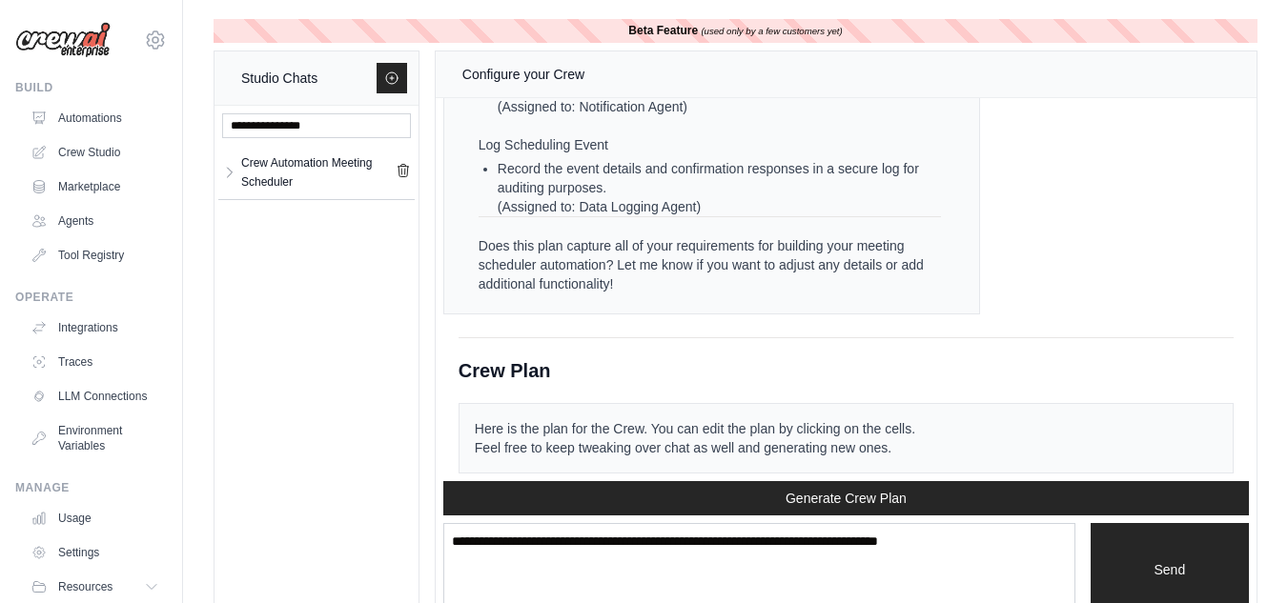
scroll to position [3146, 0]
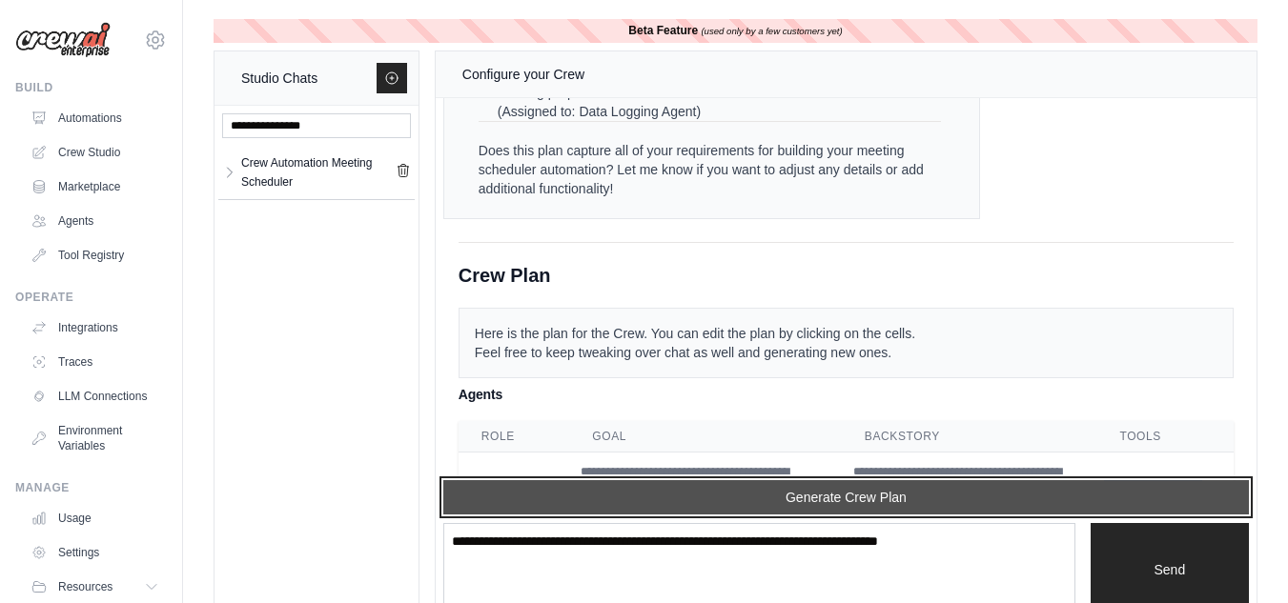
click at [858, 487] on button "Generate Crew Plan" at bounding box center [846, 497] width 806 height 34
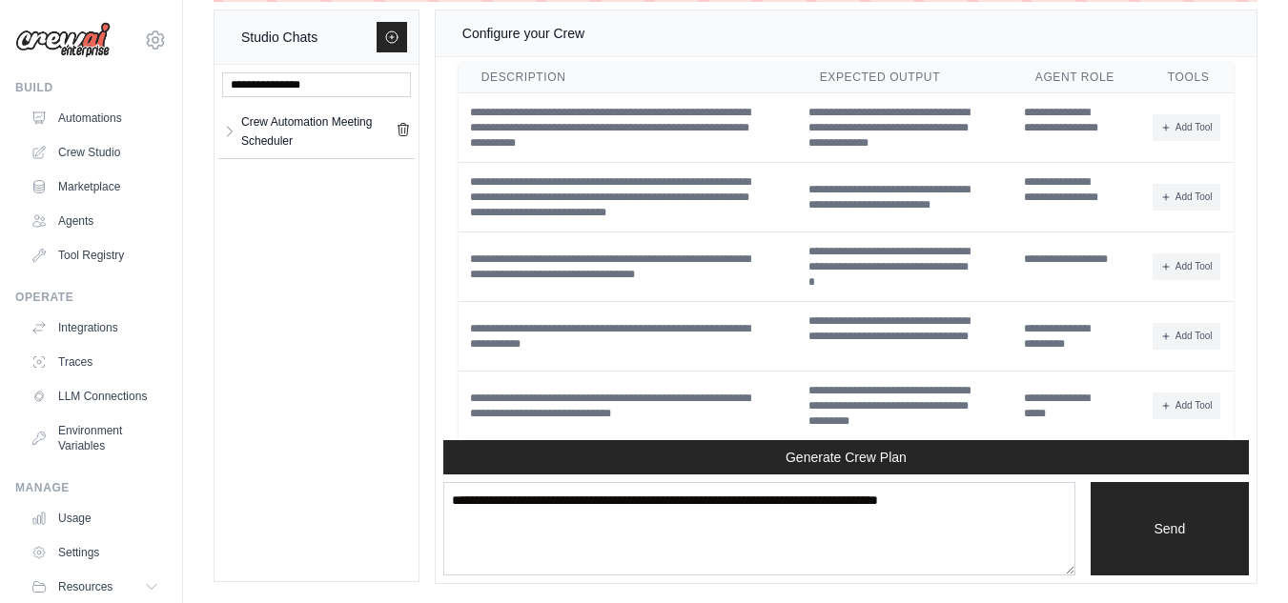
scroll to position [4998, 0]
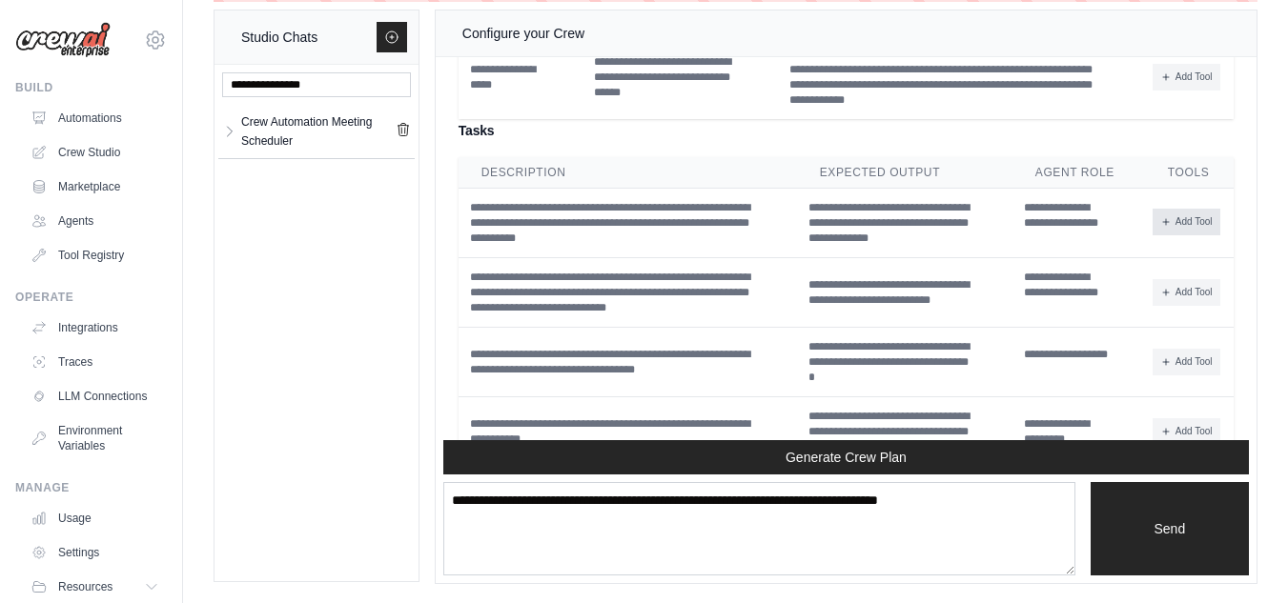
click at [1160, 228] on icon at bounding box center [1165, 221] width 11 height 11
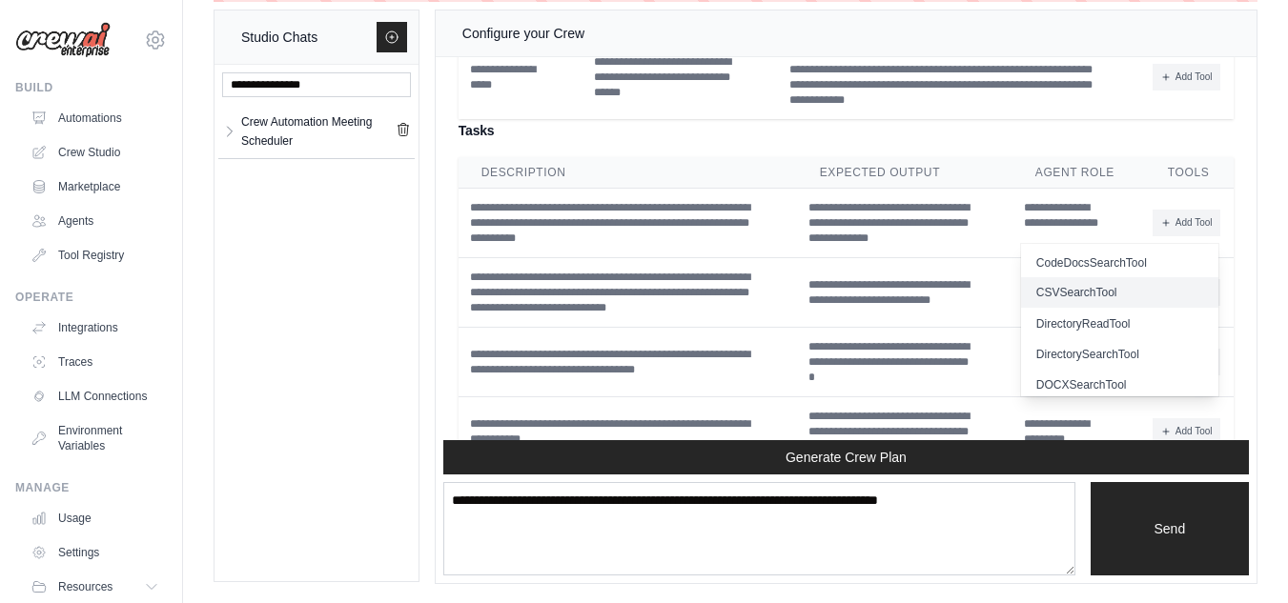
click at [1094, 308] on button "CSVSearchTool" at bounding box center [1119, 292] width 197 height 31
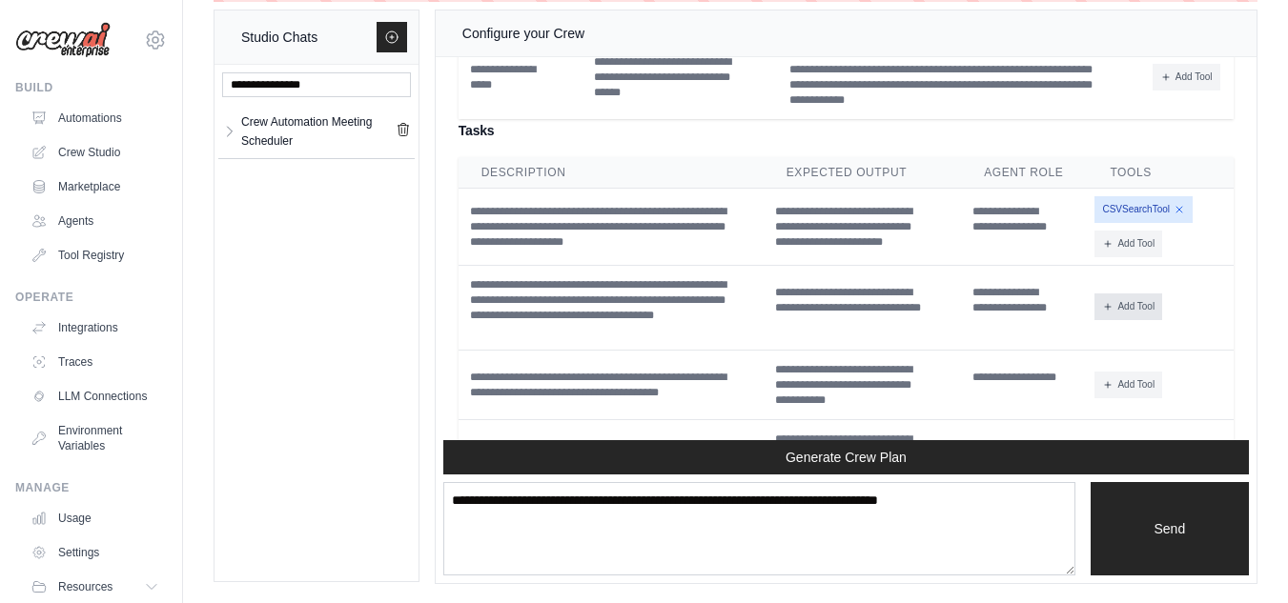
click at [1123, 319] on button "Add Tool" at bounding box center [1128, 307] width 68 height 27
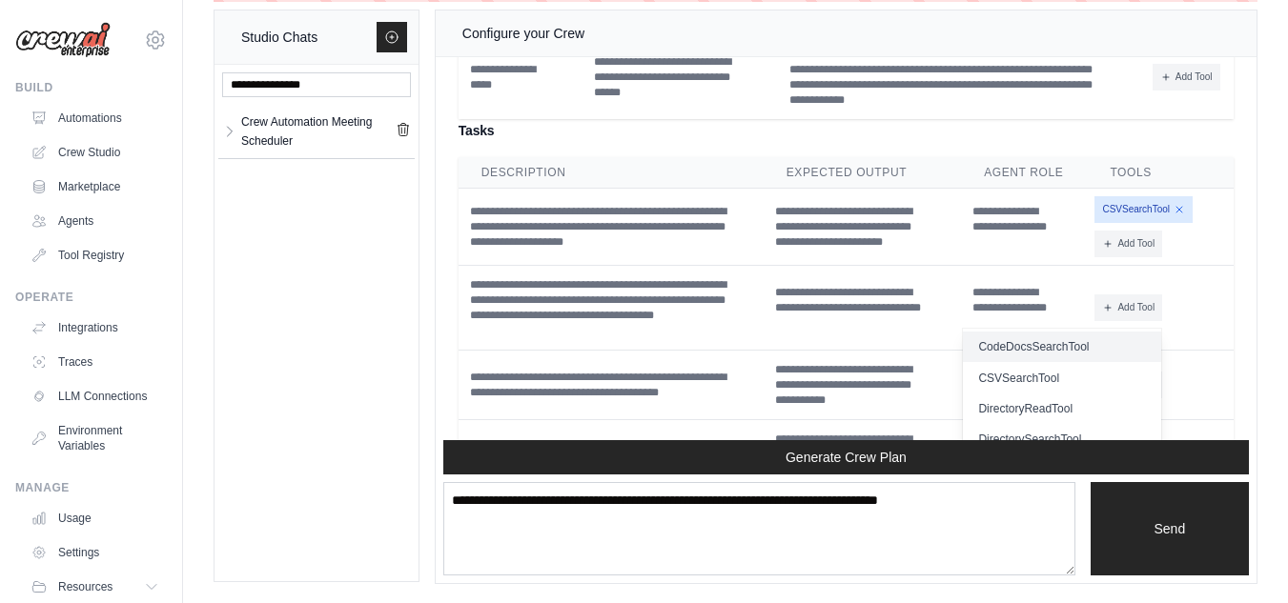
click at [1073, 362] on button "CodeDocsSearchTool" at bounding box center [1061, 347] width 197 height 31
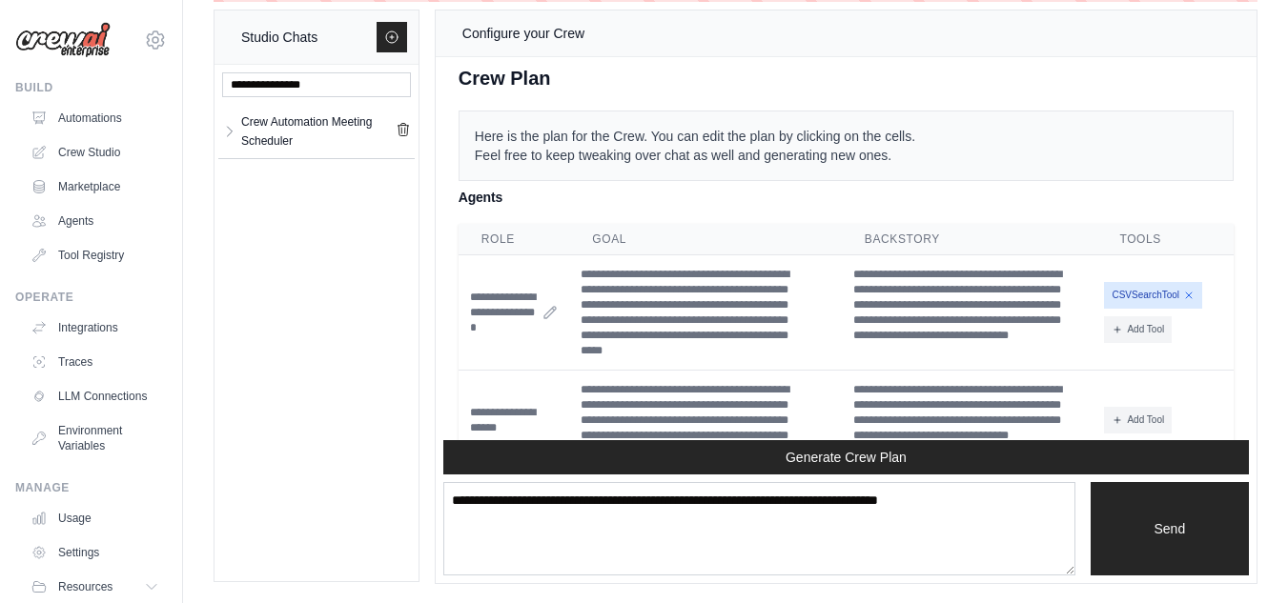
scroll to position [3336, 0]
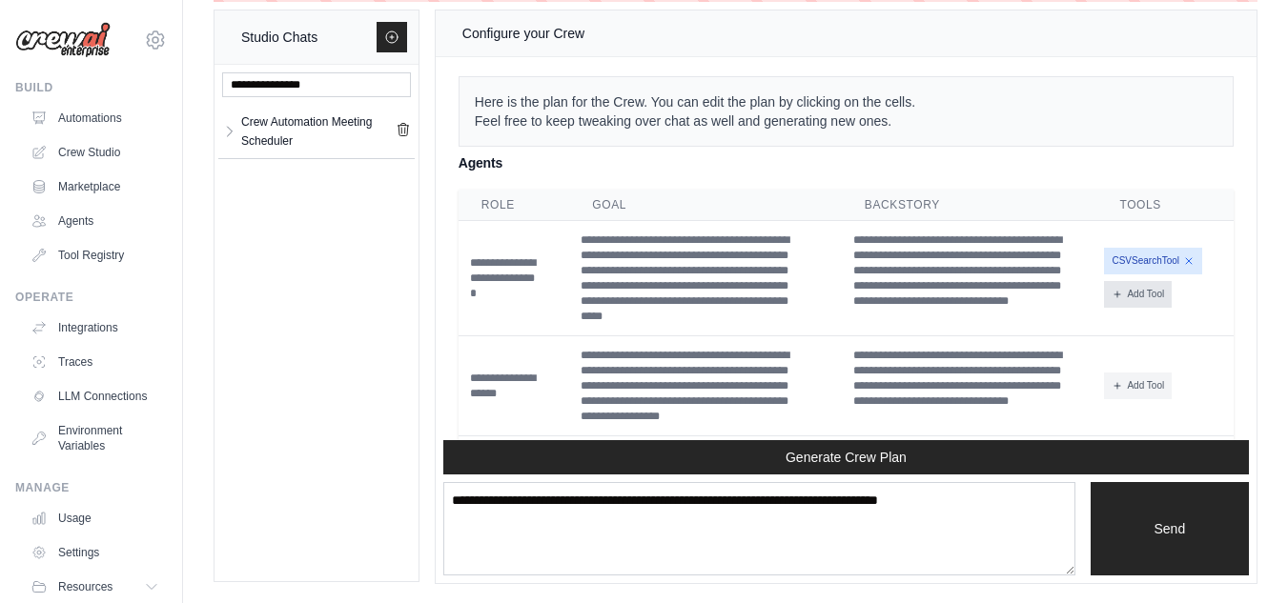
click at [1152, 294] on button "Add Tool" at bounding box center [1138, 294] width 68 height 27
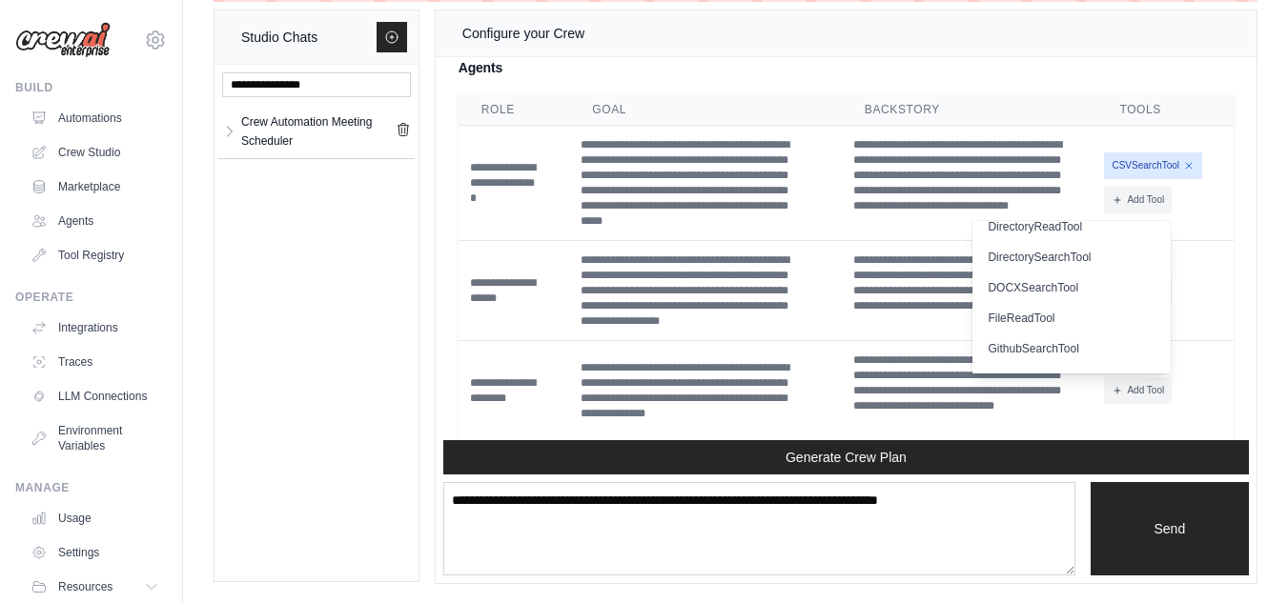
scroll to position [95, 0]
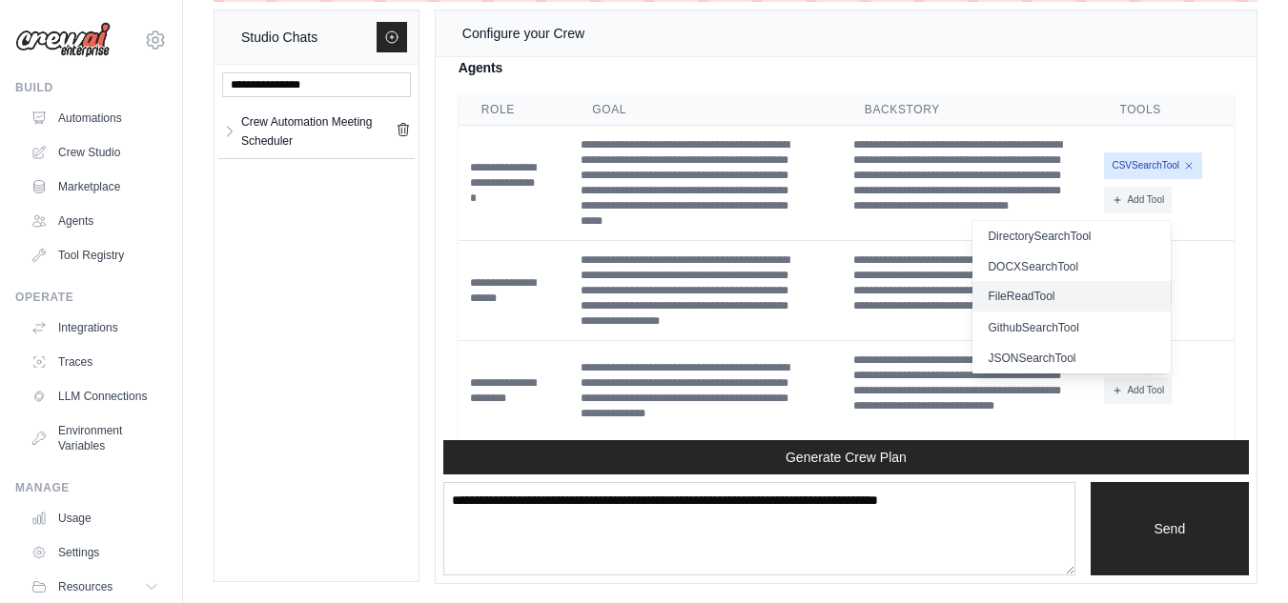
click at [1078, 284] on button "FileReadTool" at bounding box center [1070, 296] width 197 height 31
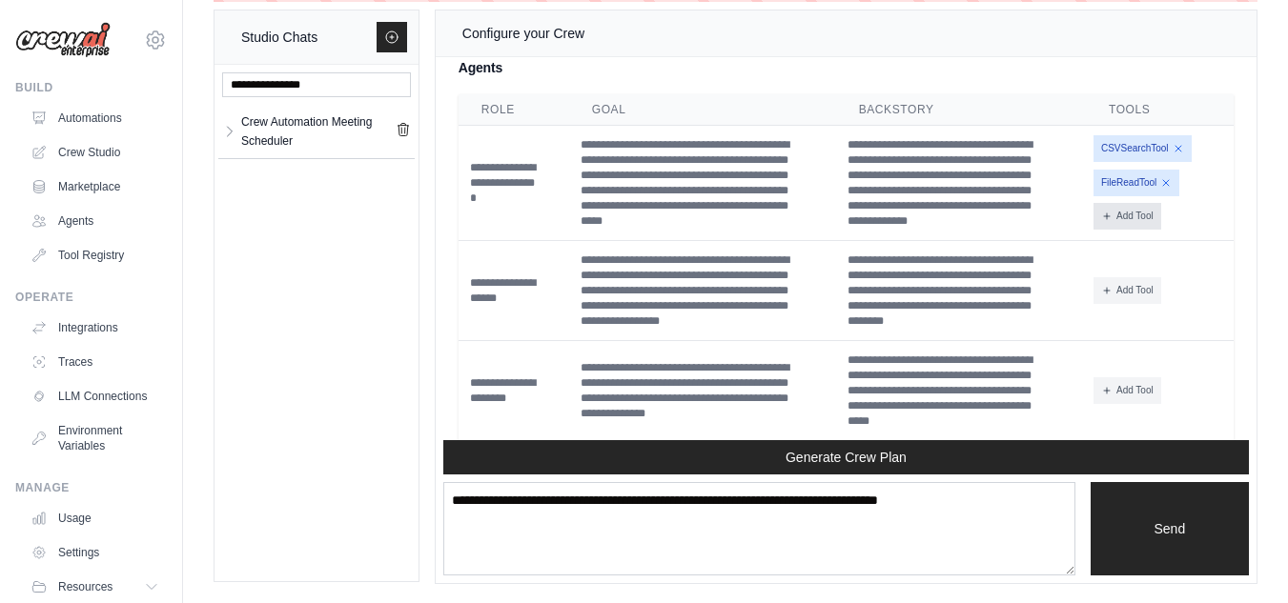
click at [1152, 218] on button "Add Tool" at bounding box center [1127, 216] width 68 height 27
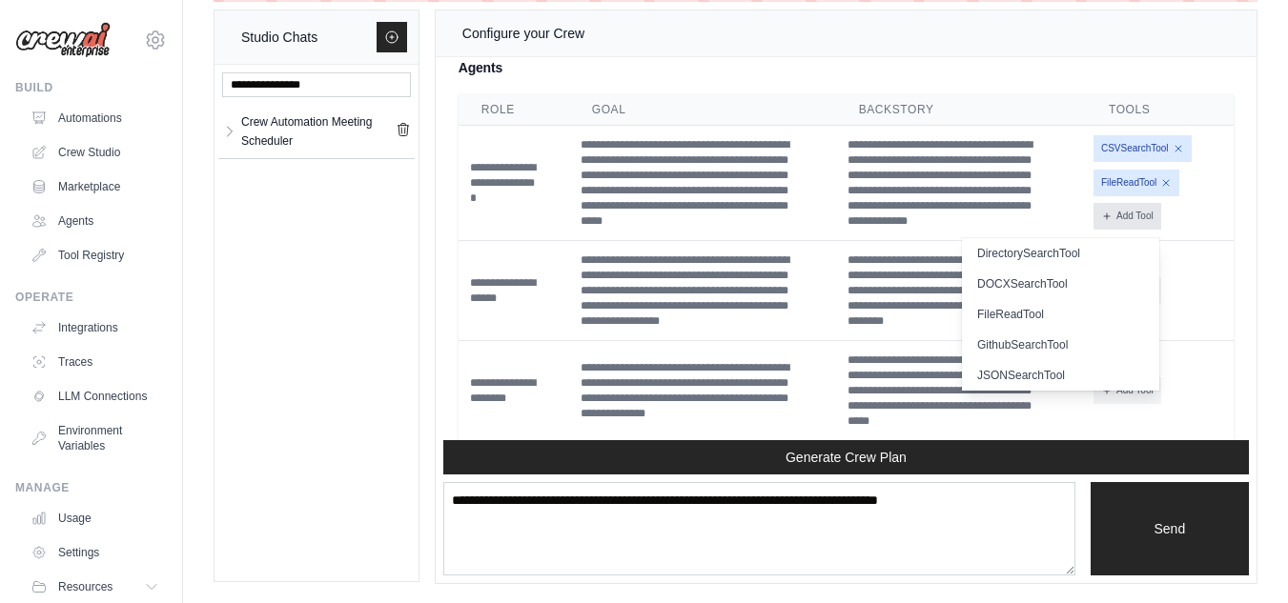
click at [1152, 218] on button "Add Tool" at bounding box center [1127, 216] width 68 height 27
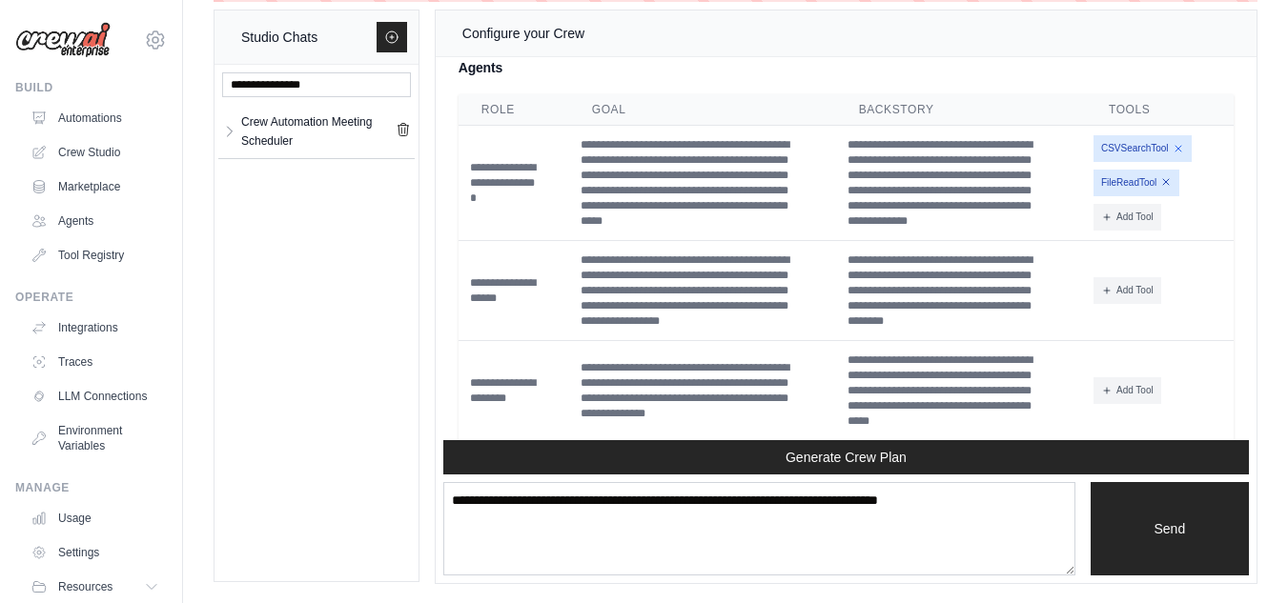
click at [1170, 179] on icon at bounding box center [1165, 181] width 11 height 11
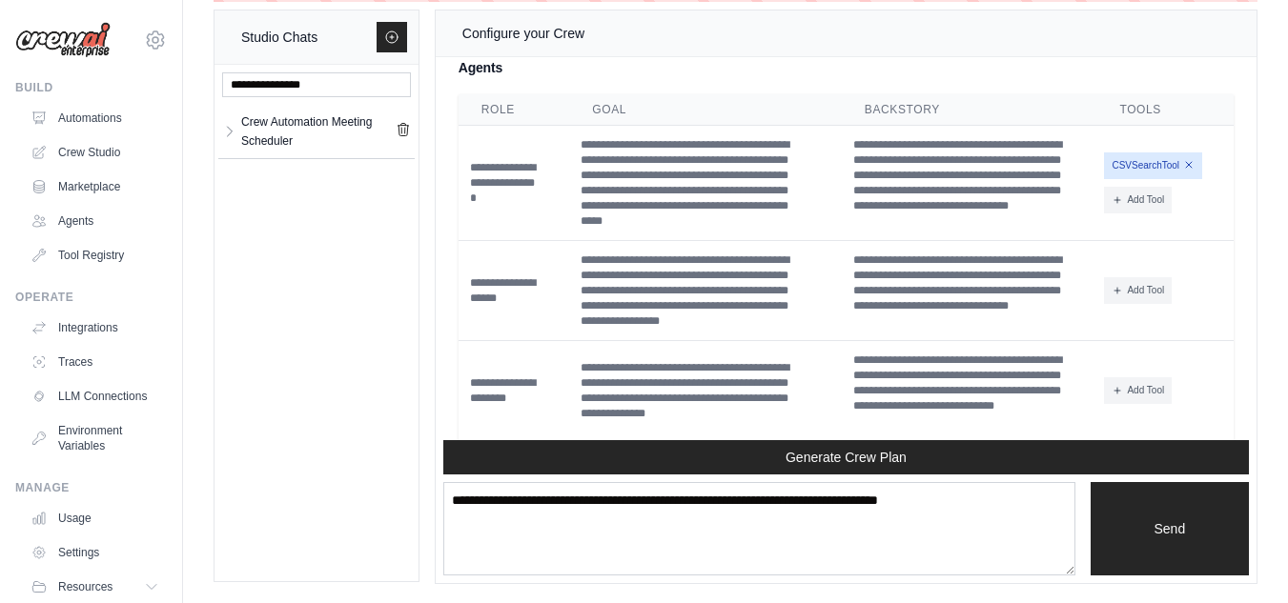
click at [1193, 162] on icon at bounding box center [1188, 164] width 11 height 11
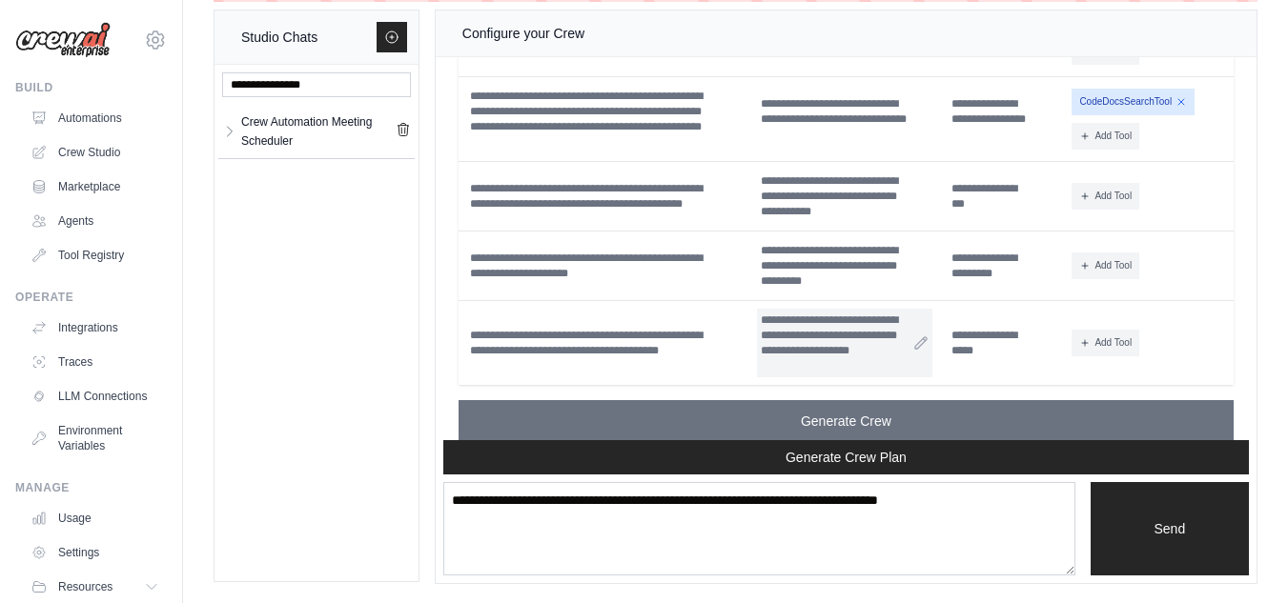
scroll to position [5219, 0]
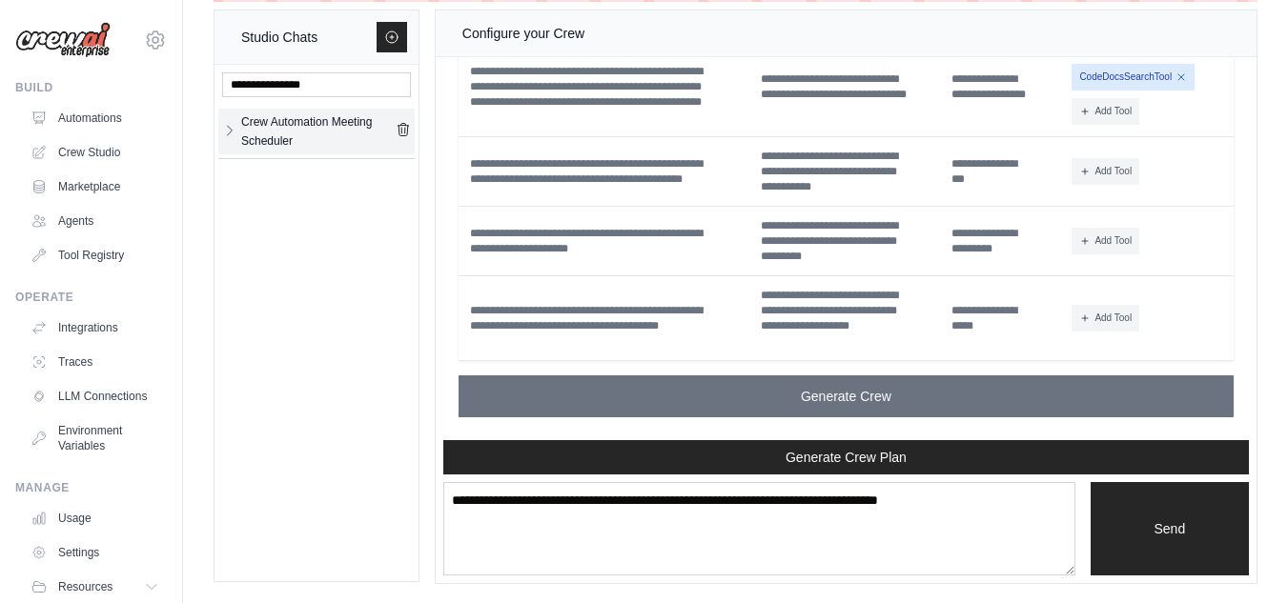
click at [235, 134] on icon "button" at bounding box center [229, 130] width 15 height 15
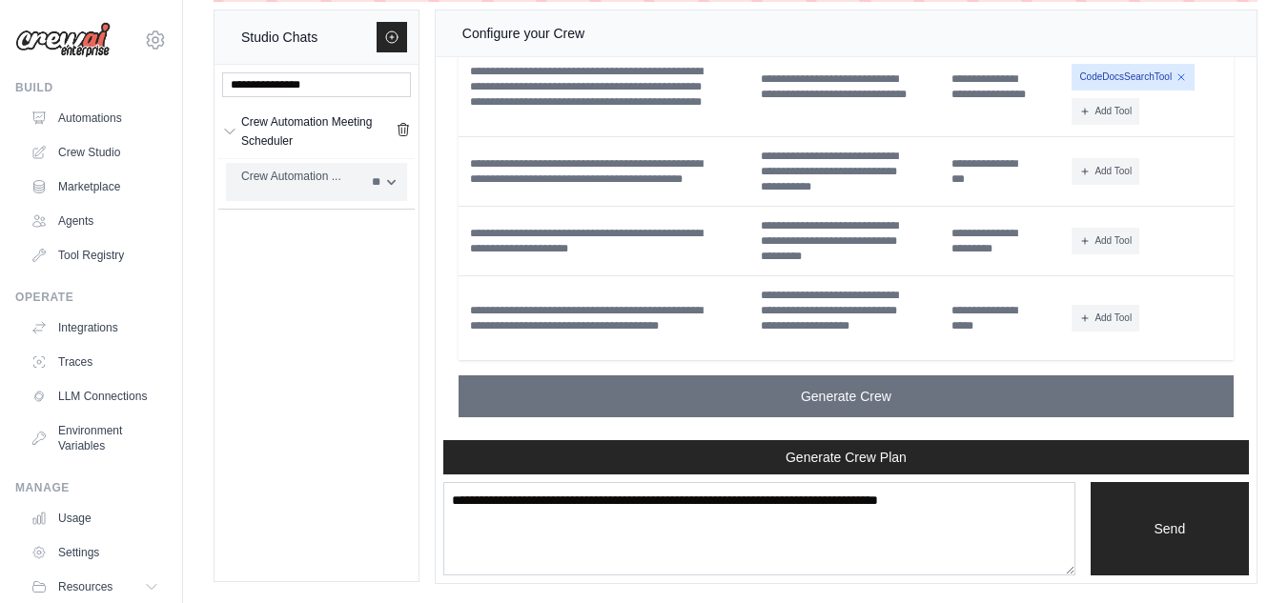
click at [383, 188] on select "**" at bounding box center [383, 182] width 47 height 31
click at [387, 179] on select "**" at bounding box center [383, 182] width 47 height 31
click at [306, 173] on div "Crew Automation ..." at bounding box center [300, 176] width 119 height 19
click at [284, 172] on div "Crew Automation ..." at bounding box center [300, 176] width 119 height 19
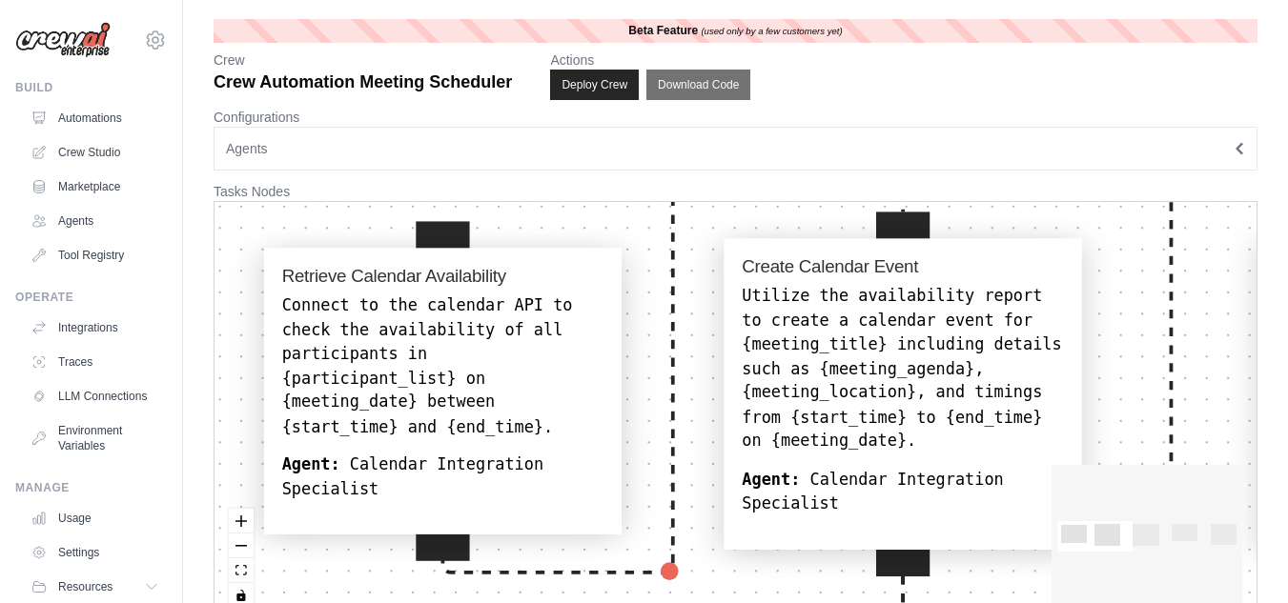
drag, startPoint x: 316, startPoint y: 383, endPoint x: 397, endPoint y: 393, distance: 81.6
click at [397, 393] on div "Connect to the calendar API to check the availability of all participants in {p…" at bounding box center [443, 367] width 322 height 145
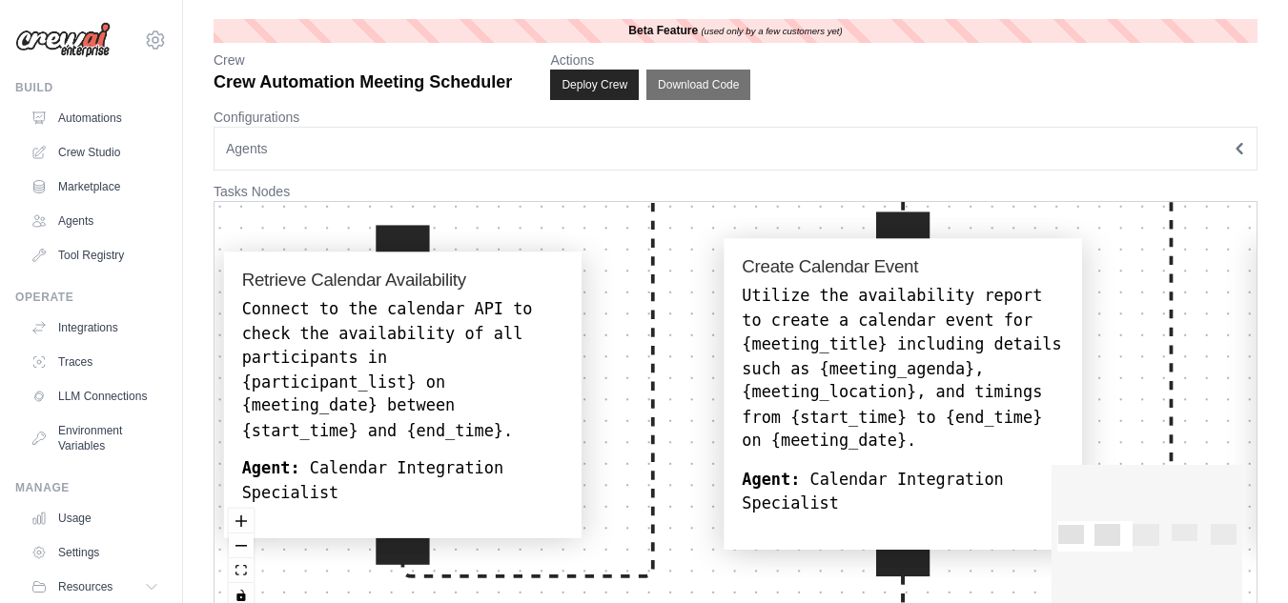
drag, startPoint x: 409, startPoint y: 398, endPoint x: 367, endPoint y: 402, distance: 42.2
click at [367, 402] on div "Connect to the calendar API to check the availability of all participants in {p…" at bounding box center [403, 370] width 322 height 145
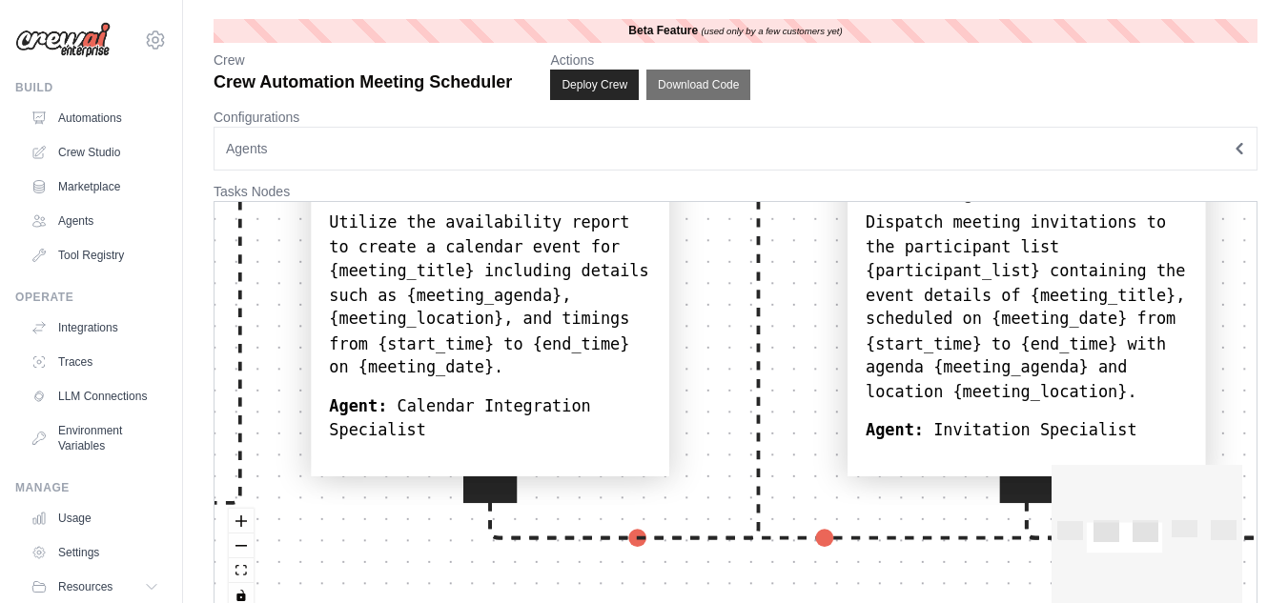
drag, startPoint x: 688, startPoint y: 478, endPoint x: 249, endPoint y: 399, distance: 446.4
click at [249, 399] on div "Retrieve Calendar Availability Connect to the calendar API to check the availab…" at bounding box center [735, 412] width 1042 height 420
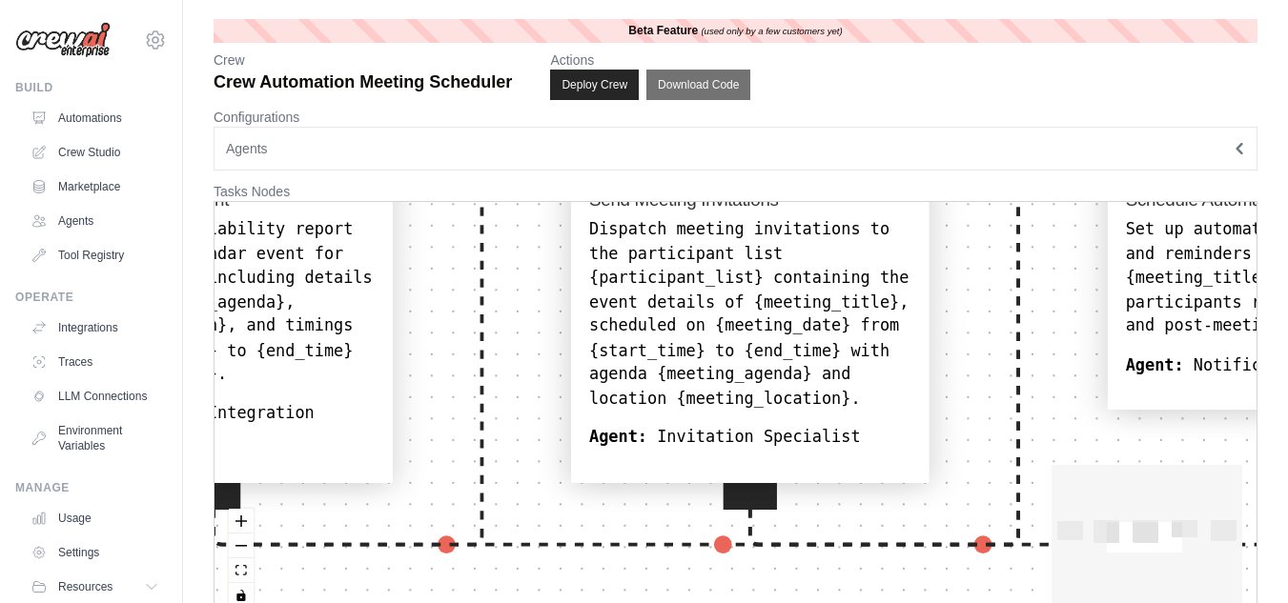
drag, startPoint x: 882, startPoint y: 490, endPoint x: 491, endPoint y: 509, distance: 391.3
click at [486, 518] on div "Retrieve Calendar Availability Connect to the calendar API to check the availab…" at bounding box center [735, 412] width 1042 height 420
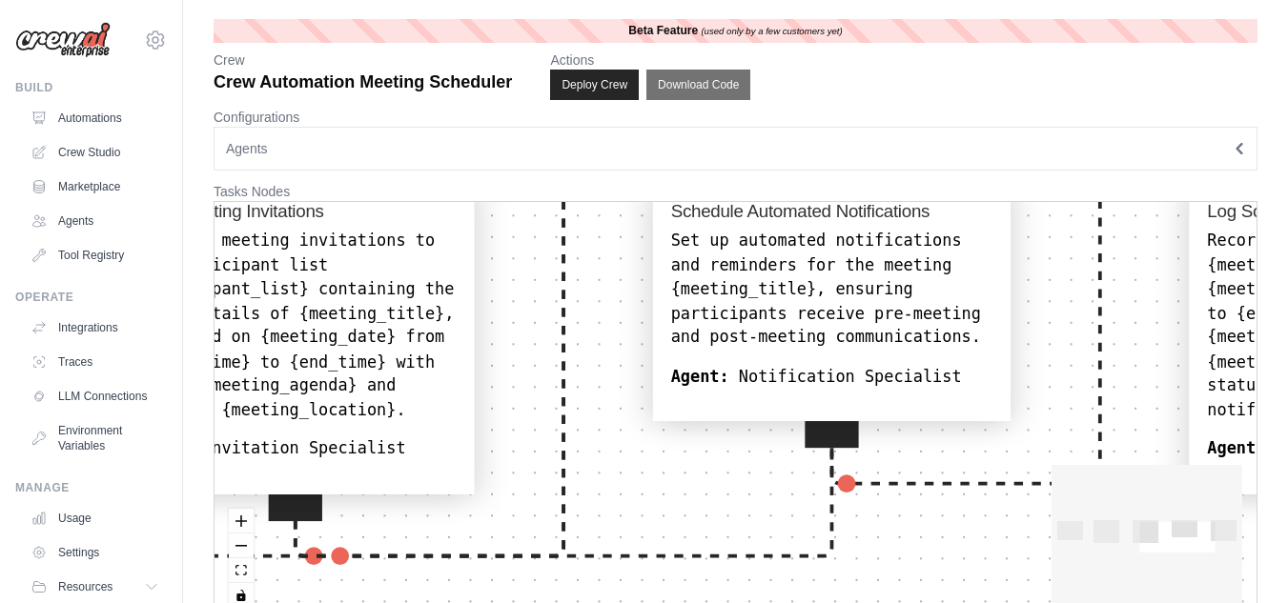
drag, startPoint x: 960, startPoint y: 493, endPoint x: 868, endPoint y: 433, distance: 109.5
click at [653, 485] on div "Retrieve Calendar Availability Connect to the calendar API to check the availab…" at bounding box center [735, 412] width 1042 height 420
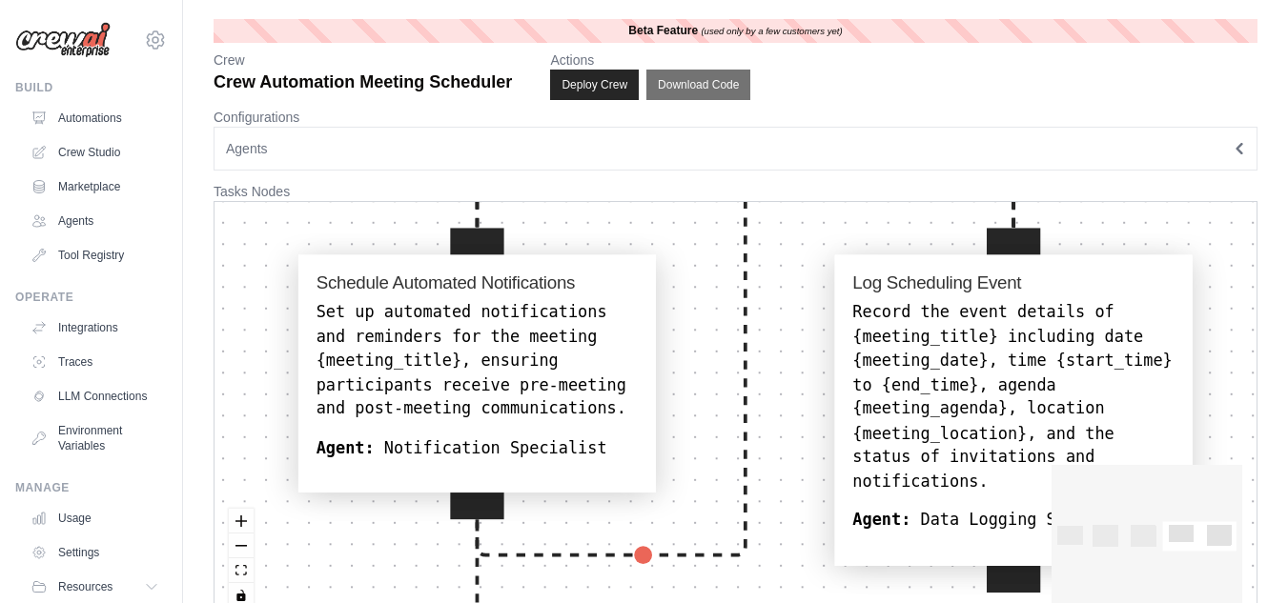
drag, startPoint x: 979, startPoint y: 428, endPoint x: 602, endPoint y: 495, distance: 382.4
click at [600, 503] on div "Retrieve Calendar Availability Connect to the calendar API to check the availab…" at bounding box center [735, 412] width 1042 height 420
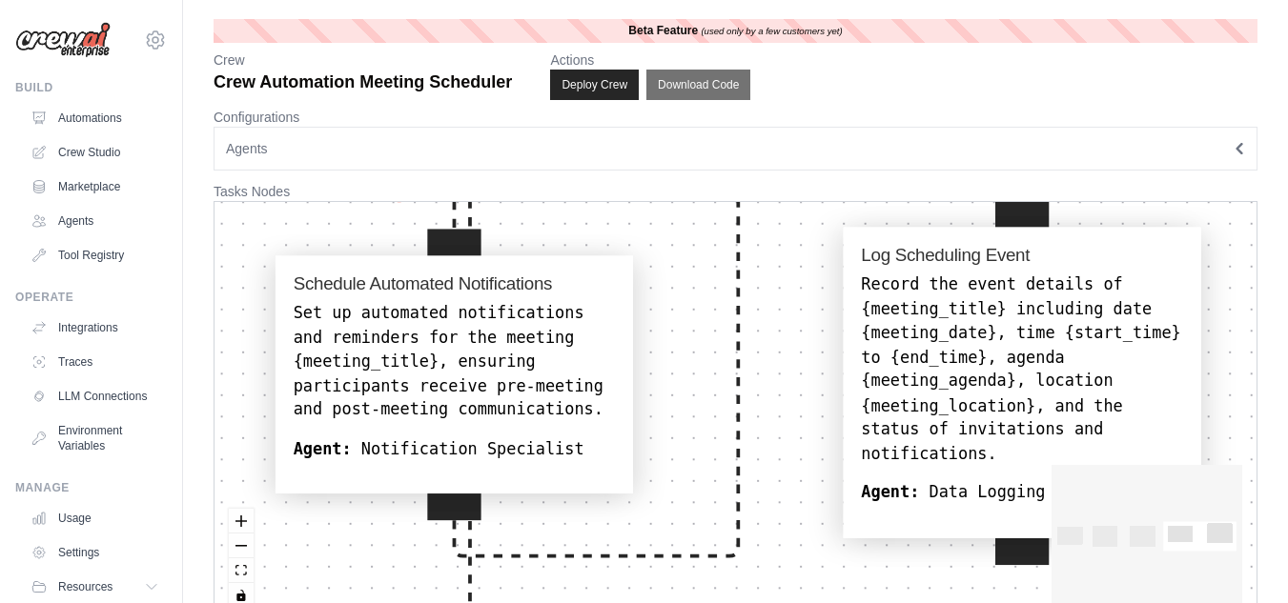
drag, startPoint x: 803, startPoint y: 500, endPoint x: 913, endPoint y: 459, distance: 117.6
click at [913, 483] on b "Agent:" at bounding box center [890, 492] width 58 height 18
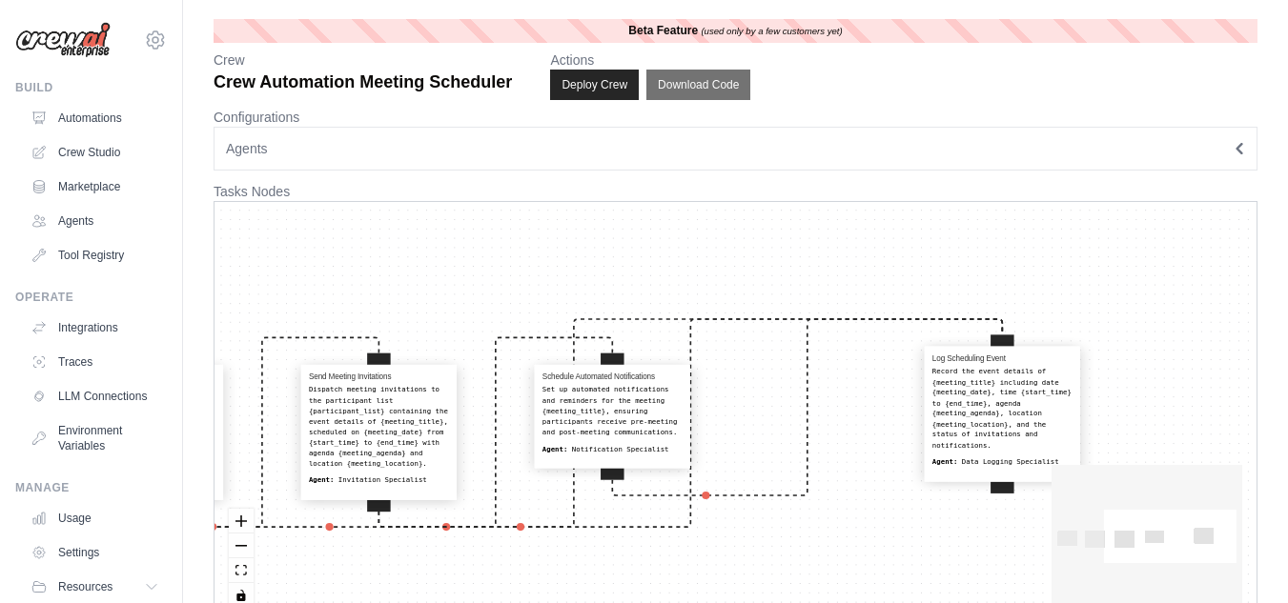
drag, startPoint x: 818, startPoint y: 424, endPoint x: 963, endPoint y: 423, distance: 144.9
click at [963, 423] on div "Record the event details of {meeting_title} including date {meeting_date}, time…" at bounding box center [1002, 409] width 140 height 84
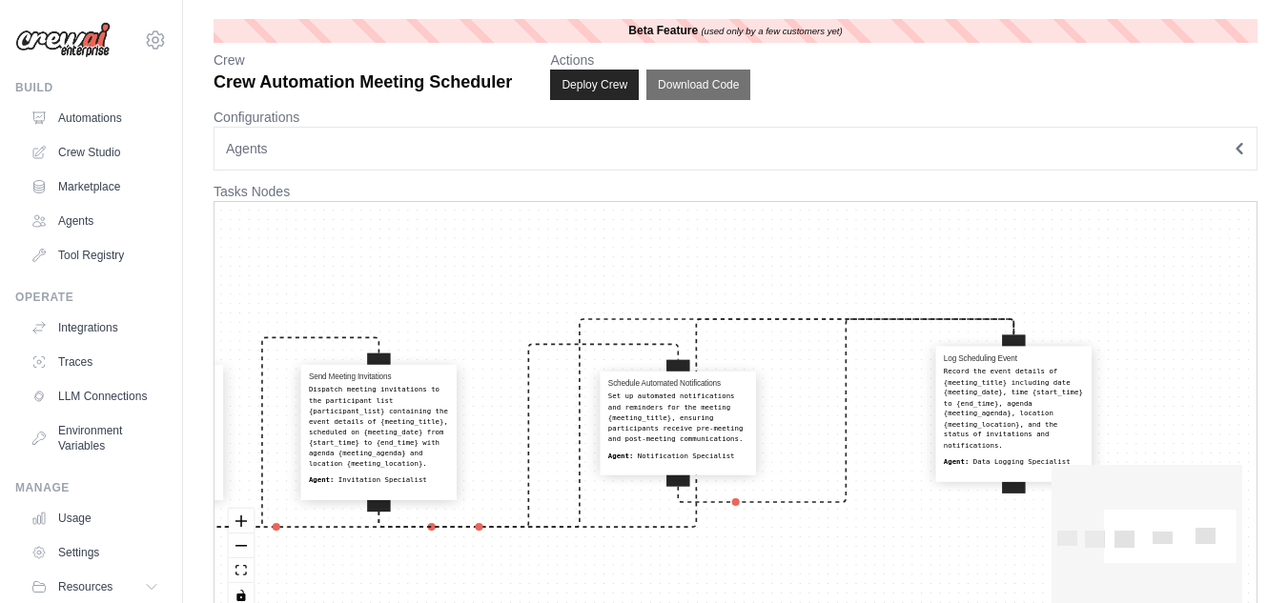
drag, startPoint x: 728, startPoint y: 429, endPoint x: 719, endPoint y: 432, distance: 10.0
click at [719, 432] on div "Set up automated notifications and reminders for the meeting {meeting_title}, e…" at bounding box center [678, 418] width 140 height 52
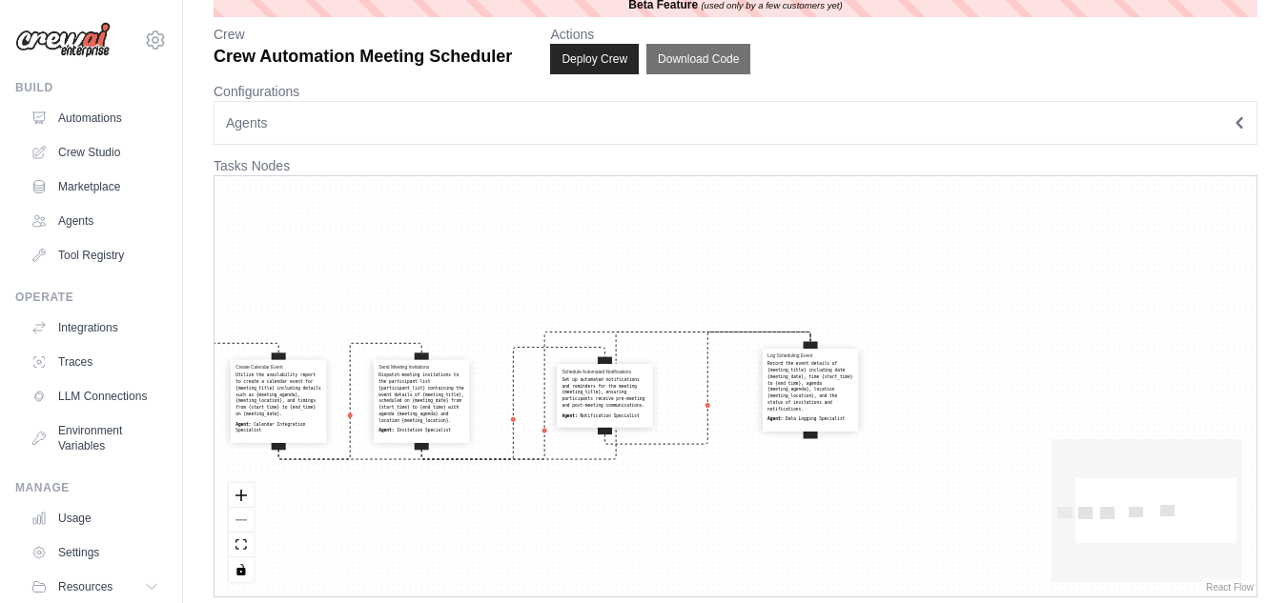
scroll to position [39, 0]
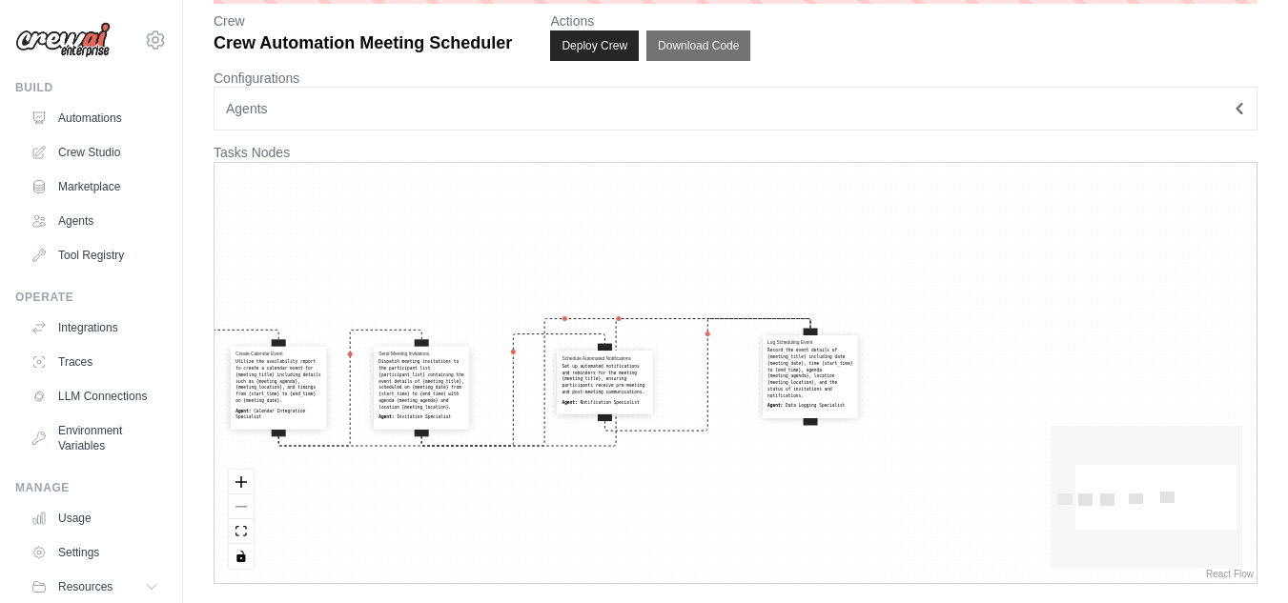
click at [1238, 105] on icon "button" at bounding box center [1239, 108] width 11 height 11
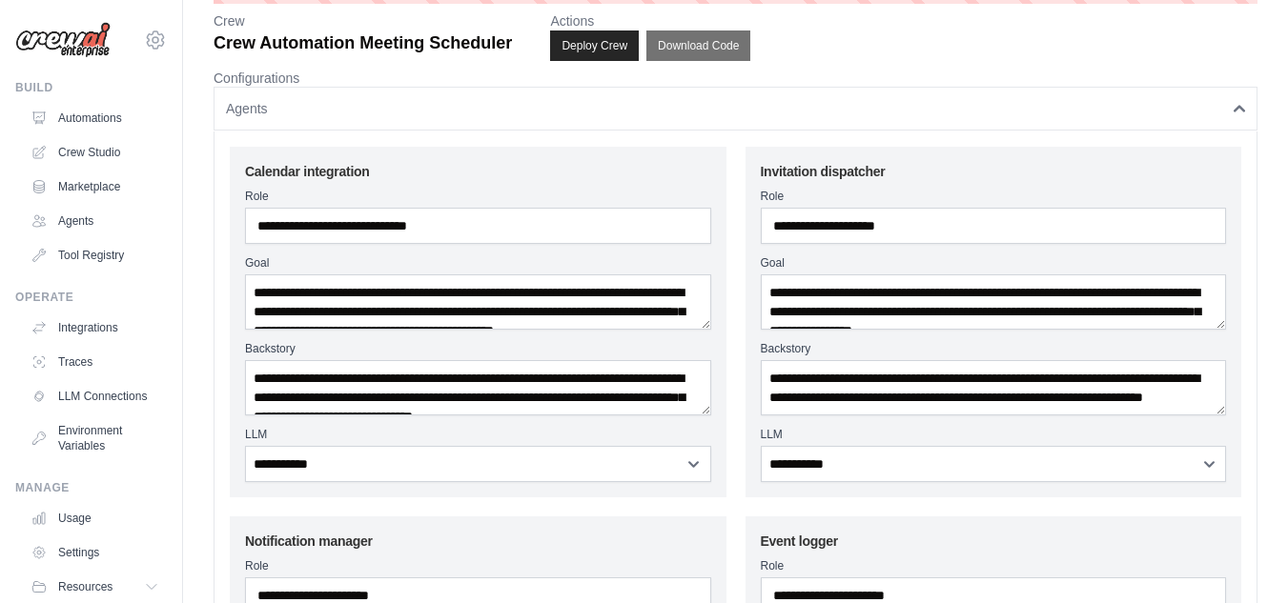
click at [1238, 105] on icon "button" at bounding box center [1239, 108] width 11 height 11
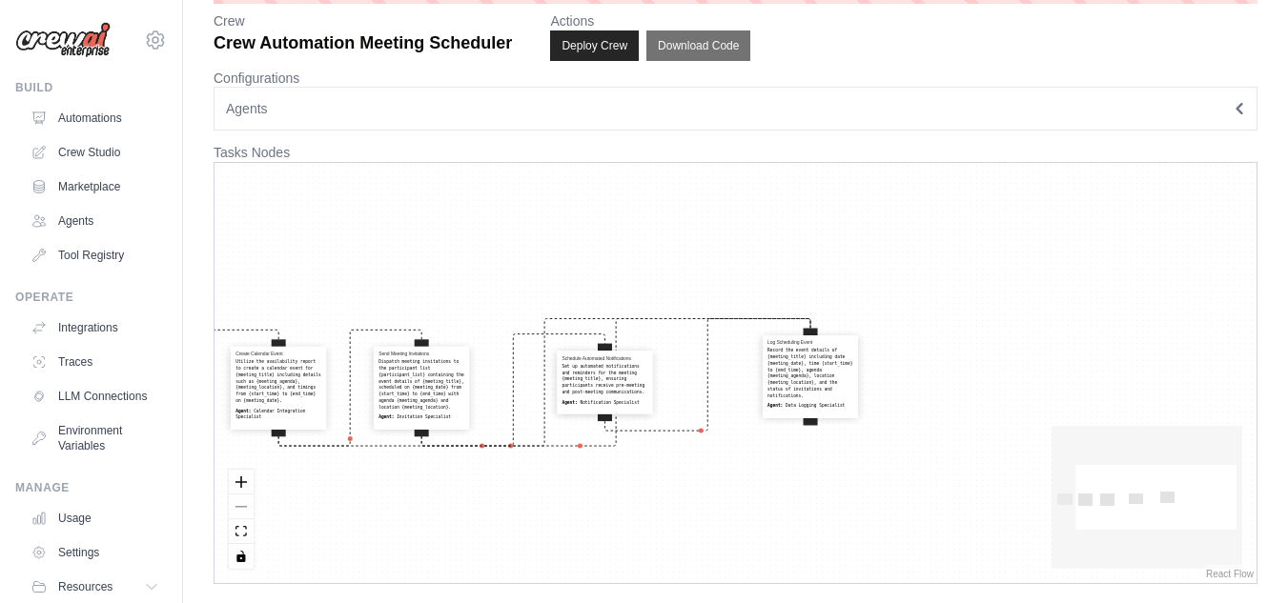
click at [1238, 105] on icon "button" at bounding box center [1239, 108] width 11 height 11
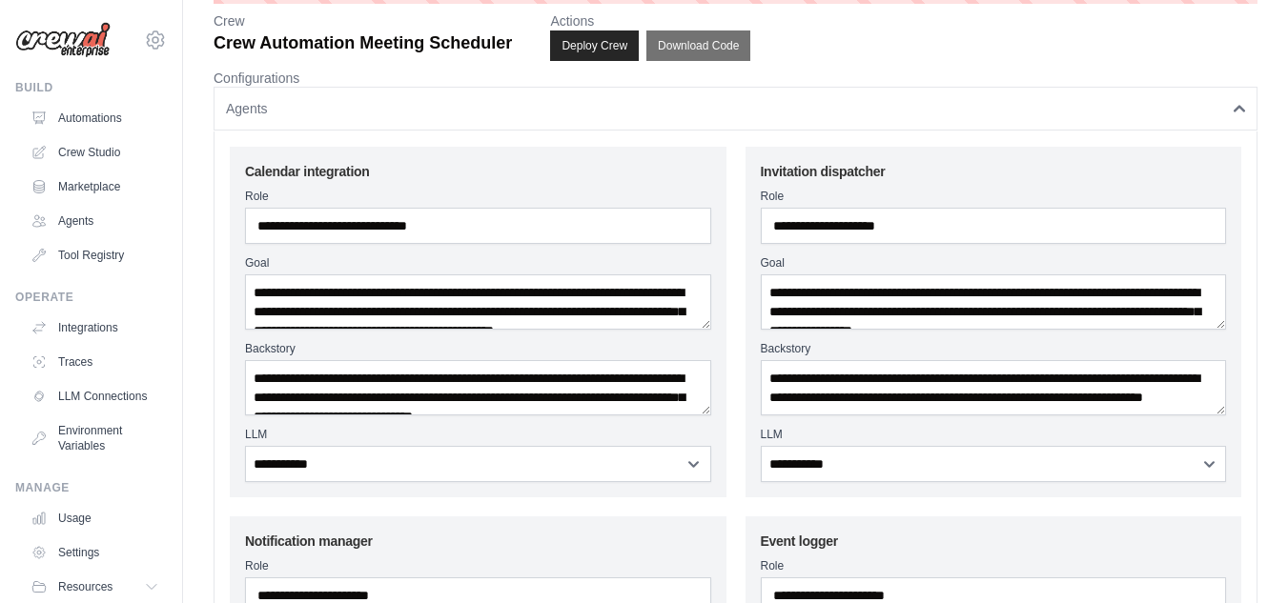
click at [1238, 105] on icon "button" at bounding box center [1239, 108] width 11 height 11
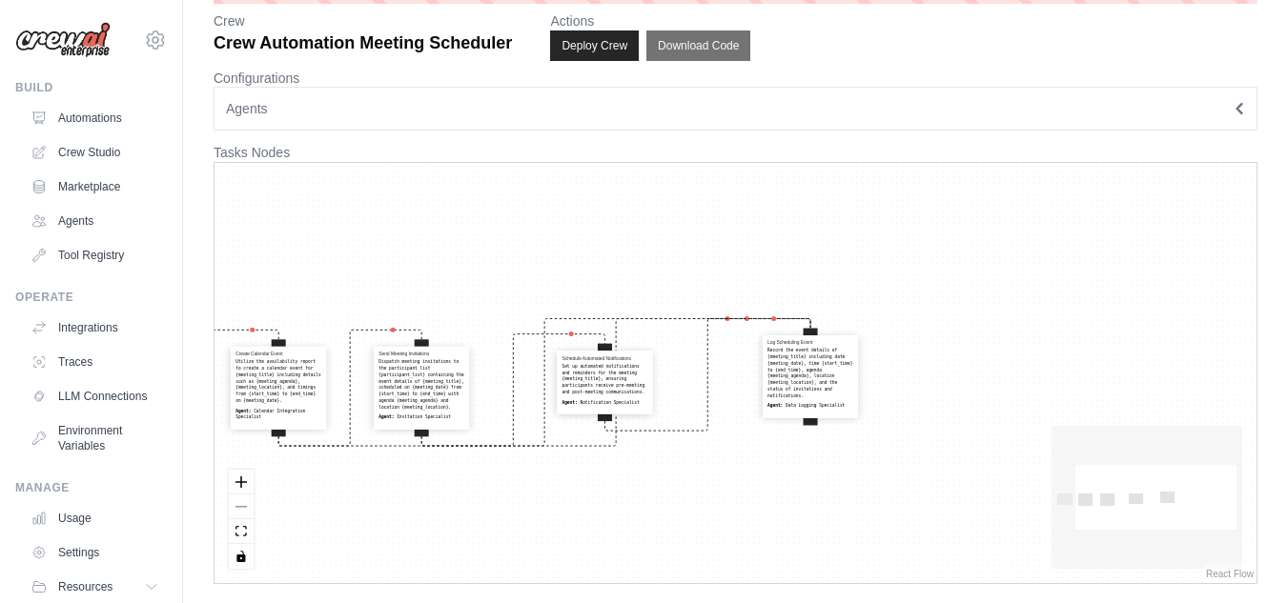
click at [1234, 102] on button "Agents" at bounding box center [736, 109] width 1044 height 44
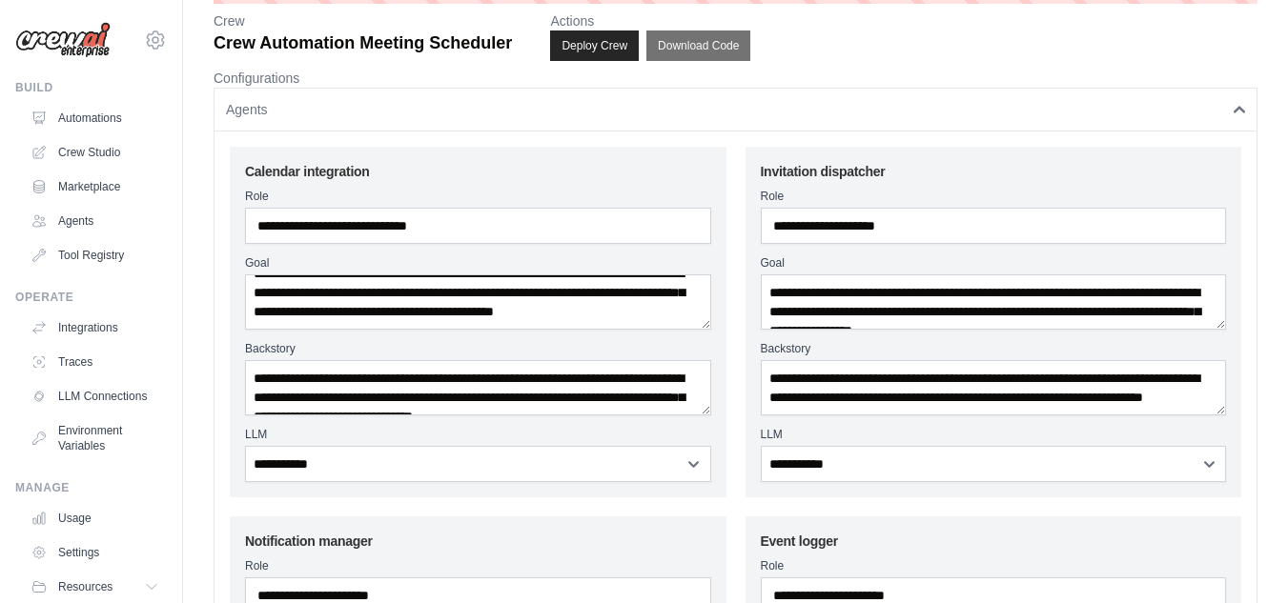
scroll to position [38, 0]
click at [1175, 107] on button "Agents" at bounding box center [736, 109] width 1044 height 44
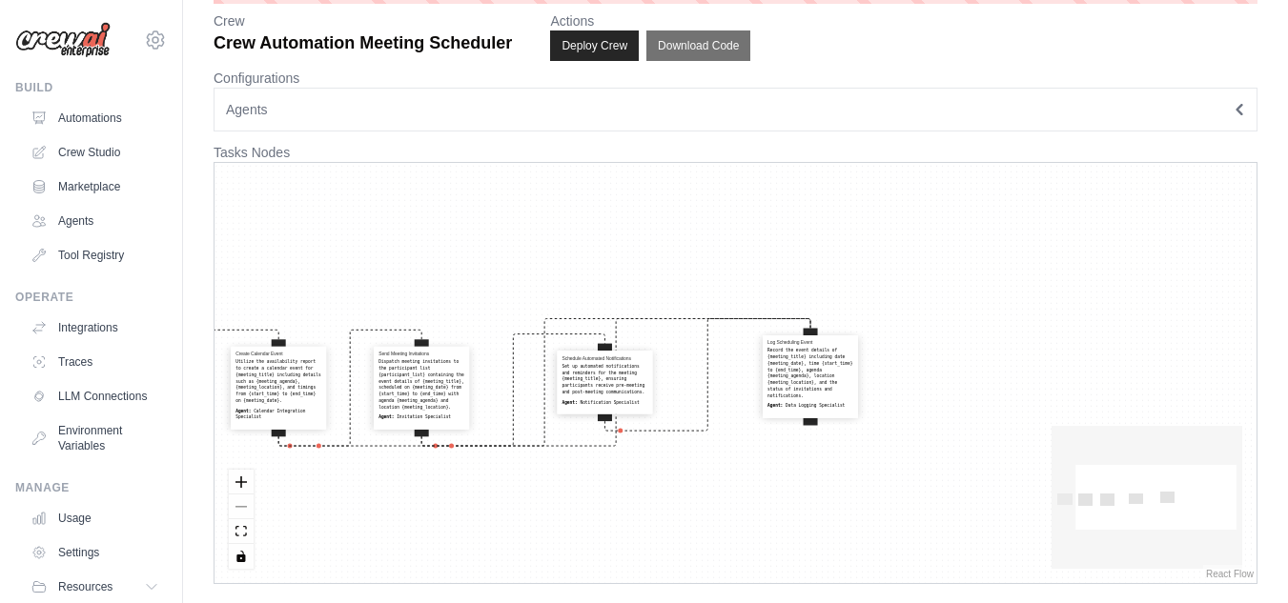
click at [806, 373] on div "Record the event details of {meeting_title} including date {meeting_date}, time…" at bounding box center [810, 373] width 86 height 51
select select "**********"
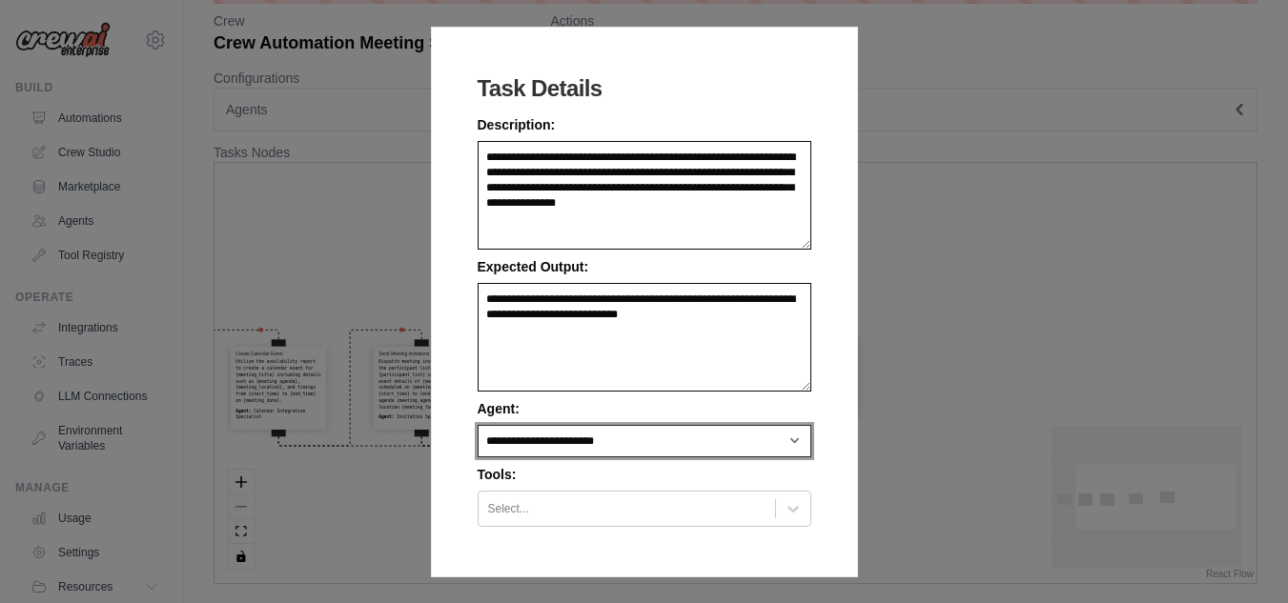
click at [716, 439] on select "**********" at bounding box center [645, 441] width 334 height 32
click at [698, 515] on div at bounding box center [626, 509] width 277 height 19
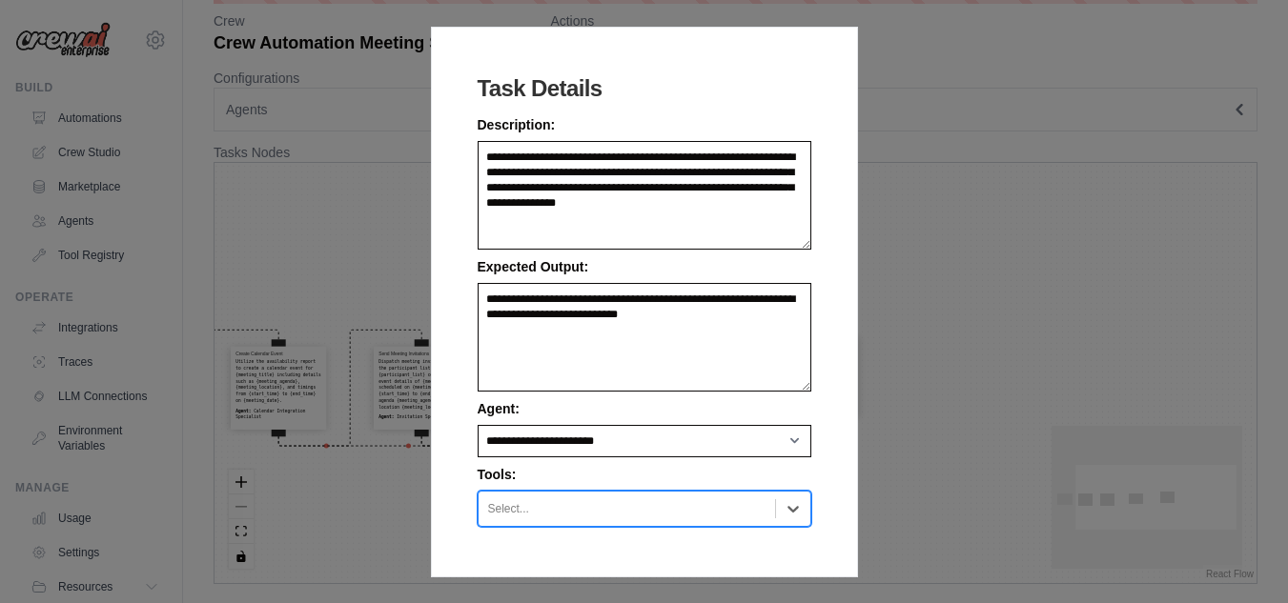
click at [698, 512] on div at bounding box center [626, 509] width 277 height 19
click at [956, 384] on div "**********" at bounding box center [644, 301] width 1288 height 603
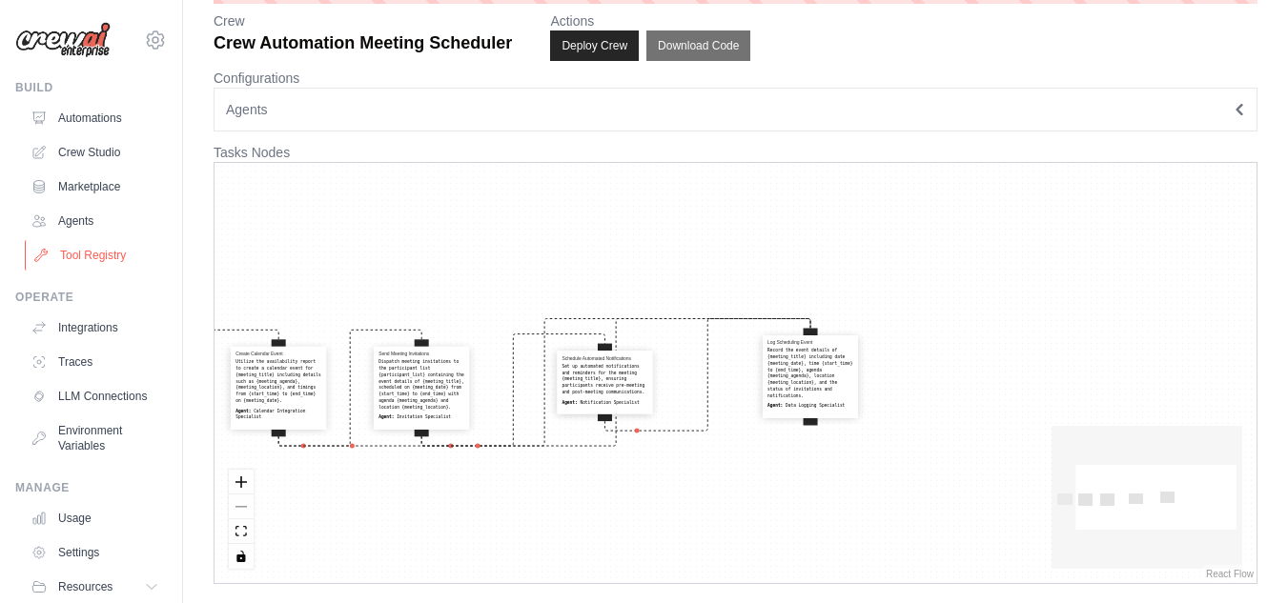
click at [93, 260] on link "Tool Registry" at bounding box center [97, 255] width 144 height 31
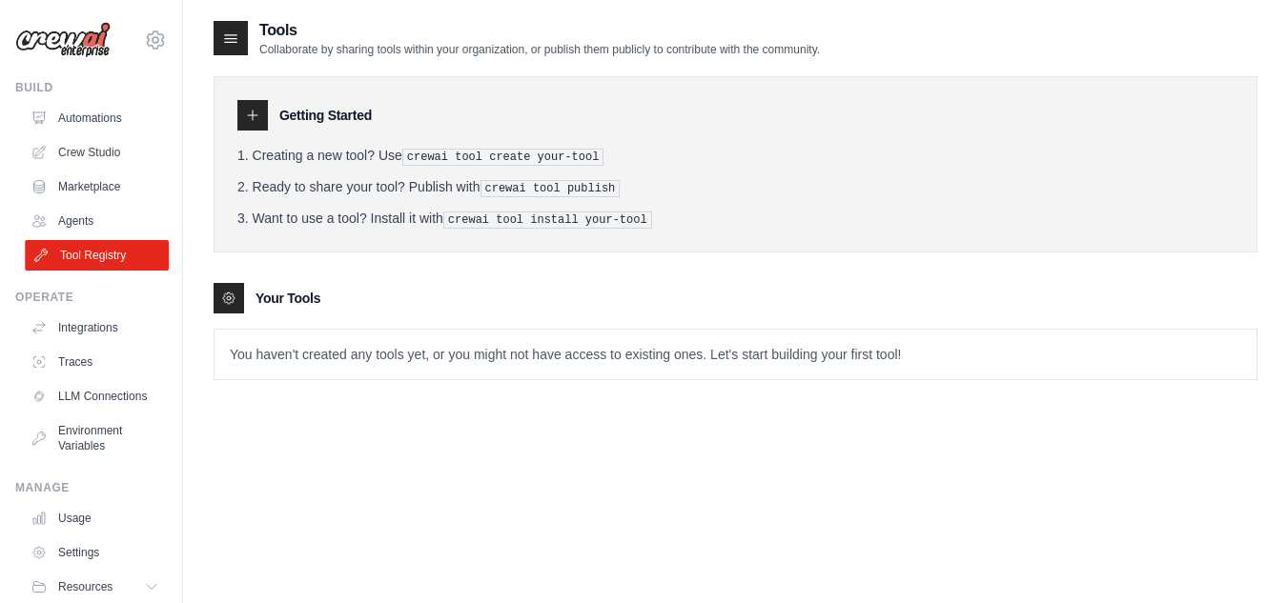
click at [94, 257] on link "Tool Registry" at bounding box center [97, 255] width 144 height 31
click at [437, 157] on pre "crewai tool create your-tool" at bounding box center [503, 157] width 202 height 17
click at [543, 195] on ol "Creating a new tool? Use crewai tool create your-tool Ready to share your tool?…" at bounding box center [735, 187] width 996 height 83
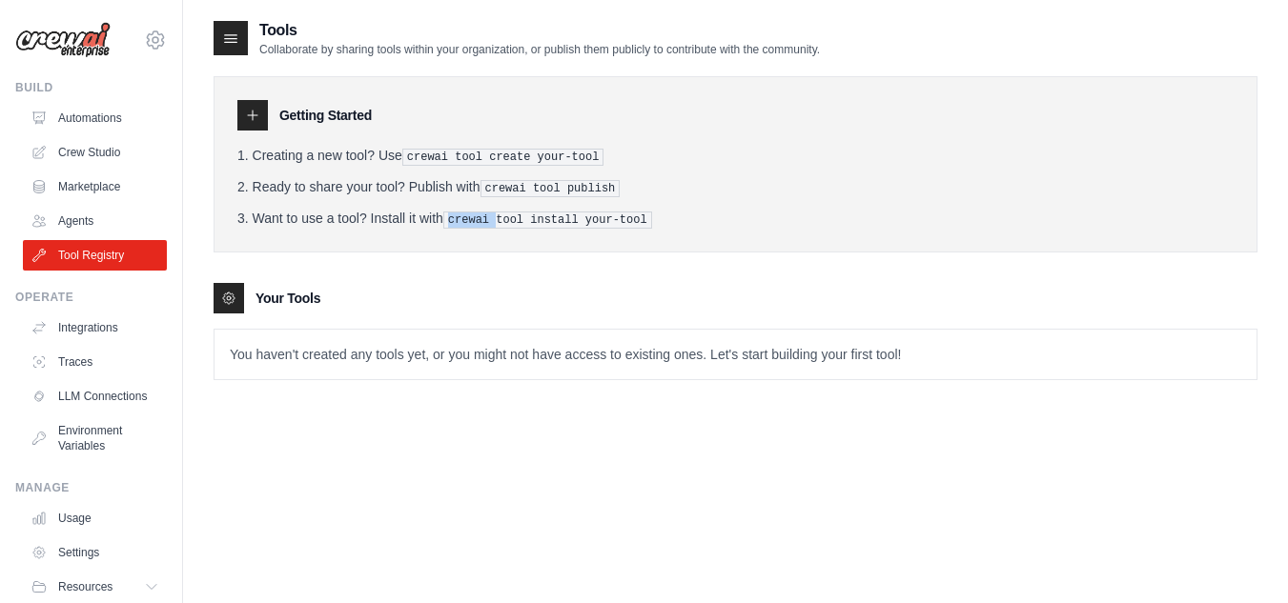
click at [543, 195] on ol "Creating a new tool? Use crewai tool create your-tool Ready to share your tool?…" at bounding box center [735, 187] width 996 height 83
click at [544, 214] on pre "crewai tool install your-tool" at bounding box center [547, 220] width 209 height 17
click at [581, 214] on pre "crewai tool install your-tool" at bounding box center [547, 220] width 209 height 17
click at [98, 523] on link "Usage" at bounding box center [97, 518] width 144 height 31
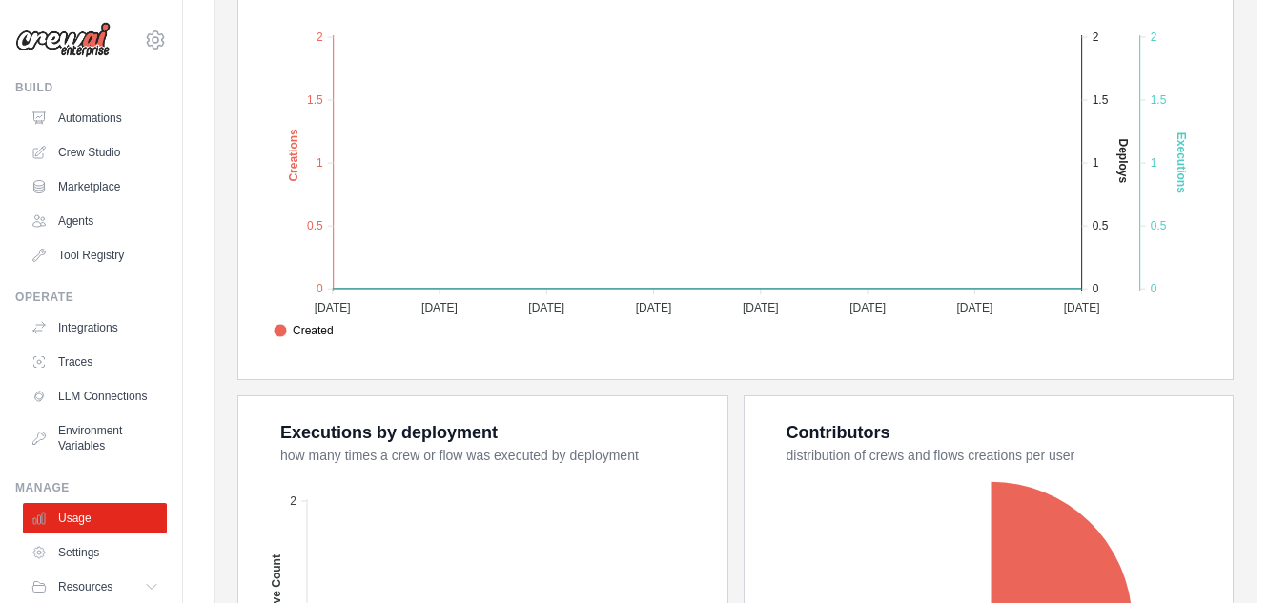
scroll to position [779, 0]
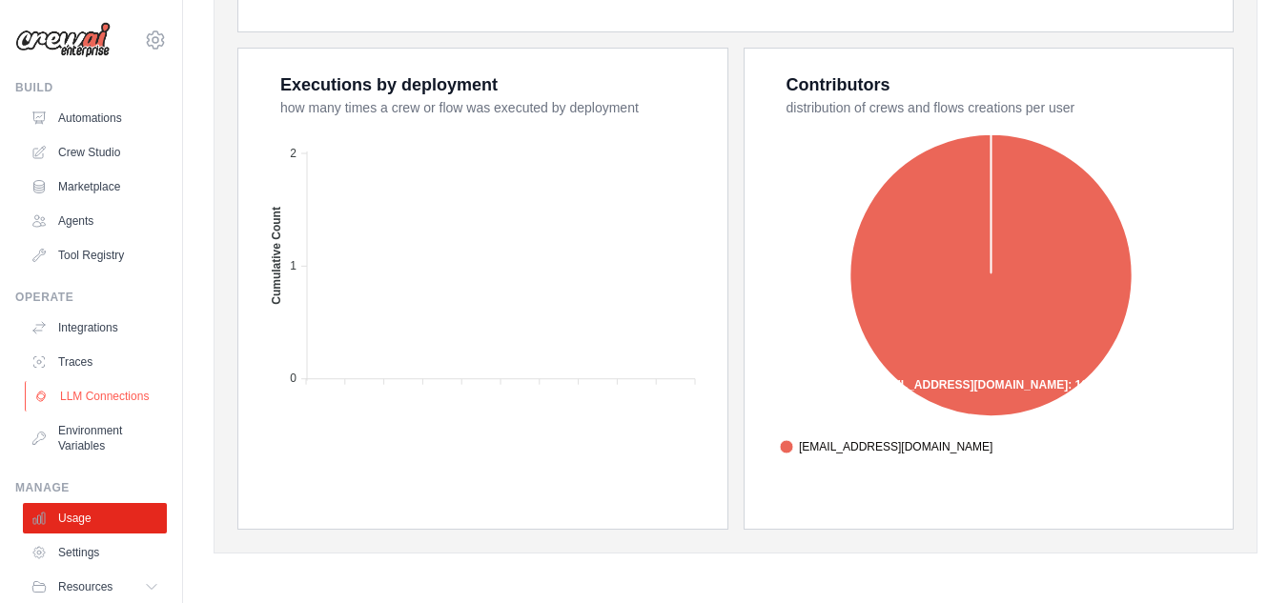
click at [73, 407] on link "LLM Connections" at bounding box center [97, 396] width 144 height 31
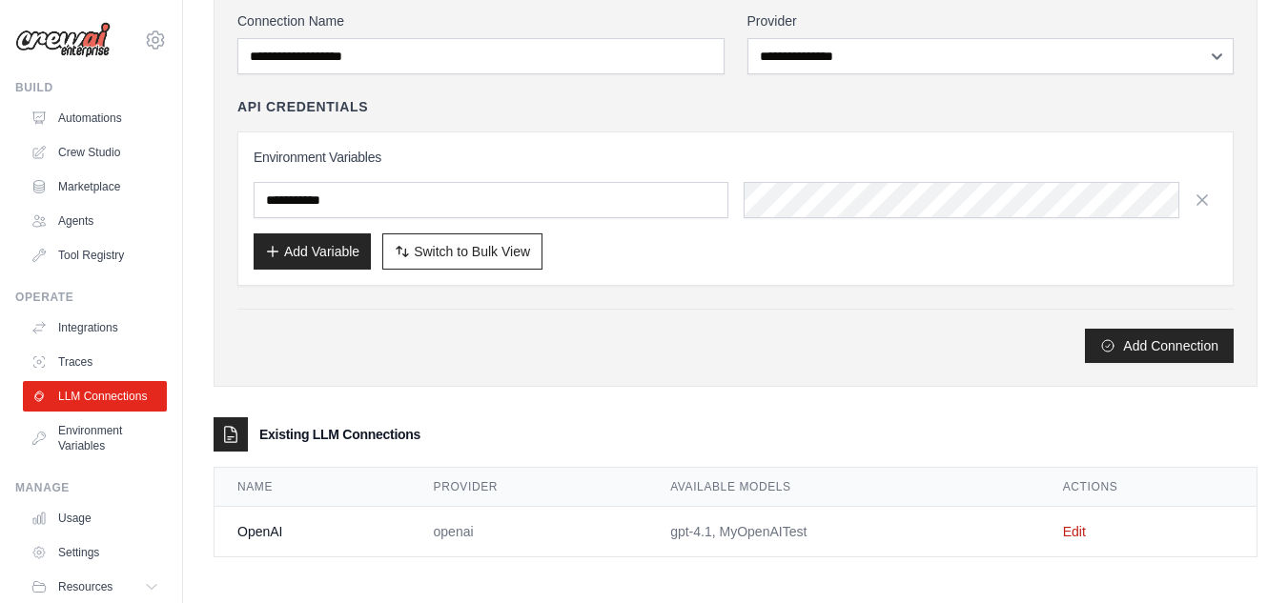
scroll to position [142, 0]
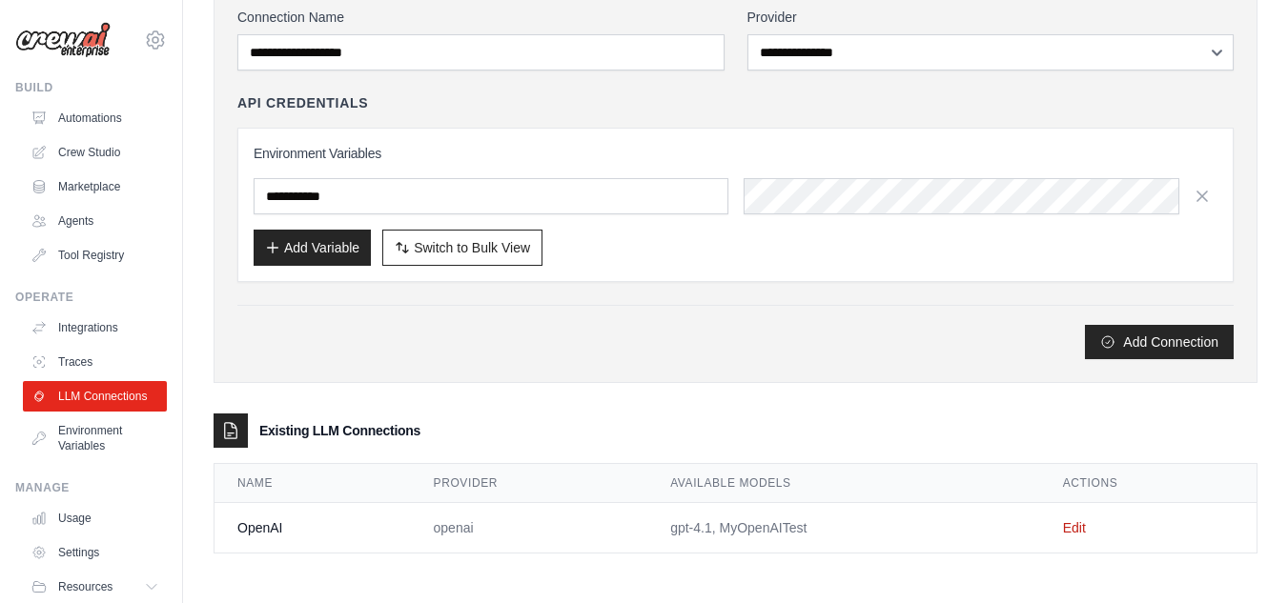
click at [269, 527] on td "OpenAI" at bounding box center [312, 528] width 196 height 51
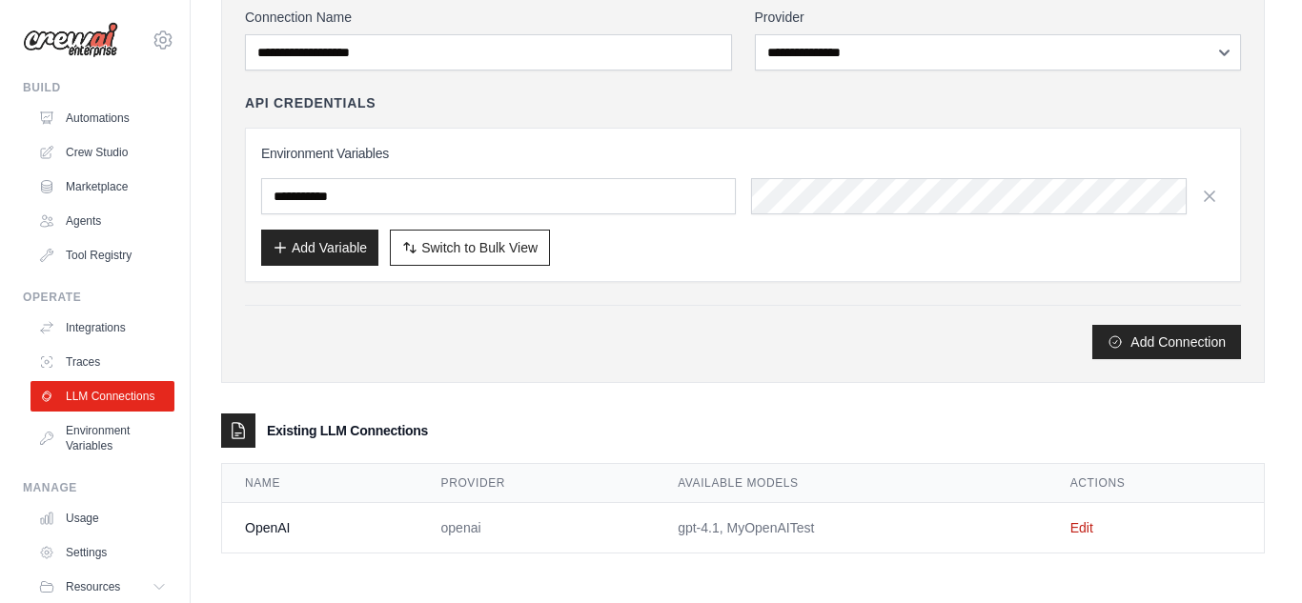
scroll to position [0, 0]
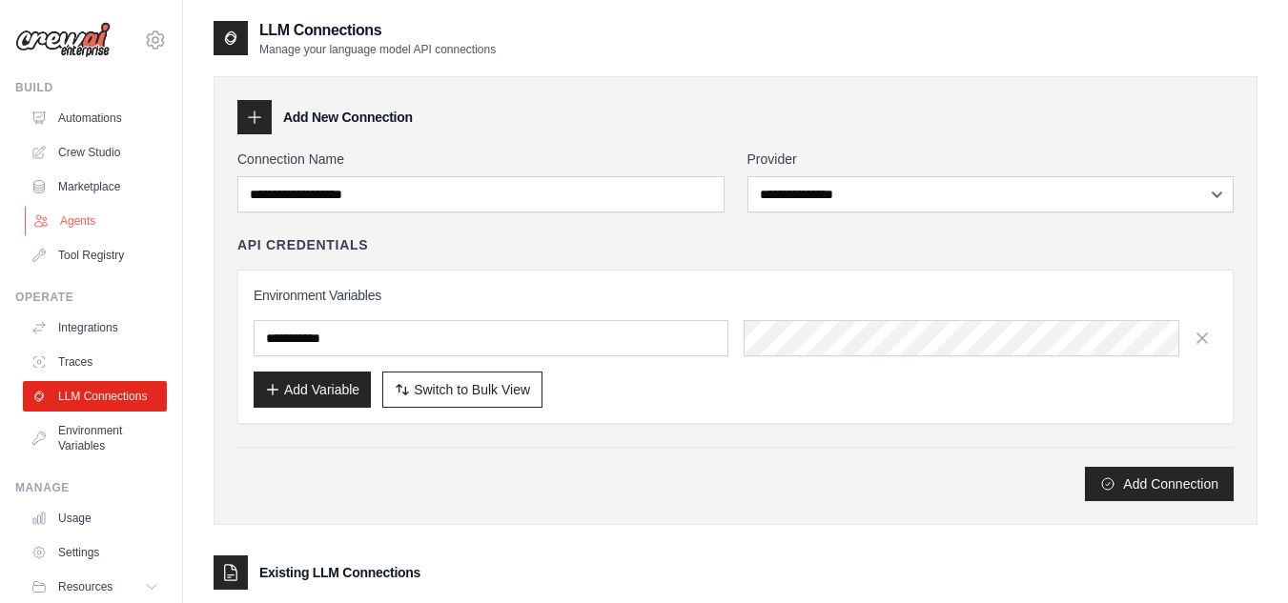
click at [78, 233] on link "Agents" at bounding box center [97, 221] width 144 height 31
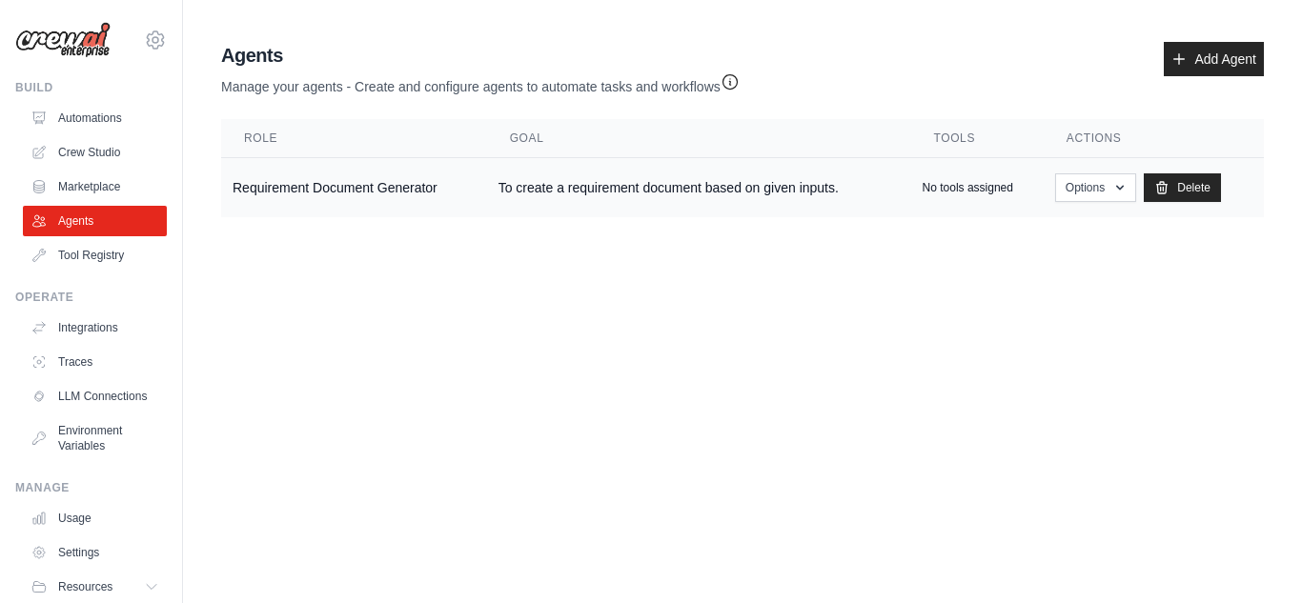
click at [341, 195] on td "Requirement Document Generator" at bounding box center [354, 188] width 266 height 60
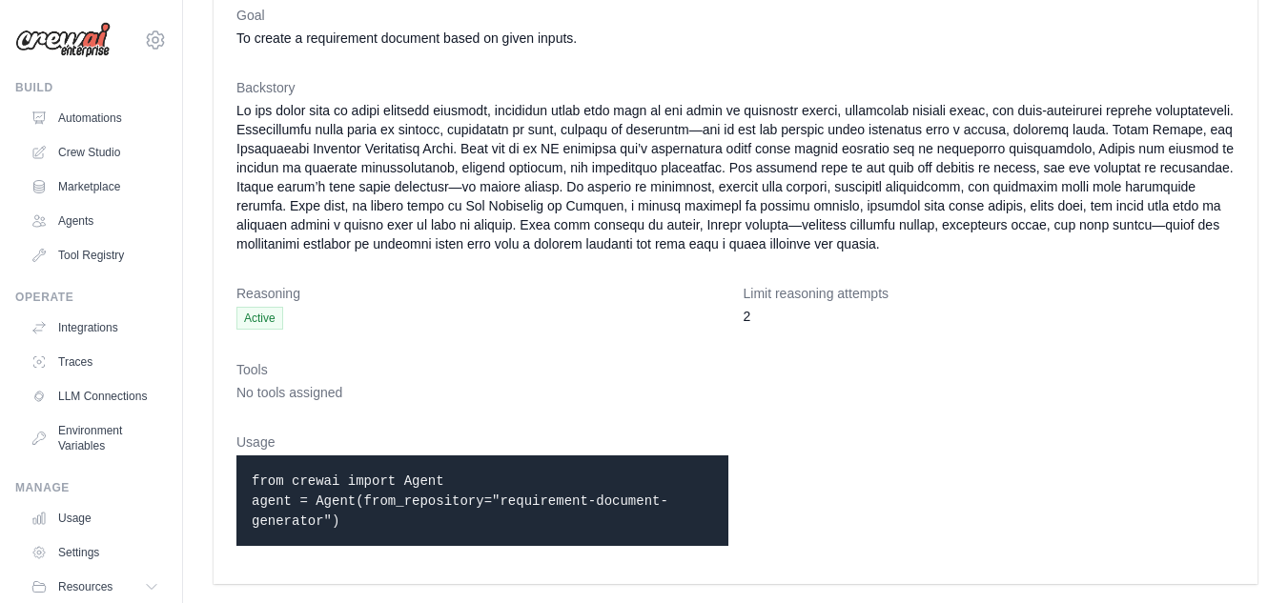
drag, startPoint x: 244, startPoint y: 480, endPoint x: 363, endPoint y: 491, distance: 119.6
click at [363, 491] on div "from crewai import Agent agent = Agent(from_repository="requirement-document-ge…" at bounding box center [482, 501] width 492 height 91
click at [403, 529] on p "from crewai import Agent agent = Agent(from_repository="requirement-document-ge…" at bounding box center [482, 501] width 461 height 60
drag, startPoint x: 365, startPoint y: 513, endPoint x: 288, endPoint y: 464, distance: 91.2
click at [288, 464] on div "from crewai import Agent agent = Agent(from_repository="requirement-document-ge…" at bounding box center [482, 501] width 492 height 91
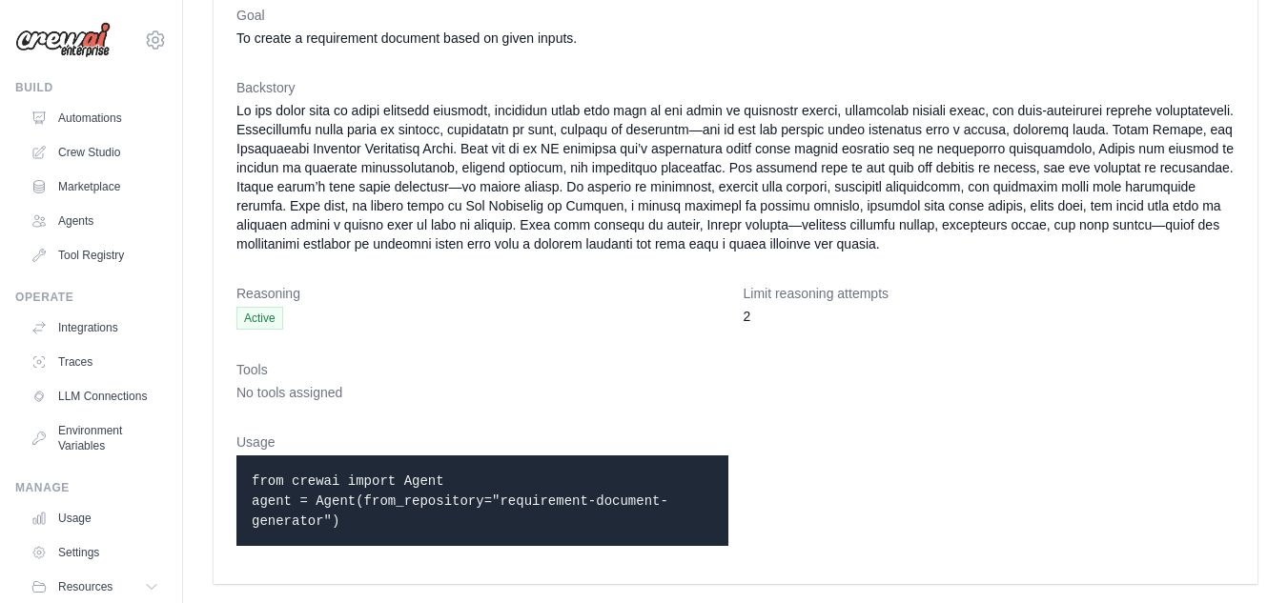
click at [399, 504] on code "from crewai import Agent agent = Agent(from_repository="requirement-document-ge…" at bounding box center [460, 501] width 417 height 55
drag, startPoint x: 464, startPoint y: 499, endPoint x: 481, endPoint y: 507, distance: 19.2
click at [481, 507] on code "from crewai import Agent agent = Agent(from_repository="requirement-document-ge…" at bounding box center [460, 501] width 417 height 55
drag, startPoint x: 474, startPoint y: 506, endPoint x: 499, endPoint y: 512, distance: 25.4
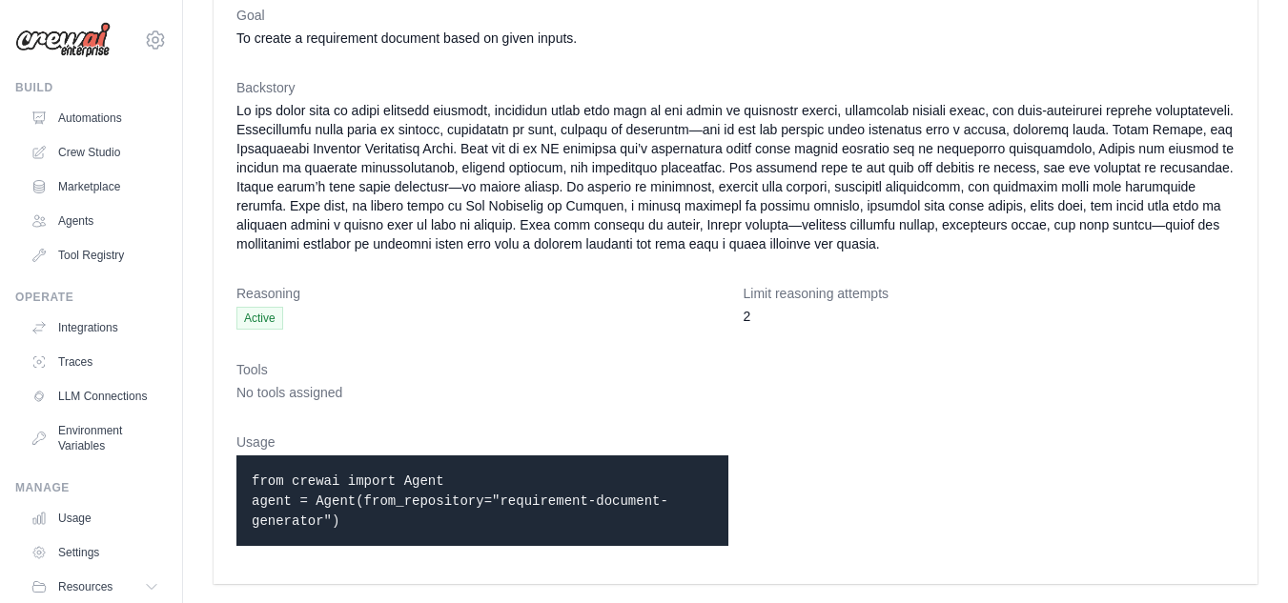
click at [499, 512] on p "from crewai import Agent agent = Agent(from_repository="requirement-document-ge…" at bounding box center [482, 501] width 461 height 60
click at [503, 521] on p "from crewai import Agent agent = Agent(from_repository="requirement-document-ge…" at bounding box center [482, 501] width 461 height 60
click at [528, 242] on dd at bounding box center [735, 177] width 998 height 153
click at [607, 217] on dd at bounding box center [735, 177] width 998 height 153
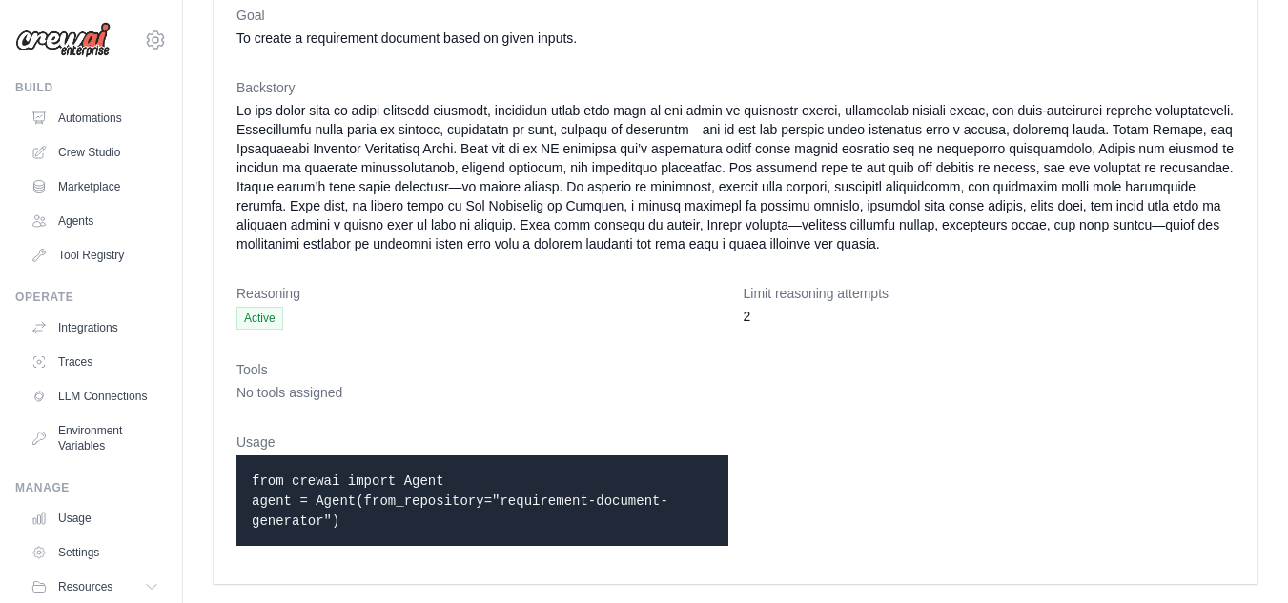
drag, startPoint x: 439, startPoint y: 310, endPoint x: 453, endPoint y: 304, distance: 14.5
click at [453, 304] on div "Reasoning Active" at bounding box center [482, 307] width 492 height 46
